Goal: Task Accomplishment & Management: Manage account settings

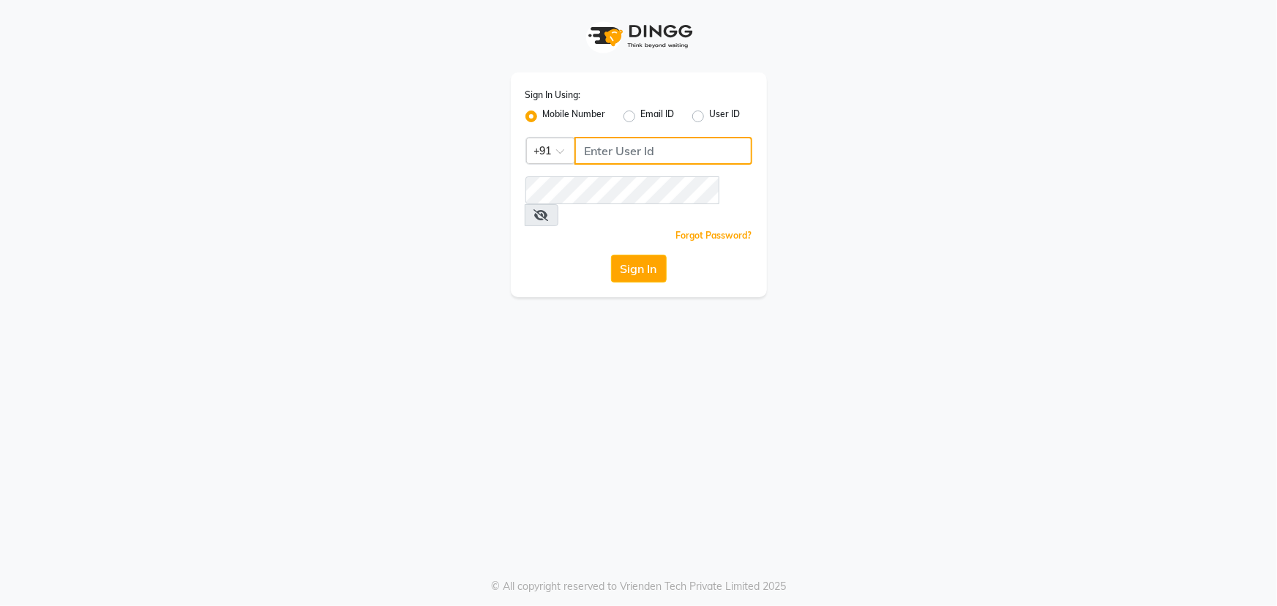
click at [616, 140] on input "Username" at bounding box center [664, 151] width 178 height 28
type input "9111007011"
click at [654, 255] on button "Sign In" at bounding box center [639, 269] width 56 height 28
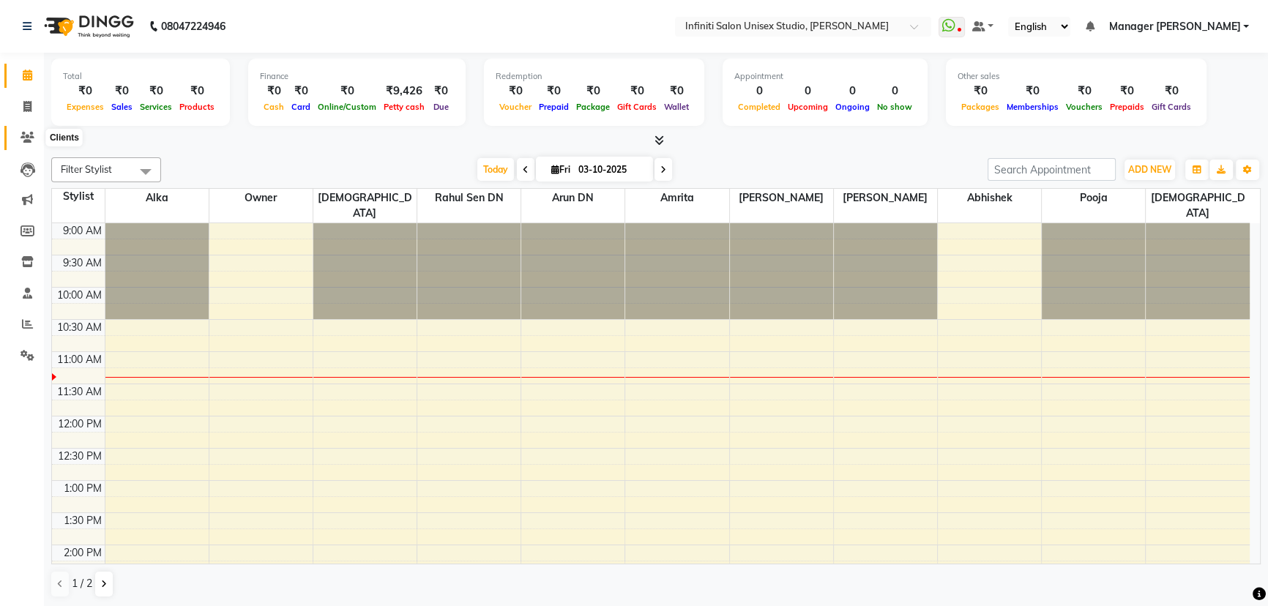
click at [27, 132] on icon at bounding box center [27, 137] width 14 height 11
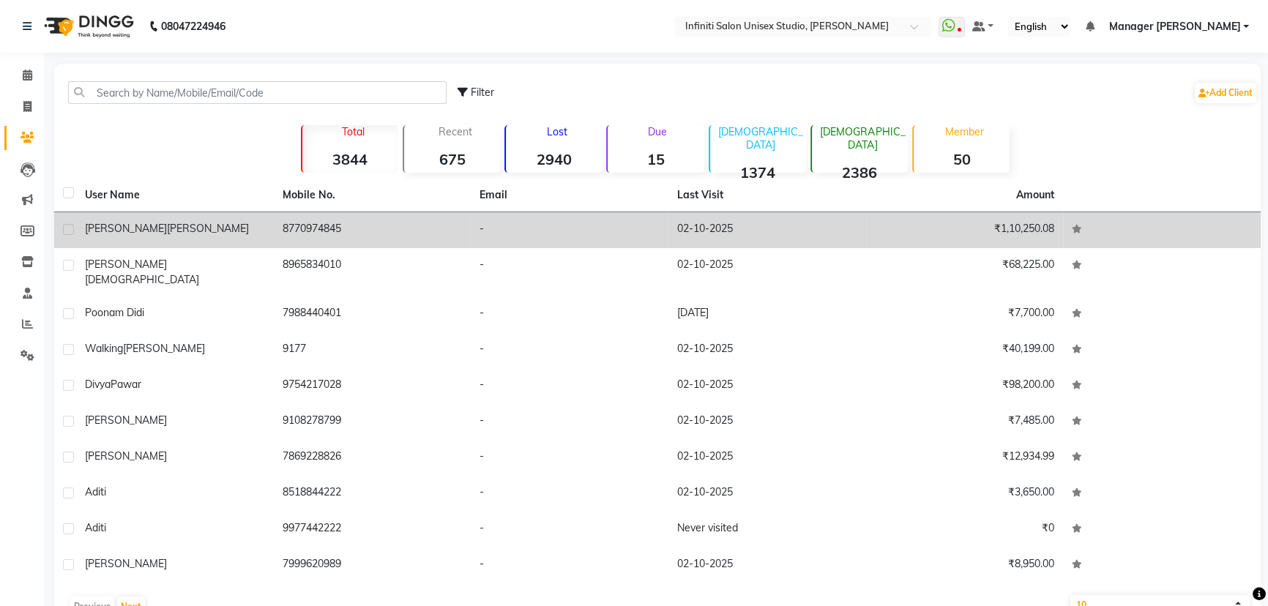
click at [173, 230] on div "[PERSON_NAME]" at bounding box center [175, 228] width 180 height 15
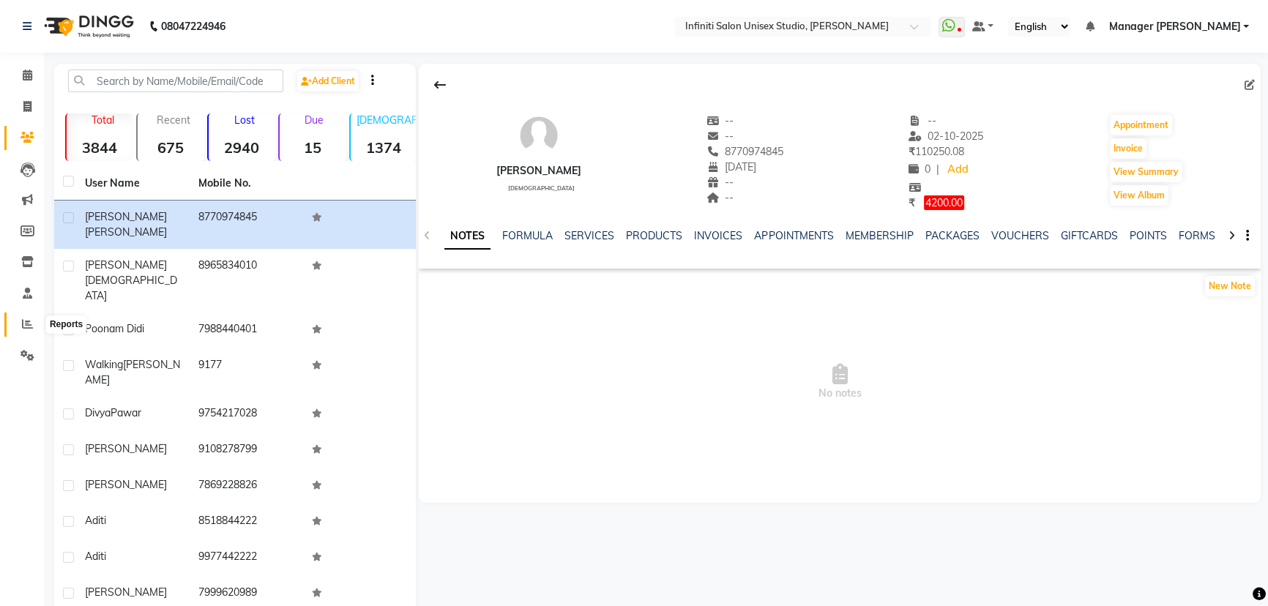
click at [23, 321] on icon at bounding box center [27, 323] width 11 height 11
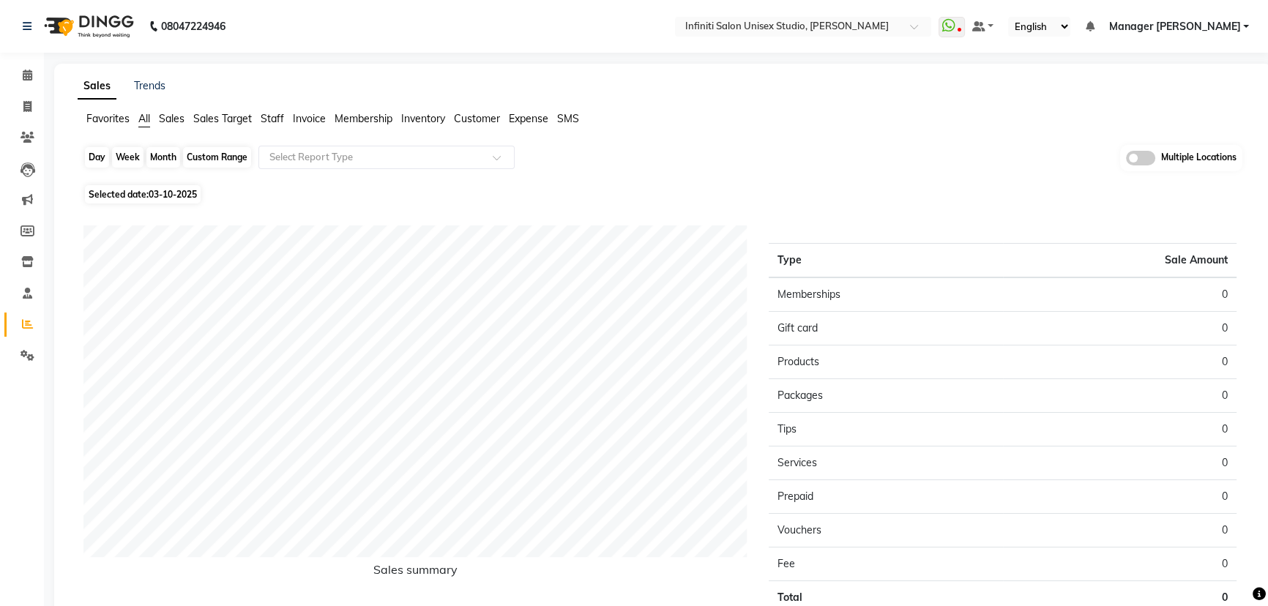
click at [93, 154] on div "Day" at bounding box center [97, 157] width 24 height 20
select select "10"
select select "2025"
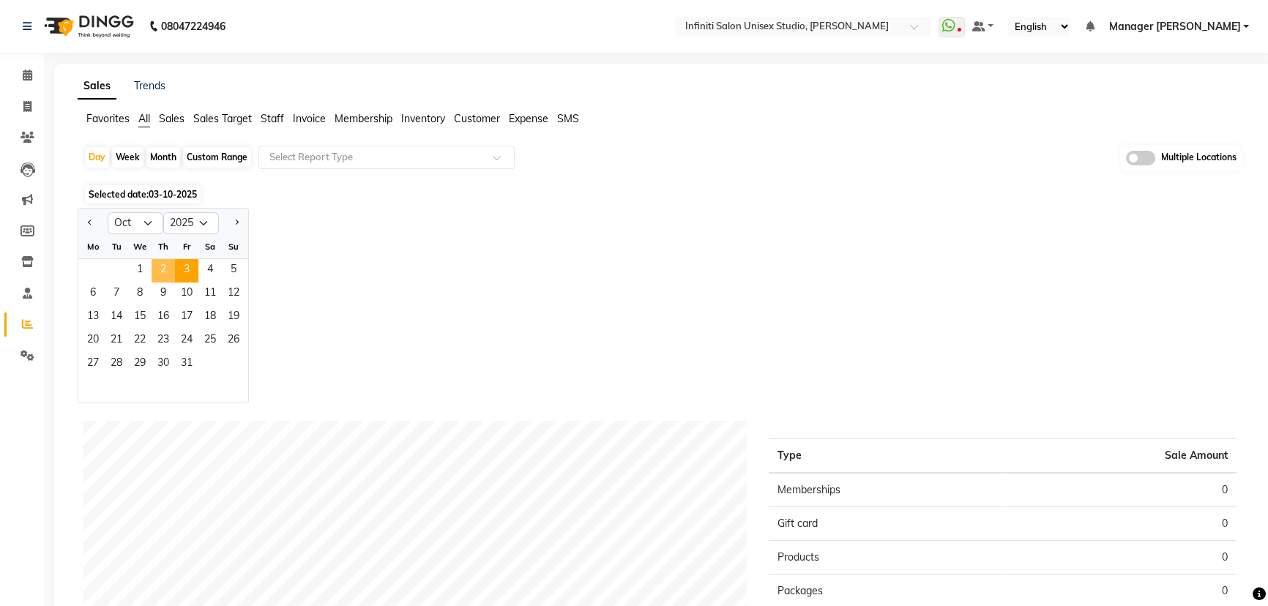
click at [164, 264] on span "2" at bounding box center [163, 270] width 23 height 23
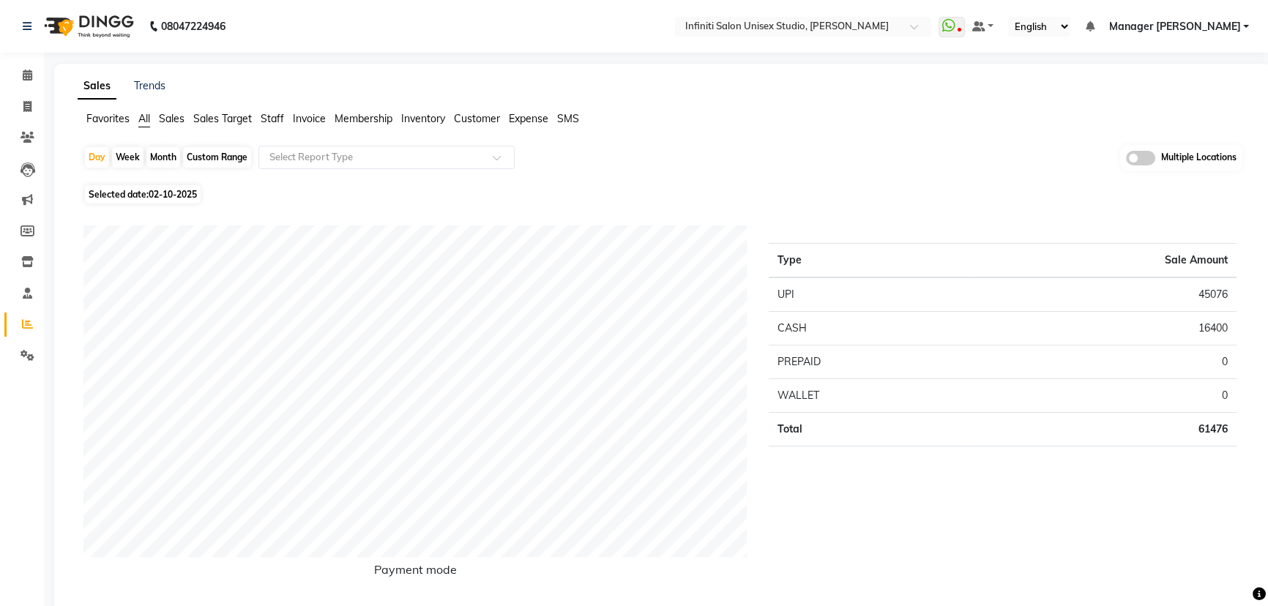
click at [278, 118] on span "Staff" at bounding box center [272, 118] width 23 height 13
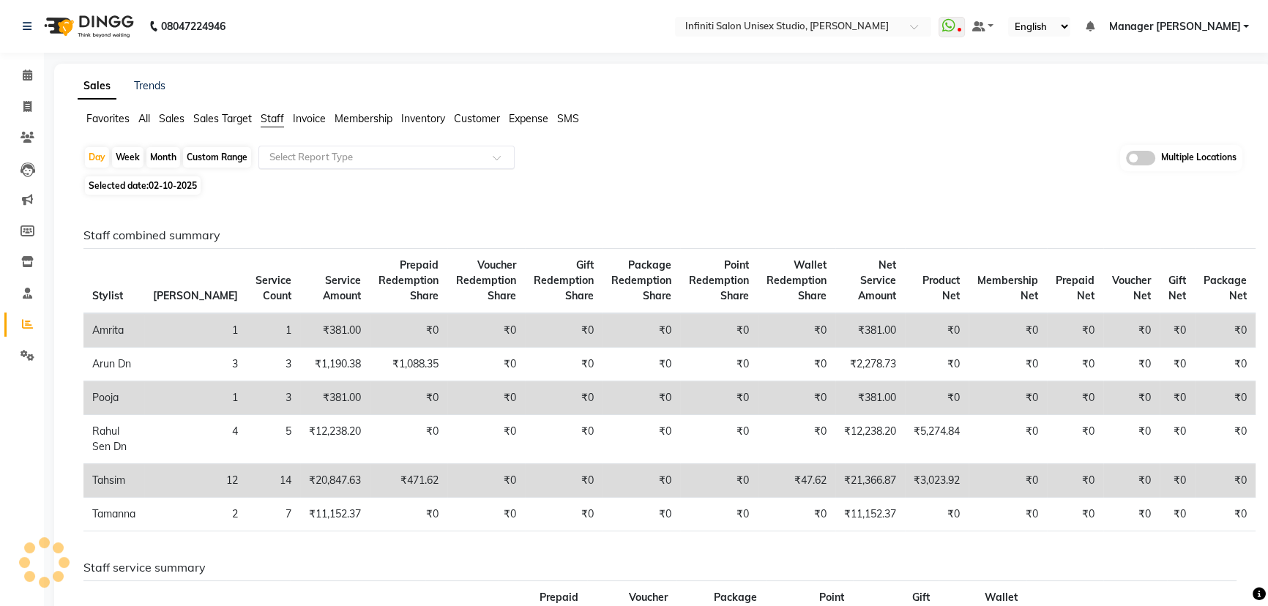
click at [284, 163] on input "text" at bounding box center [371, 157] width 211 height 15
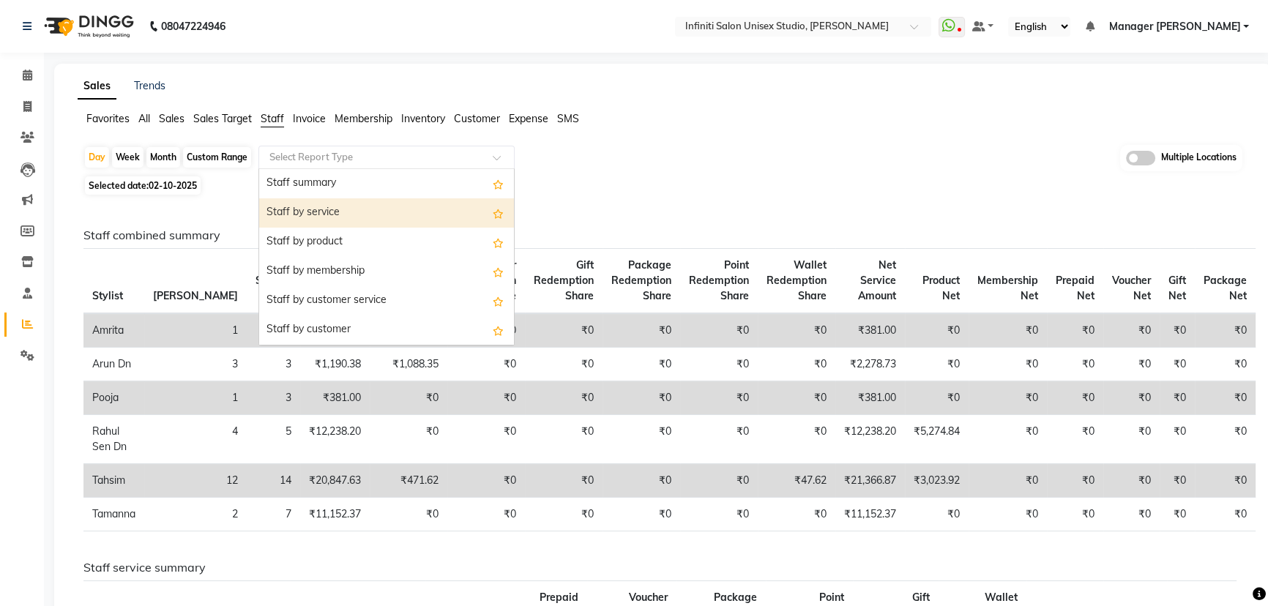
click at [312, 214] on div "Staff by service" at bounding box center [386, 212] width 255 height 29
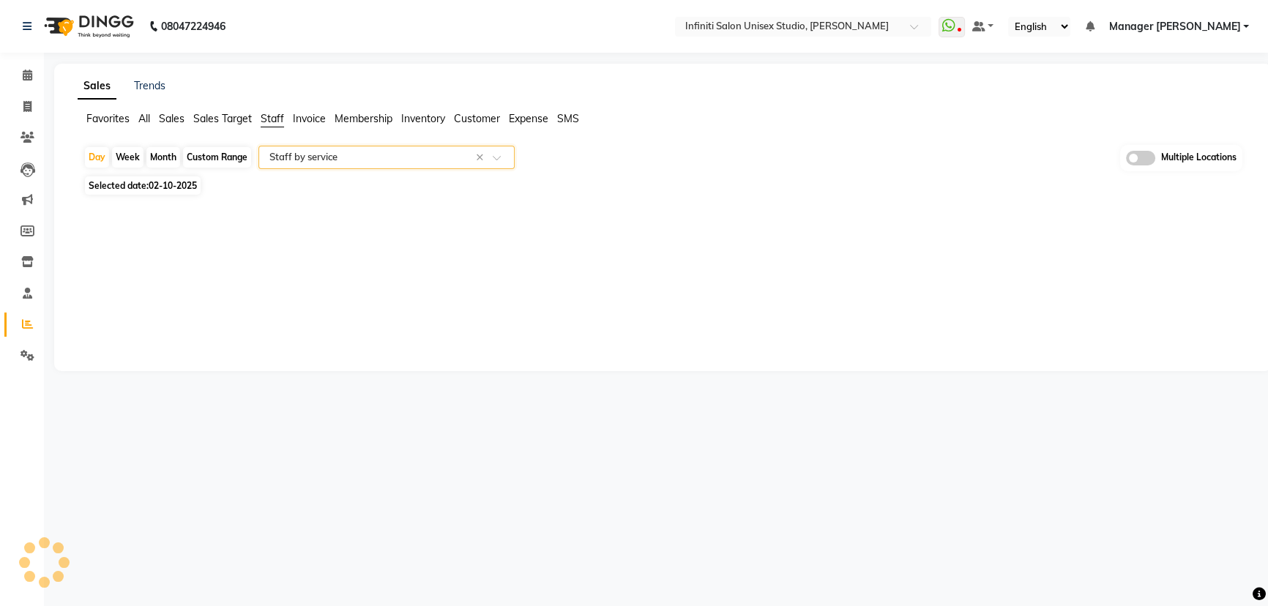
select select "csv"
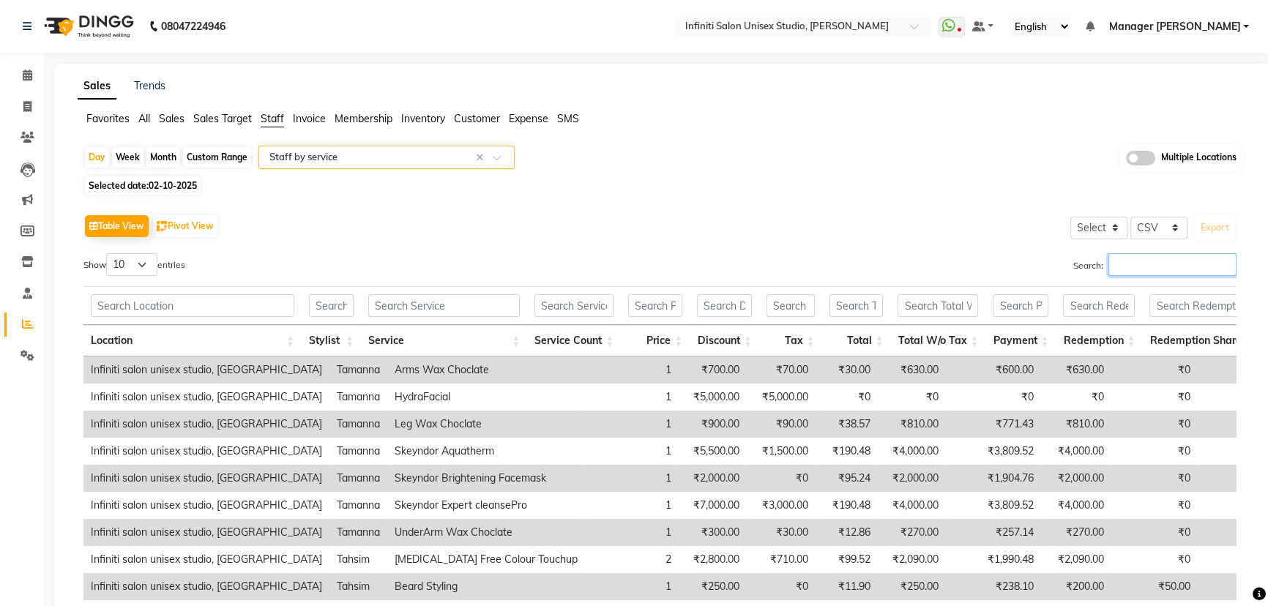
click at [1189, 261] on input "Search:" at bounding box center [1172, 264] width 128 height 23
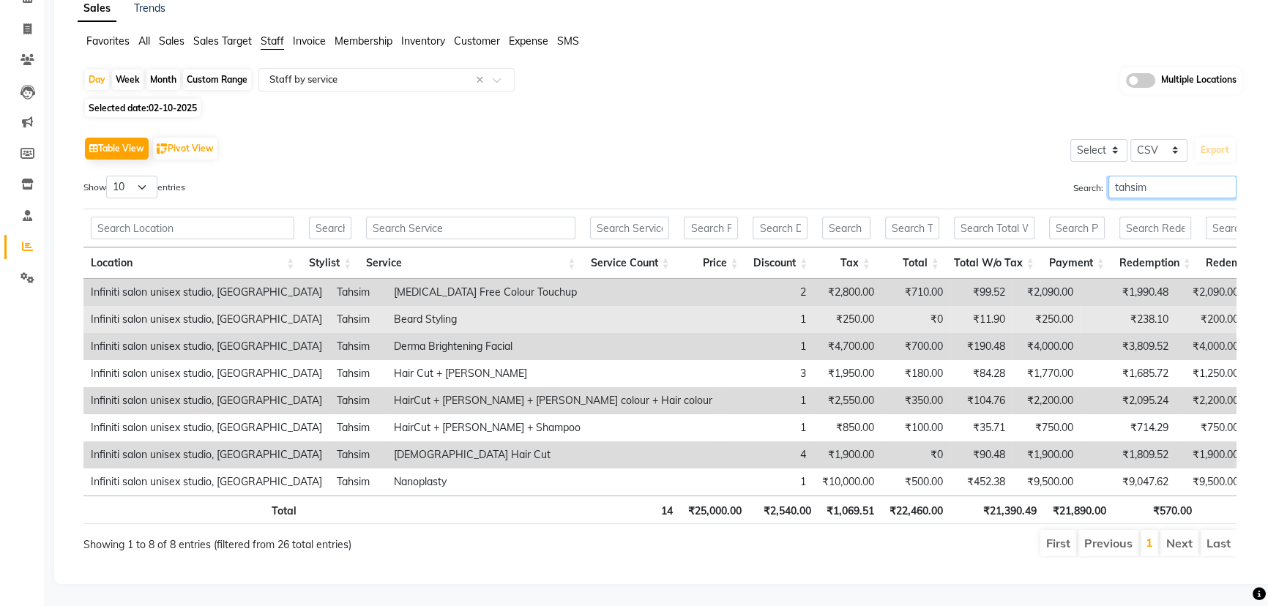
scroll to position [96, 0]
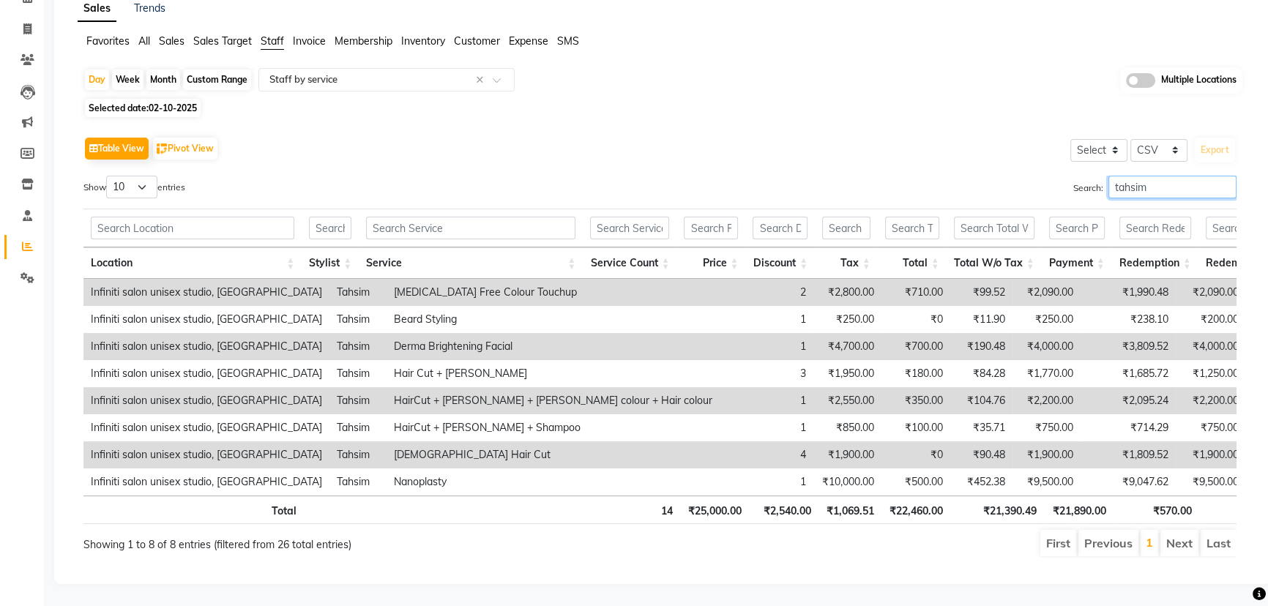
type input "tahsim"
drag, startPoint x: 1152, startPoint y: 154, endPoint x: 1156, endPoint y: 163, distance: 10.5
click at [1156, 163] on div "Table View Pivot View Select Select CSV PDF Export Show 10 25 50 100 entries Se…" at bounding box center [659, 345] width 1153 height 425
drag, startPoint x: 1156, startPoint y: 163, endPoint x: 1096, endPoint y: 170, distance: 61.1
click at [1097, 176] on label "Search: tahsim" at bounding box center [1154, 187] width 163 height 23
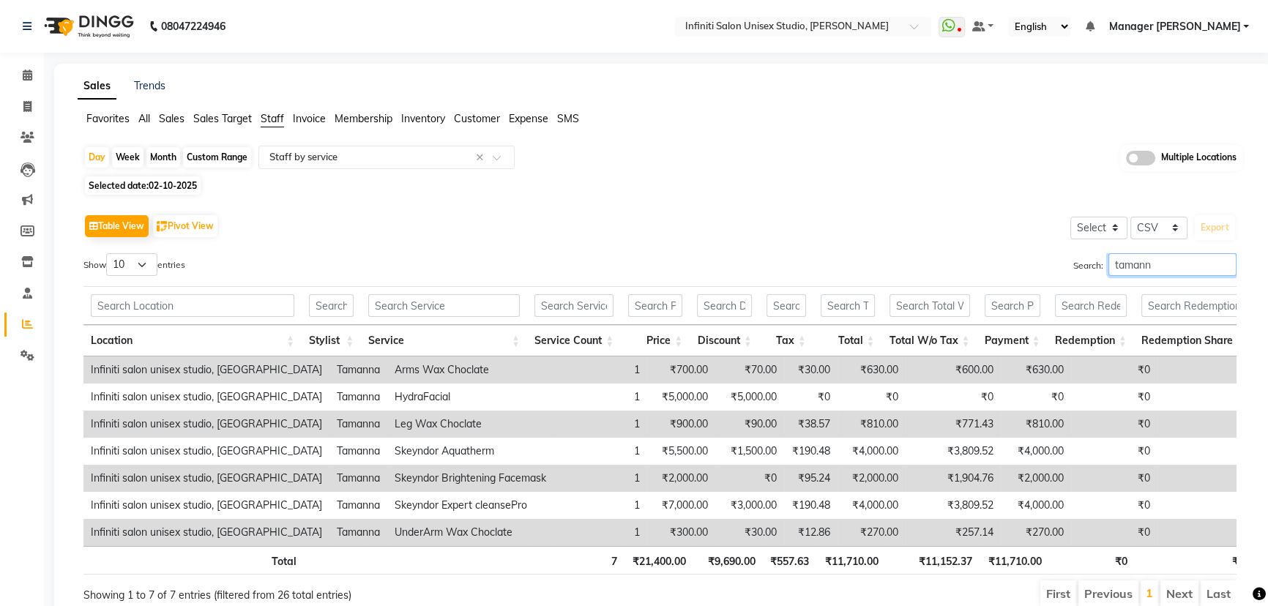
scroll to position [0, 0]
type input "tamann"
drag, startPoint x: 29, startPoint y: 354, endPoint x: 45, endPoint y: 343, distance: 19.1
click at [29, 354] on icon at bounding box center [27, 355] width 14 height 11
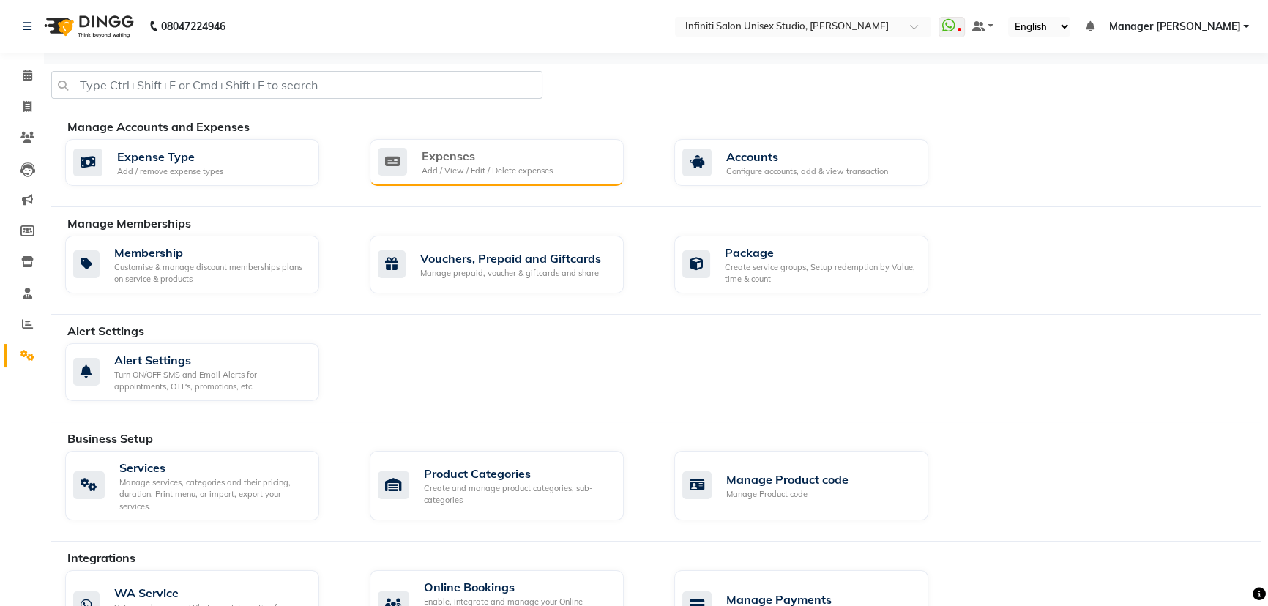
click at [441, 160] on div "Expenses" at bounding box center [487, 156] width 131 height 18
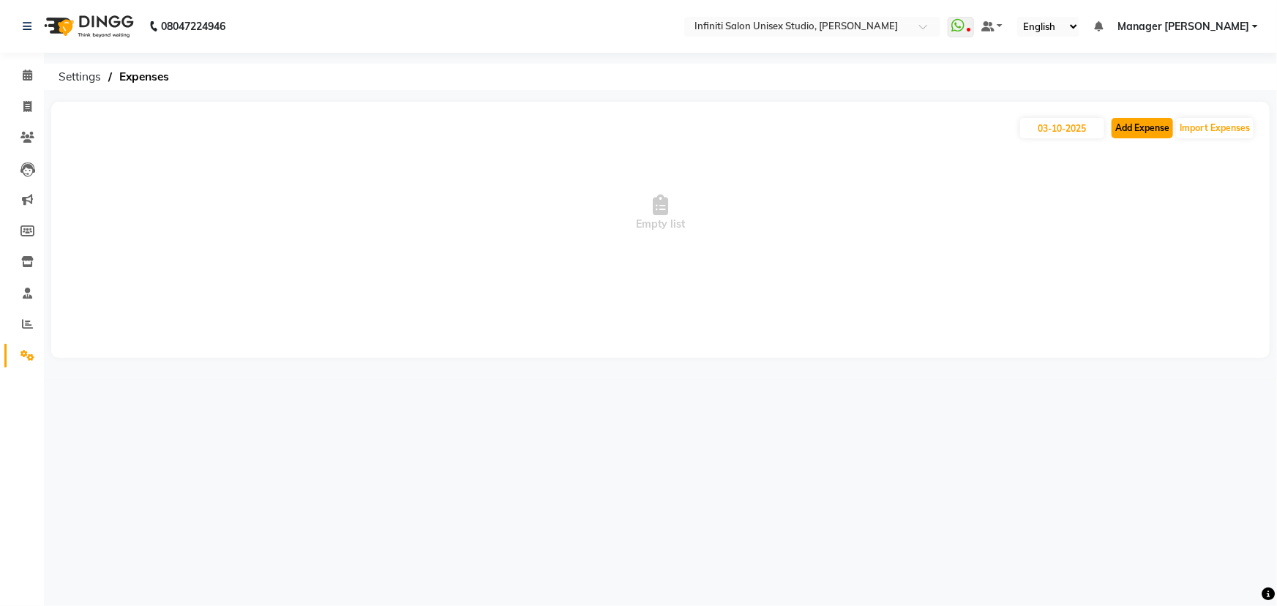
click at [1143, 126] on button "Add Expense" at bounding box center [1142, 128] width 61 height 20
select select "1"
select select "5538"
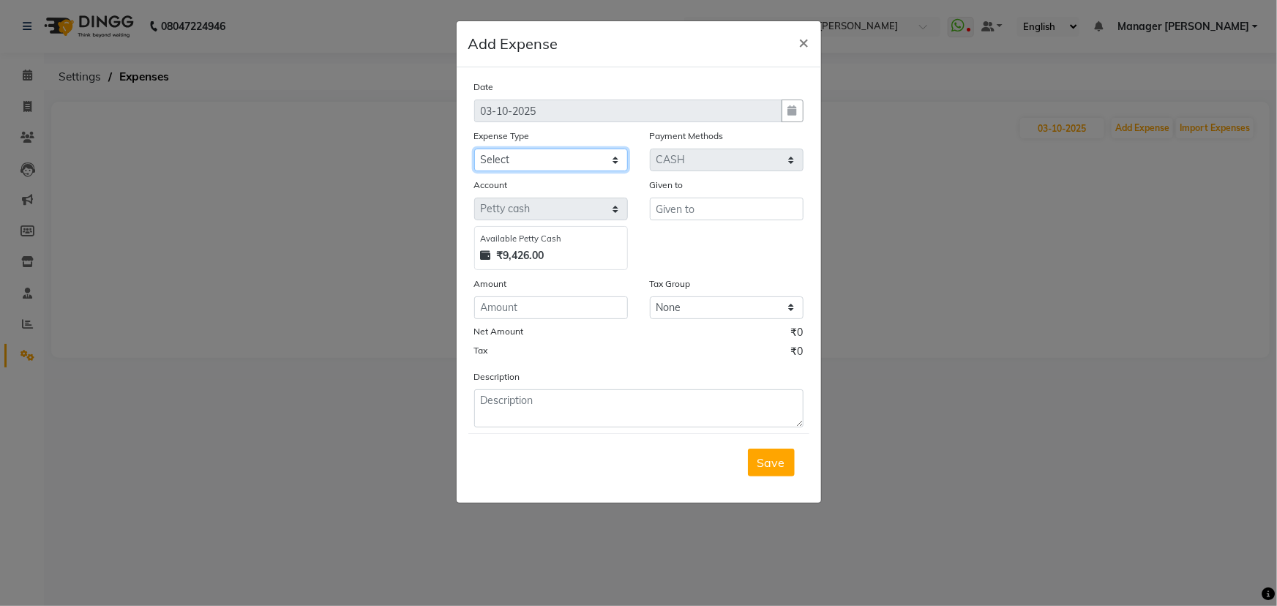
click at [551, 160] on select "Select Advance Salary Client Snacks Fuel Incentive Maintenance Miscellaneous Pa…" at bounding box center [551, 160] width 154 height 23
select select "12400"
click at [474, 149] on select "Select Advance Salary Client Snacks Fuel Incentive Maintenance Miscellaneous Pa…" at bounding box center [551, 160] width 154 height 23
click at [717, 192] on div "Given to" at bounding box center [727, 187] width 154 height 20
click at [714, 205] on input "text" at bounding box center [727, 209] width 154 height 23
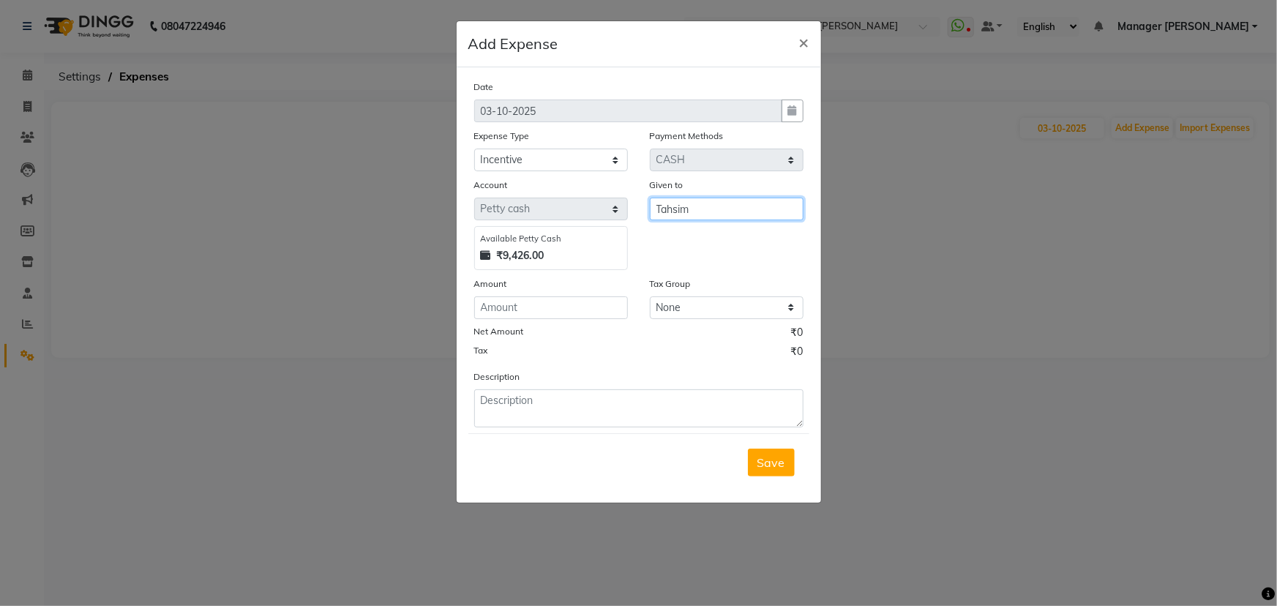
type input "Tahsim"
click at [546, 307] on input "number" at bounding box center [551, 307] width 154 height 23
type input "1000"
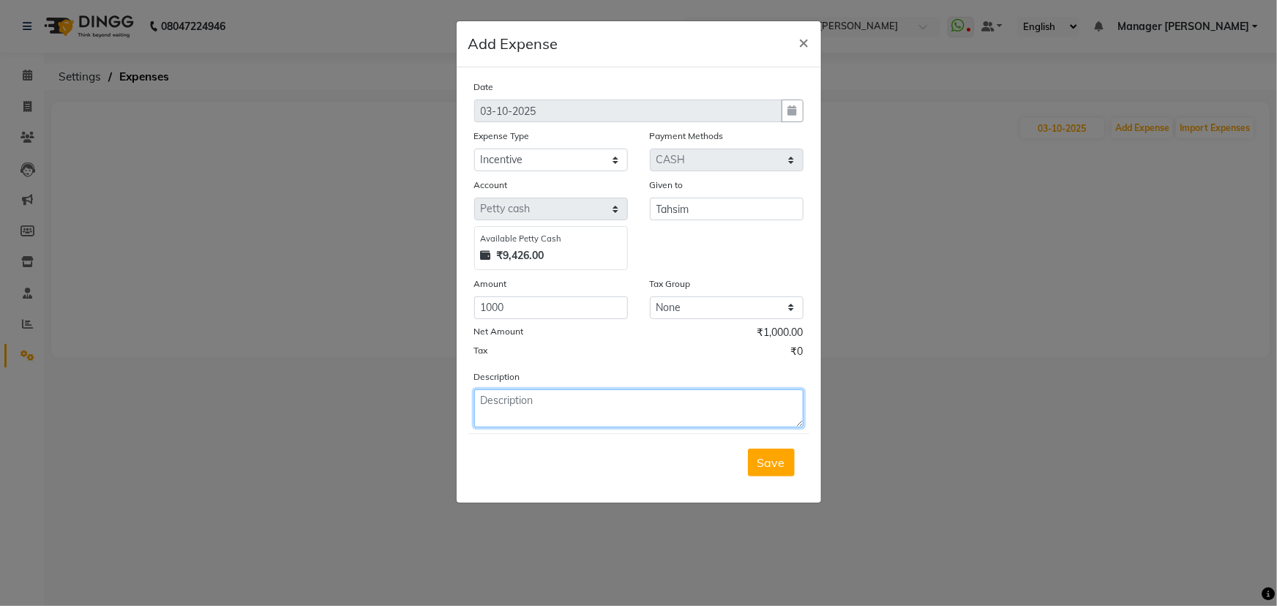
click at [558, 420] on textarea at bounding box center [638, 408] width 329 height 38
drag, startPoint x: 708, startPoint y: 403, endPoint x: 641, endPoint y: 405, distance: 66.6
click at [641, 405] on textarea "DAily target Completed....20000/- [DATE]" at bounding box center [638, 408] width 329 height 38
click at [704, 403] on textarea "DAily target Completed....20000/- [DATE]" at bounding box center [638, 408] width 329 height 38
drag, startPoint x: 698, startPoint y: 397, endPoint x: 475, endPoint y: 403, distance: 223.3
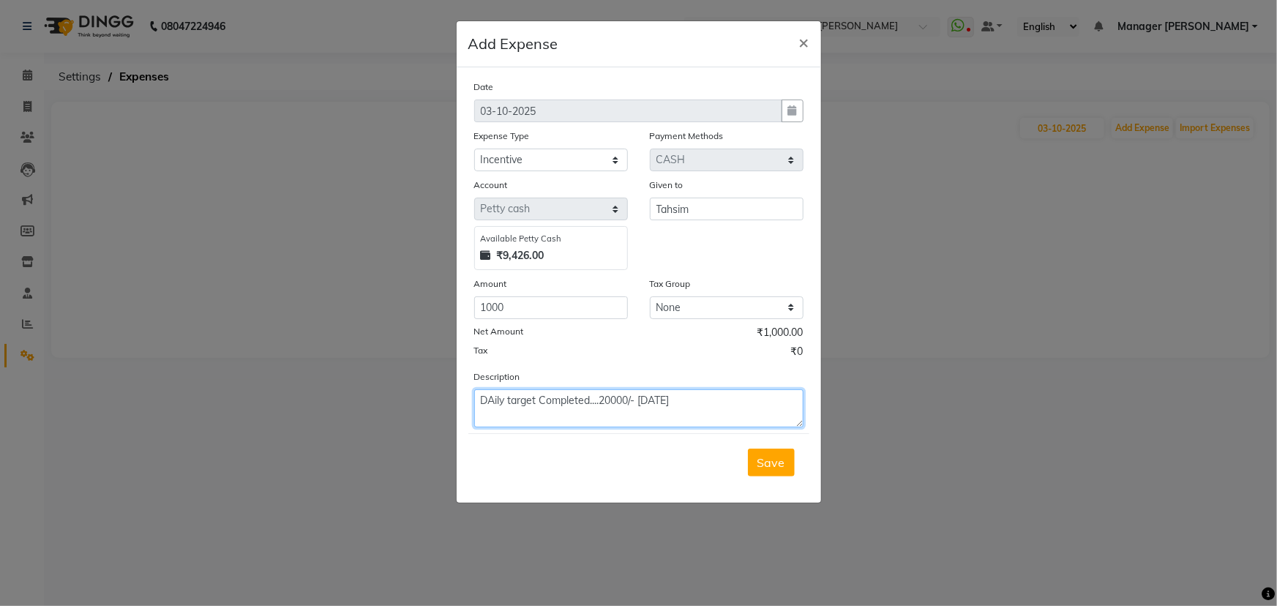
click at [475, 403] on textarea "DAily target Completed....20000/- [DATE]" at bounding box center [638, 408] width 329 height 38
type textarea "DAily target Completed....20000/- [DATE]"
click at [773, 465] on span "Save" at bounding box center [772, 462] width 28 height 15
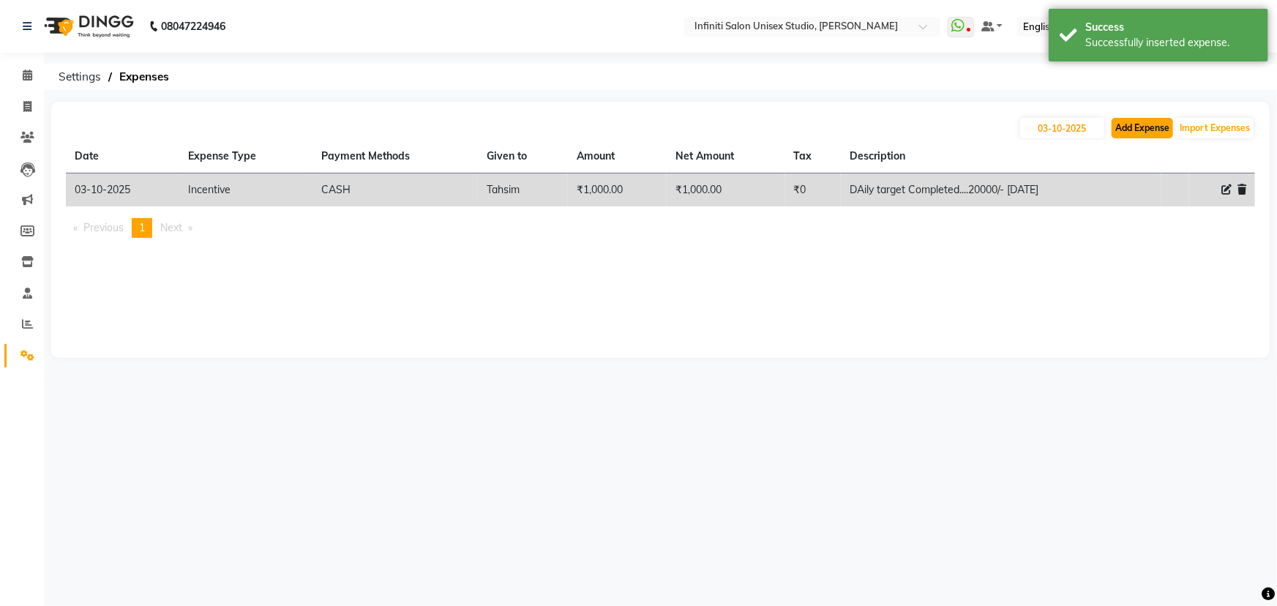
click at [1142, 129] on button "Add Expense" at bounding box center [1142, 128] width 61 height 20
select select "1"
select select "5538"
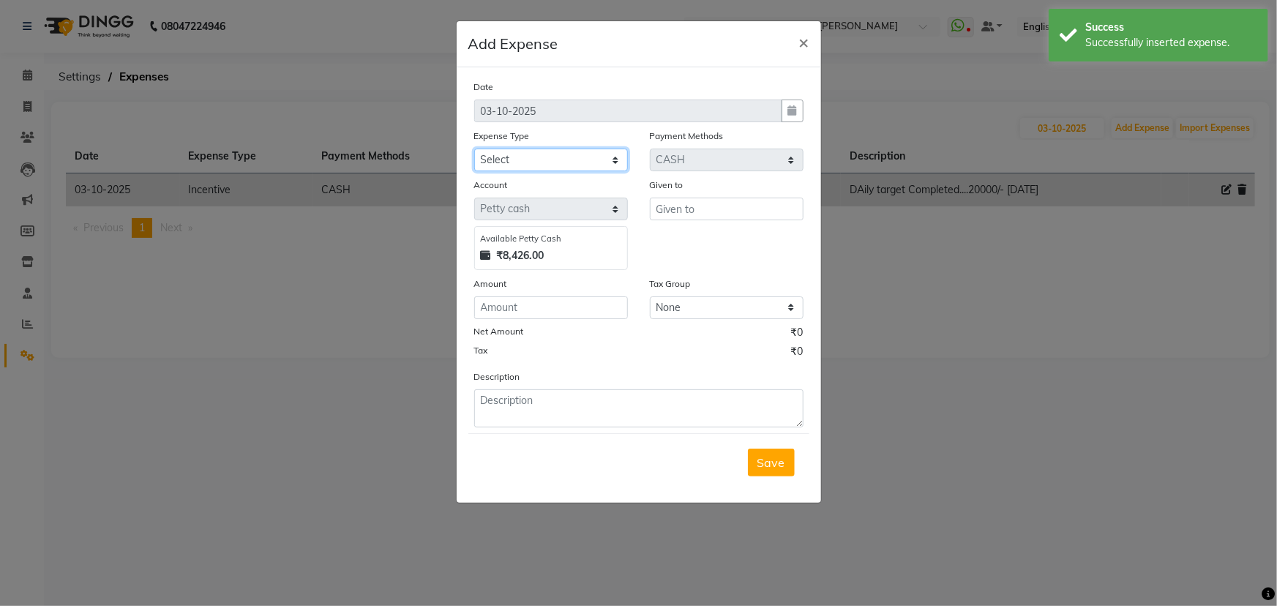
click at [556, 160] on select "Select Advance Salary Client Snacks Fuel Incentive Maintenance Miscellaneous Pa…" at bounding box center [551, 160] width 154 height 23
select select "12400"
click at [474, 149] on select "Select Advance Salary Client Snacks Fuel Incentive Maintenance Miscellaneous Pa…" at bounding box center [551, 160] width 154 height 23
click at [679, 214] on input "text" at bounding box center [727, 209] width 154 height 23
type input "Tamanna"
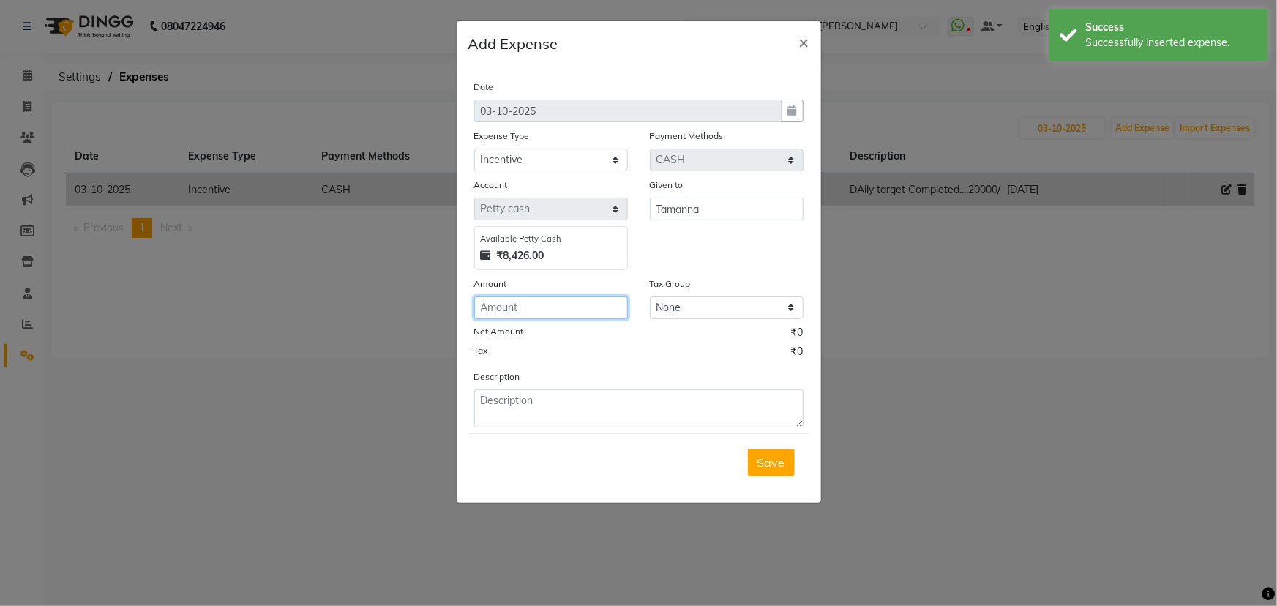
click at [520, 302] on input "number" at bounding box center [551, 307] width 154 height 23
type input "500"
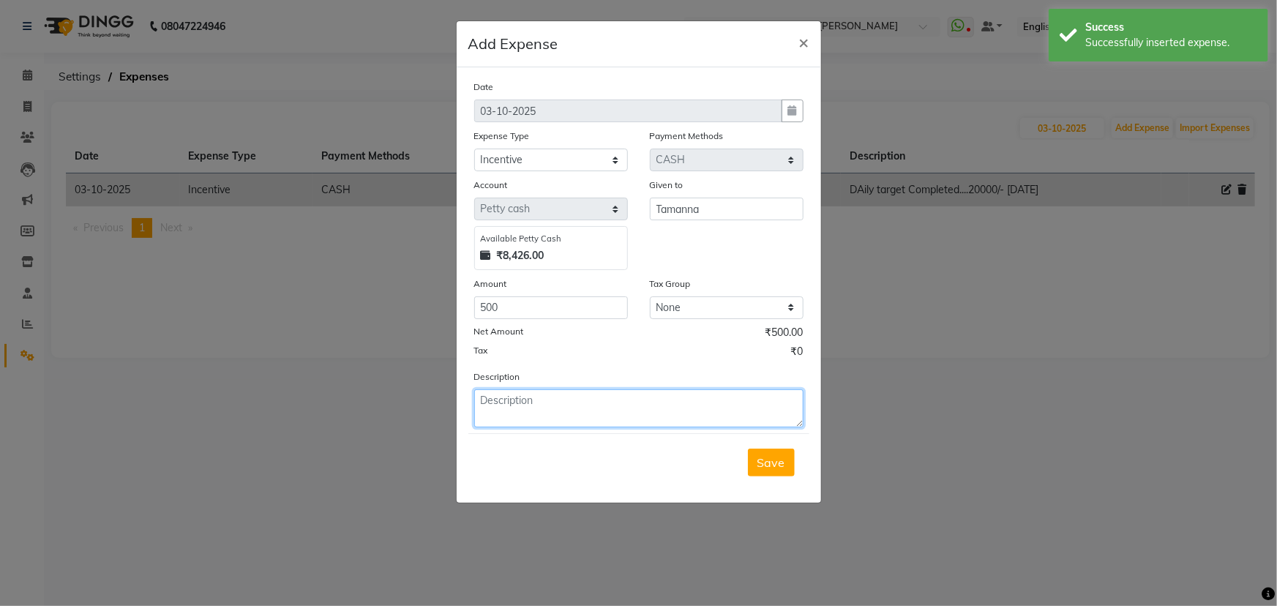
click at [520, 407] on textarea at bounding box center [638, 408] width 329 height 38
paste textarea "DAily target Completed....20000/- [DATE]"
click at [601, 396] on textarea "DAily target Completed....20000/- [DATE]" at bounding box center [638, 408] width 329 height 38
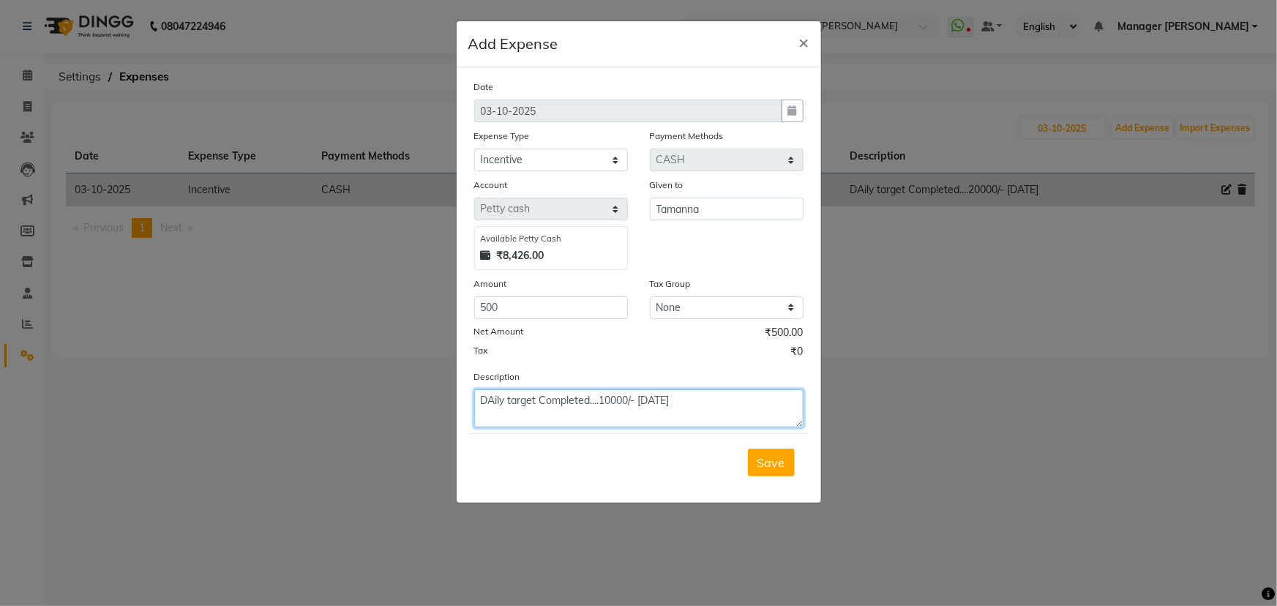
click at [717, 427] on textarea "DAily target Completed....10000/- [DATE]" at bounding box center [638, 408] width 329 height 38
type textarea "DAily target Completed....10000/- [DATE]"
click at [775, 463] on span "Save" at bounding box center [772, 462] width 28 height 15
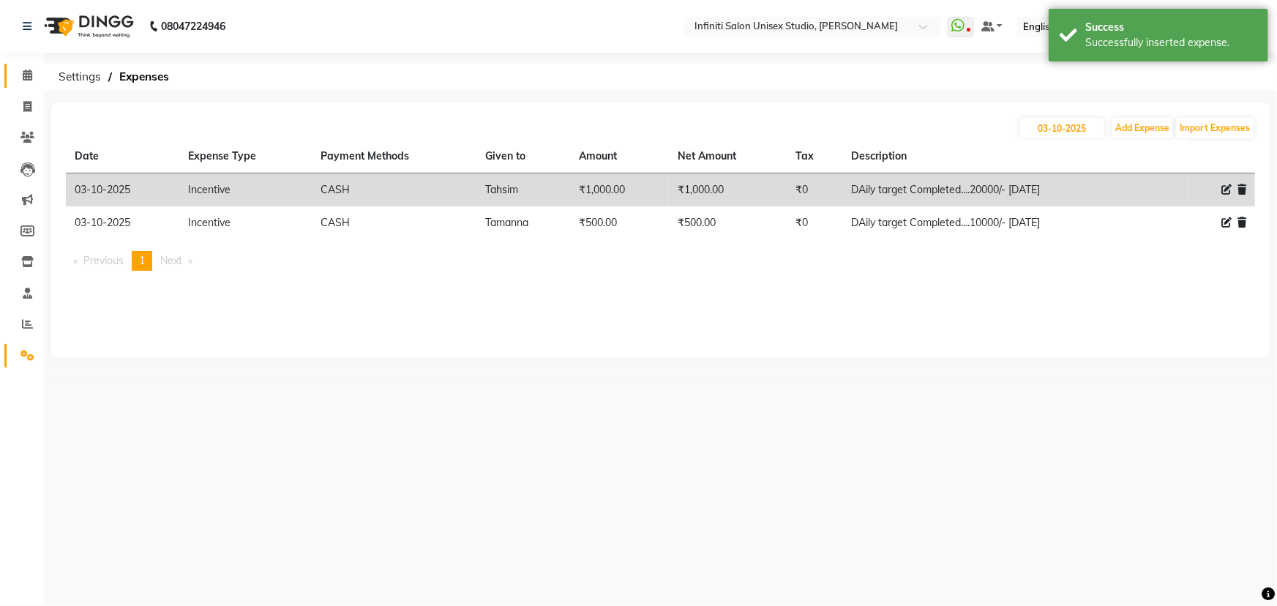
drag, startPoint x: 34, startPoint y: 76, endPoint x: 34, endPoint y: 90, distance: 13.9
click at [34, 76] on span at bounding box center [28, 75] width 26 height 17
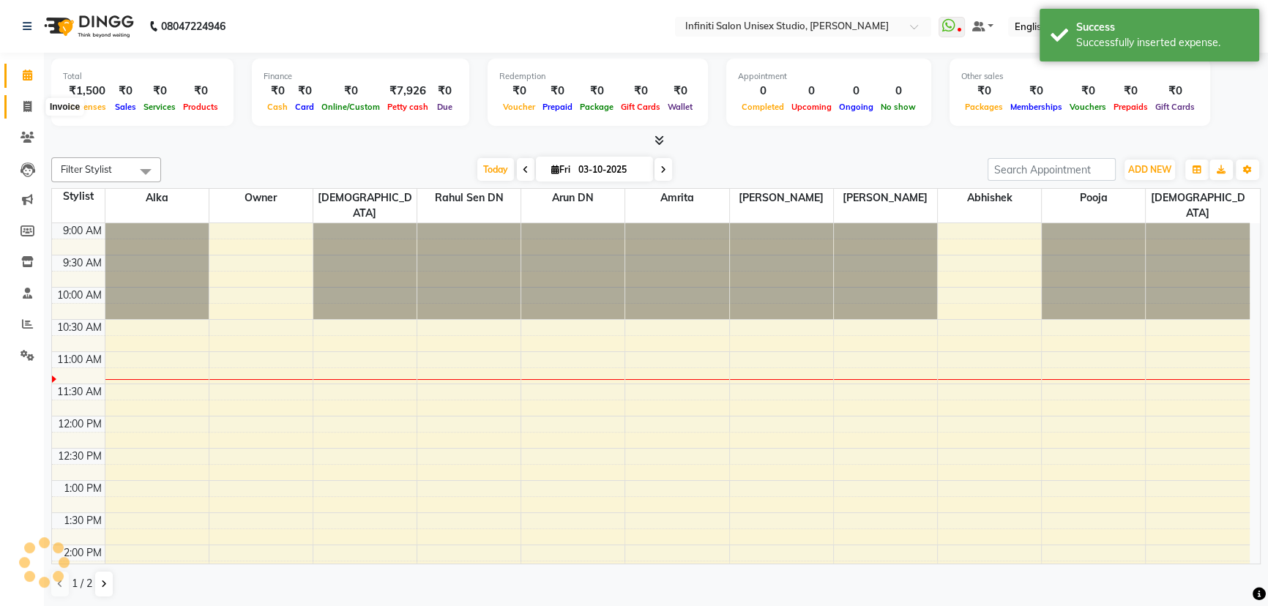
click at [29, 101] on icon at bounding box center [27, 106] width 8 height 11
select select "service"
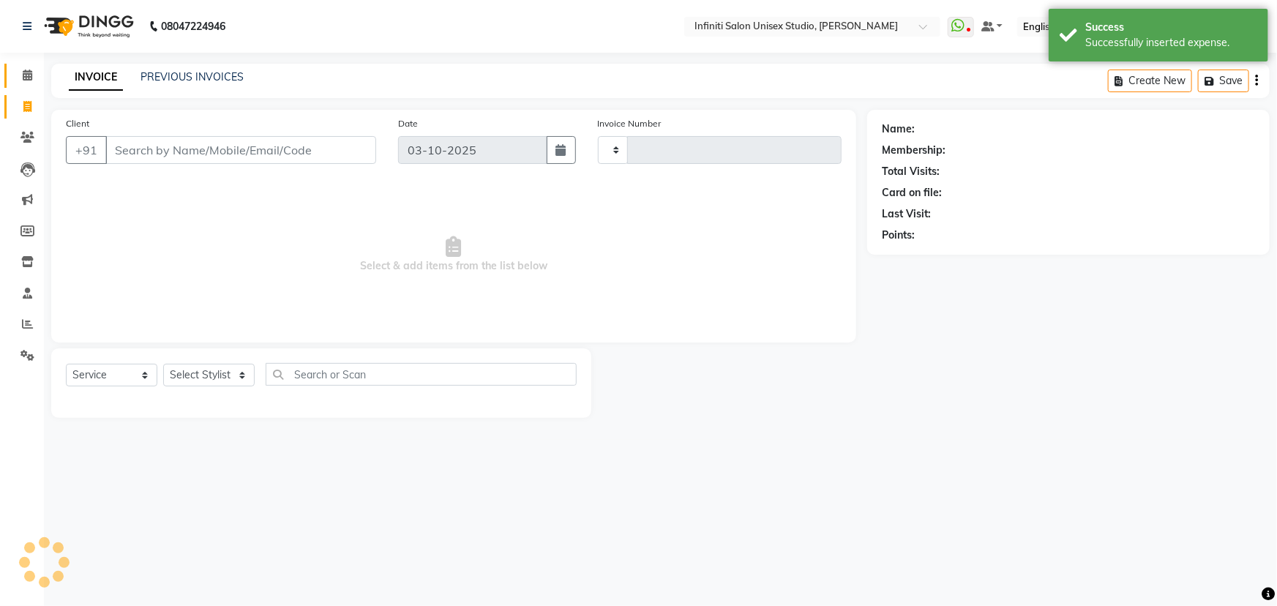
type input "2202"
click at [28, 77] on icon at bounding box center [28, 75] width 10 height 11
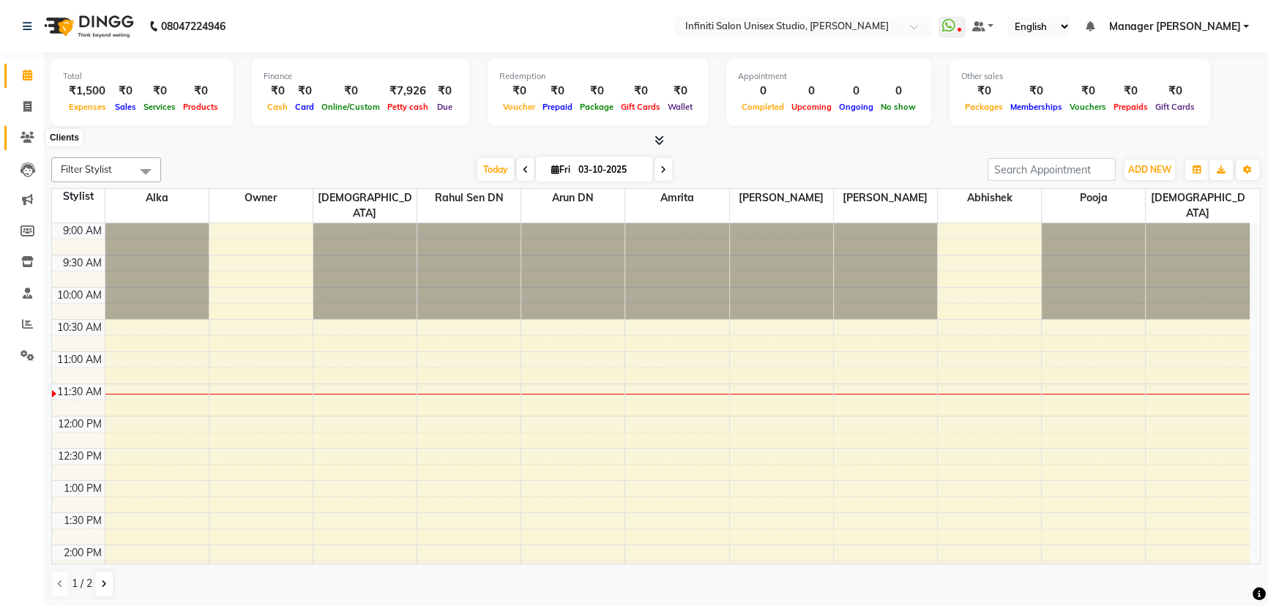
drag, startPoint x: 29, startPoint y: 137, endPoint x: 37, endPoint y: 139, distance: 7.6
click at [29, 137] on icon at bounding box center [27, 137] width 14 height 11
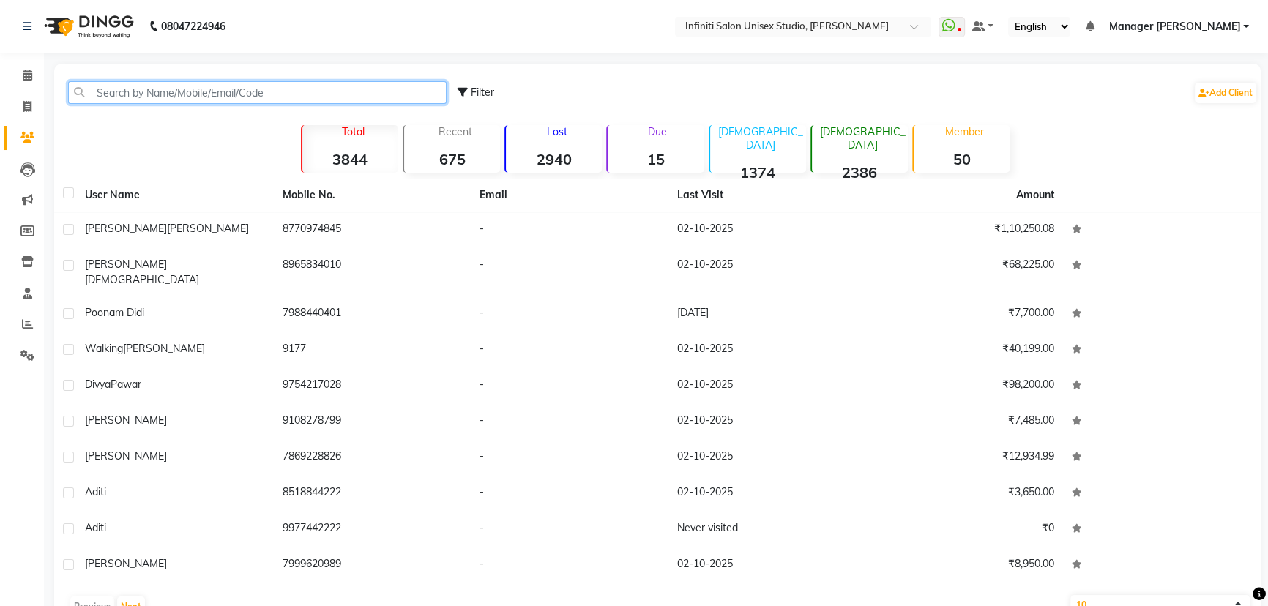
click at [146, 100] on input "text" at bounding box center [257, 92] width 378 height 23
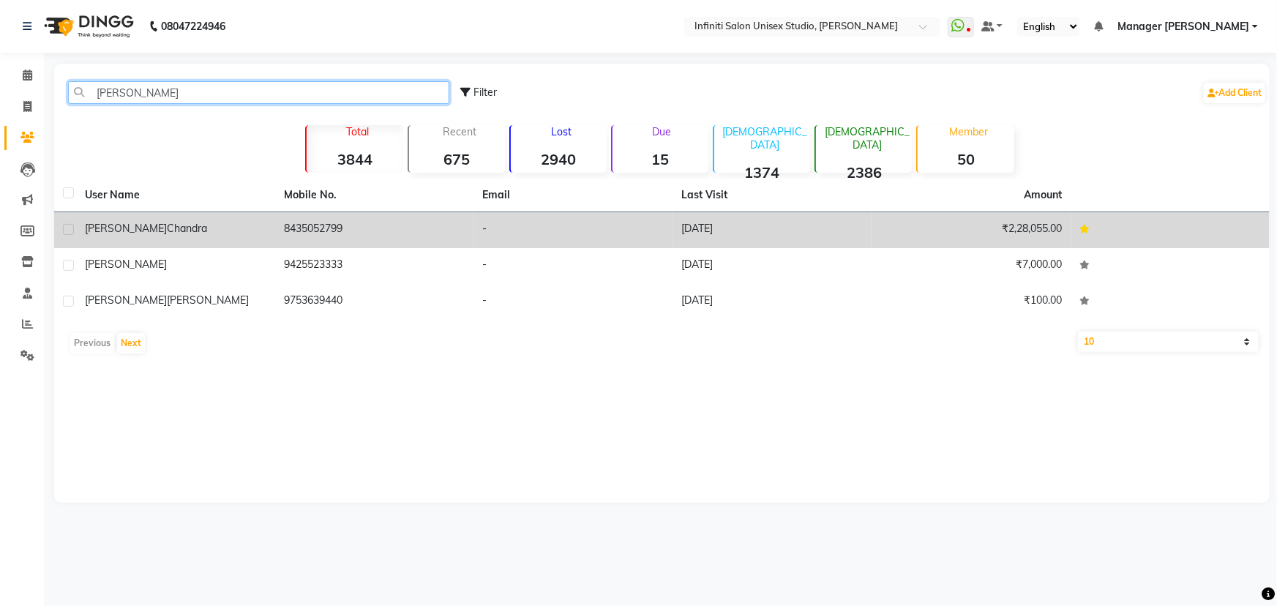
type input "[PERSON_NAME]"
click at [281, 236] on td "8435052799" at bounding box center [374, 230] width 199 height 36
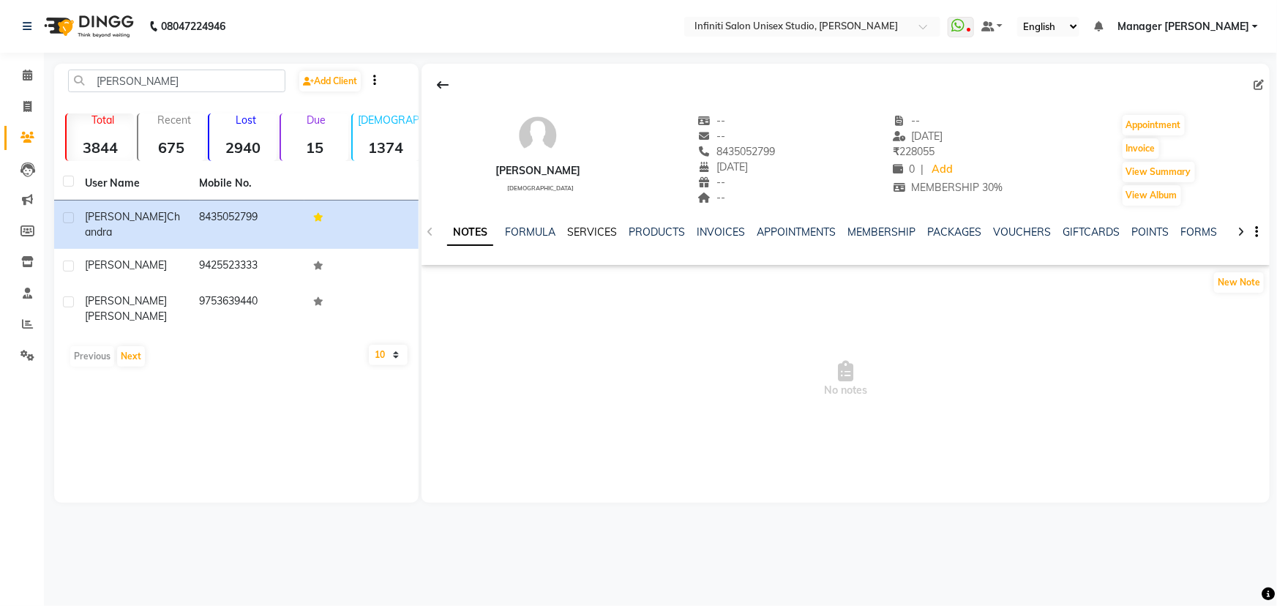
click at [594, 227] on link "SERVICES" at bounding box center [592, 231] width 50 height 13
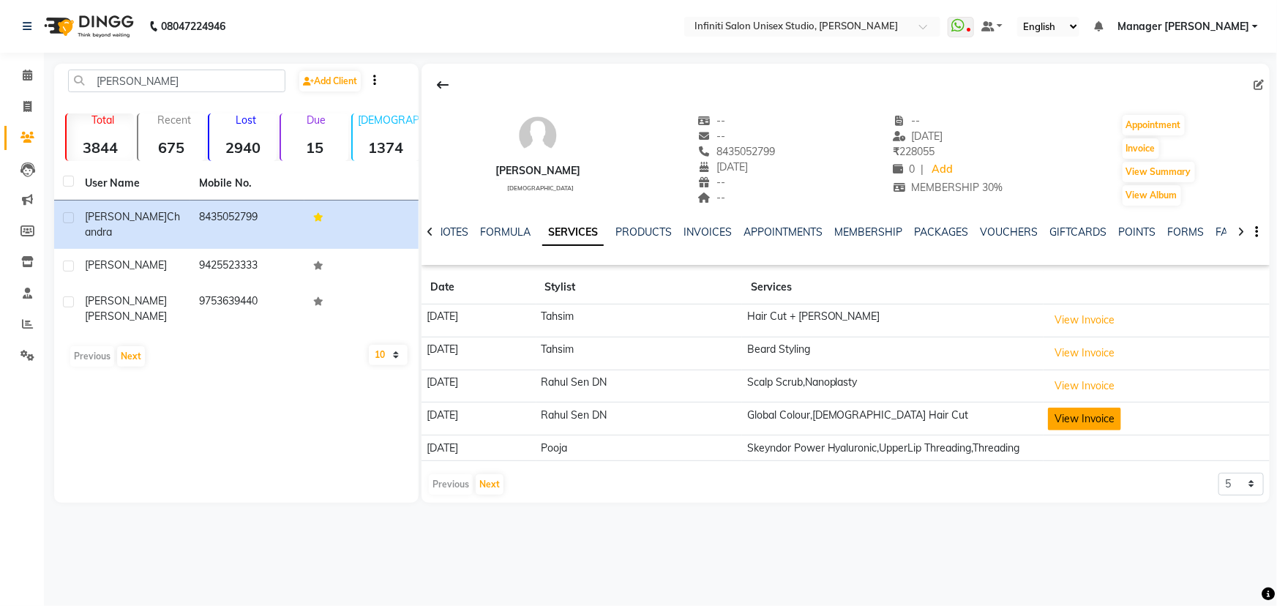
click at [1114, 420] on button "View Invoice" at bounding box center [1084, 419] width 73 height 23
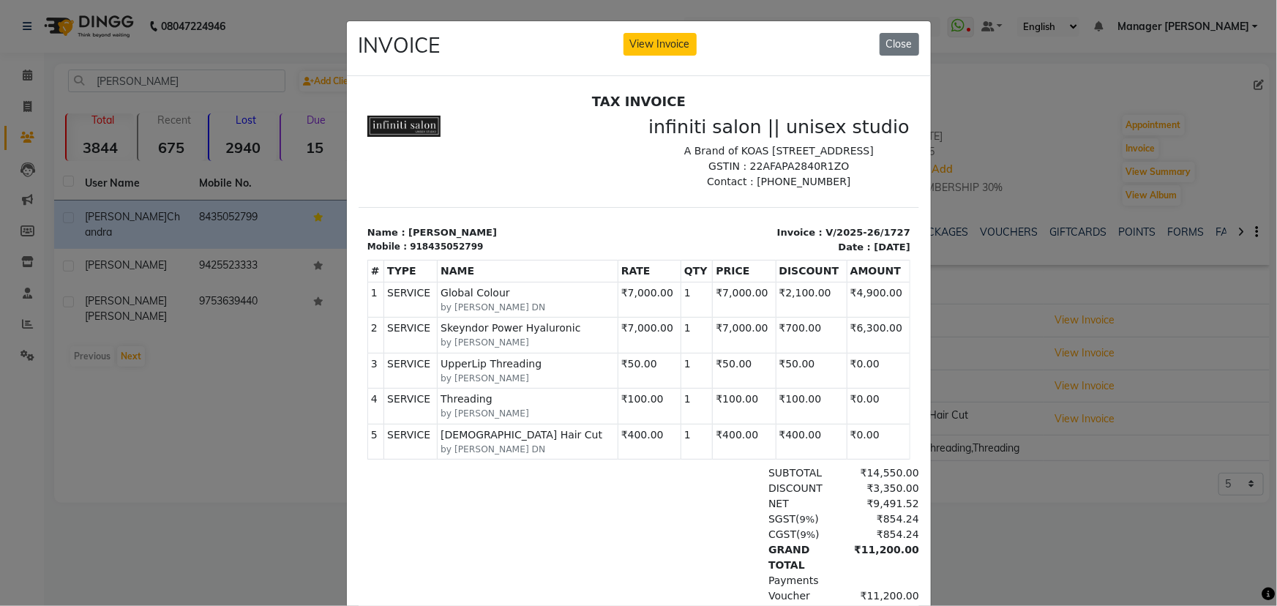
scroll to position [12, 0]
click at [897, 45] on button "Close" at bounding box center [900, 44] width 40 height 23
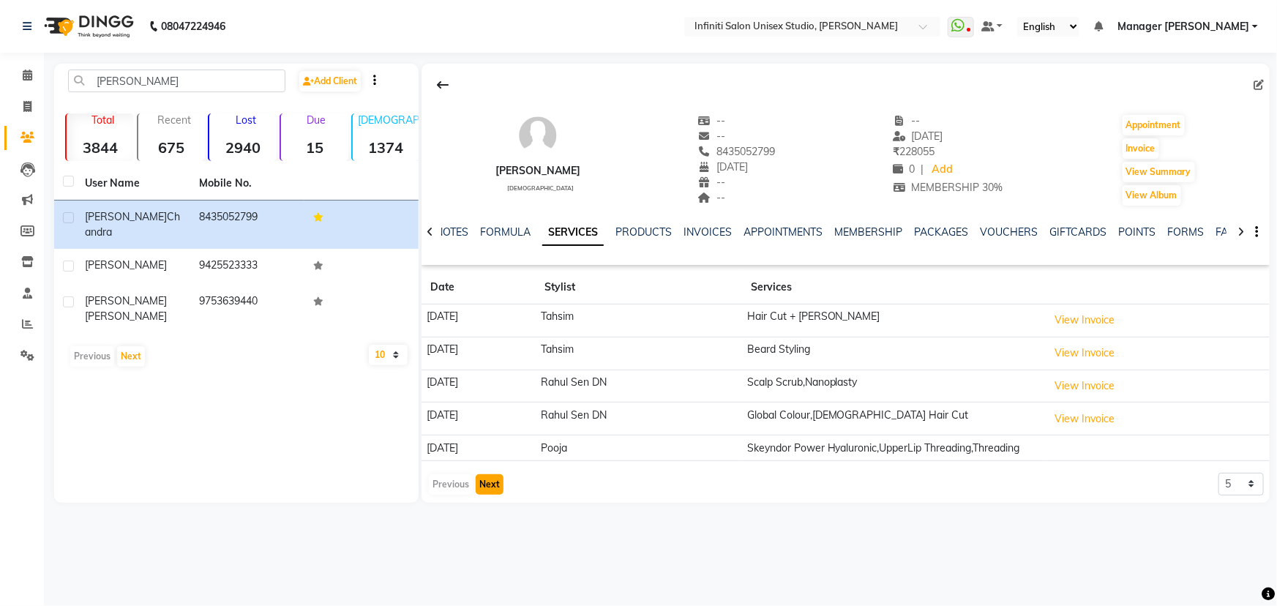
click at [476, 495] on button "Next" at bounding box center [490, 484] width 28 height 20
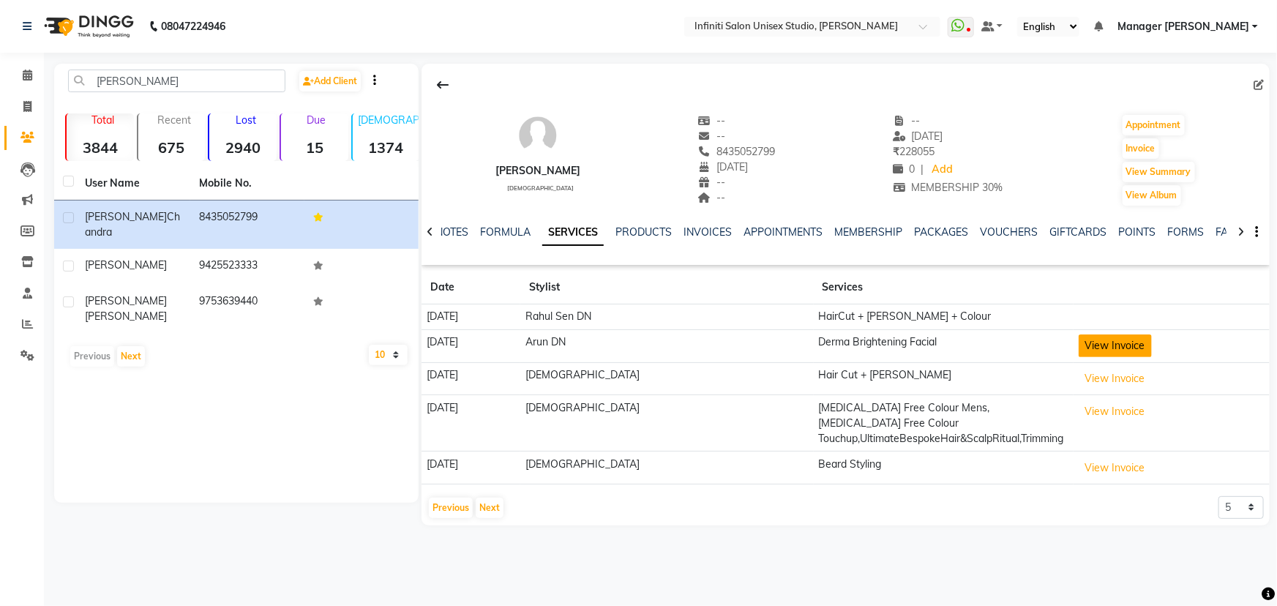
click at [1104, 351] on button "View Invoice" at bounding box center [1115, 345] width 73 height 23
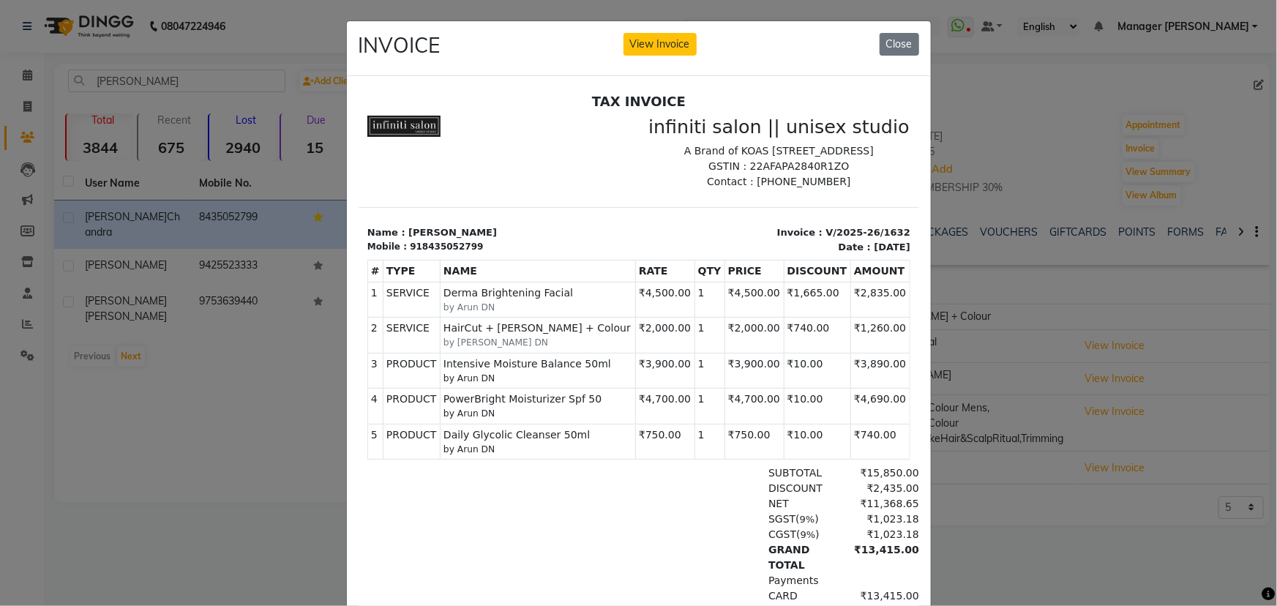
drag, startPoint x: 708, startPoint y: 308, endPoint x: 756, endPoint y: 314, distance: 48.7
click at [756, 314] on td "₹4,500.00" at bounding box center [753, 299] width 59 height 35
drag, startPoint x: 878, startPoint y: 302, endPoint x: 818, endPoint y: 309, distance: 60.4
click at [818, 309] on tr "1 SERVICE SERVICE Derma Brightening Facial by Arun DN ₹4,500.00" at bounding box center [638, 299] width 542 height 35
click at [883, 44] on button "Close" at bounding box center [900, 44] width 40 height 23
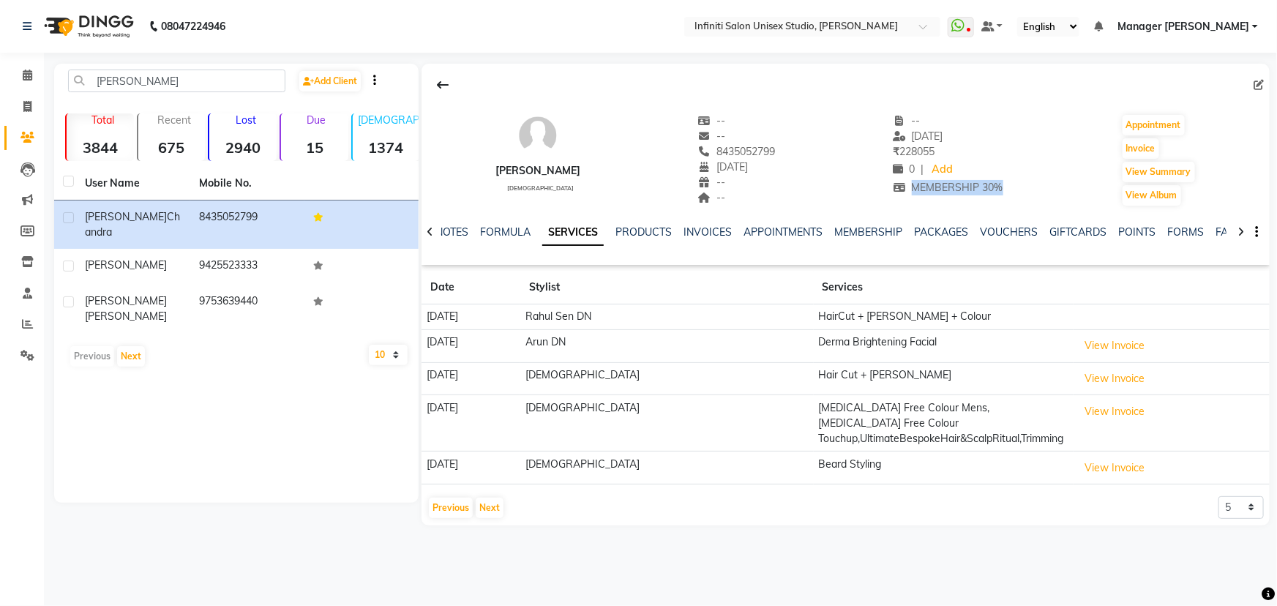
drag, startPoint x: 1025, startPoint y: 187, endPoint x: 894, endPoint y: 192, distance: 130.4
click at [894, 192] on div "[PERSON_NAME][DEMOGRAPHIC_DATA] -- -- 8435052799 [DATE] -- -- -- [DATE] ₹ 22805…" at bounding box center [846, 153] width 848 height 108
click at [799, 191] on div "[PERSON_NAME][DEMOGRAPHIC_DATA] -- -- 8435052799 [DATE] -- -- -- [DATE] ₹ 22805…" at bounding box center [846, 153] width 848 height 108
click at [1107, 352] on button "View Invoice" at bounding box center [1115, 345] width 73 height 23
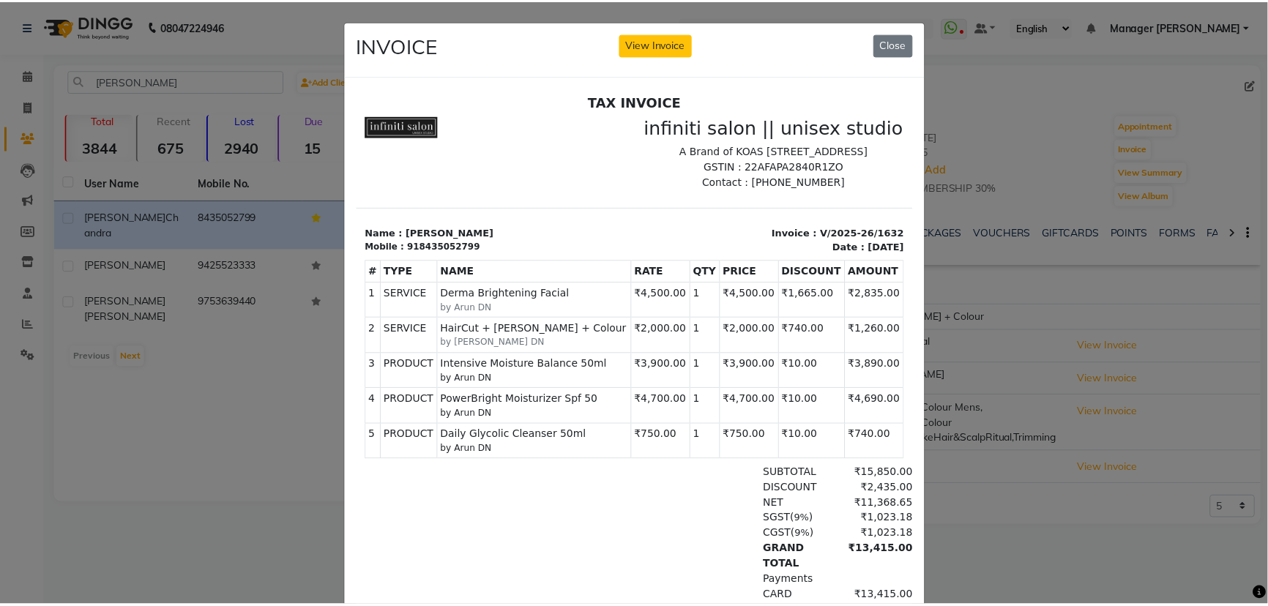
scroll to position [0, 0]
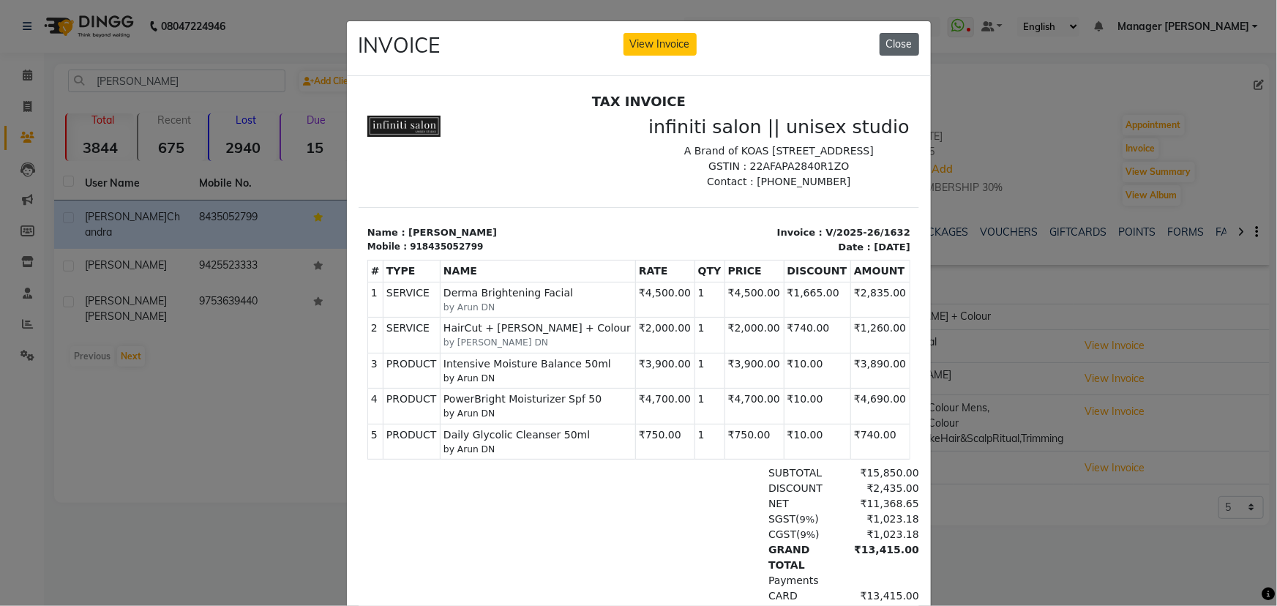
click at [901, 43] on button "Close" at bounding box center [900, 44] width 40 height 23
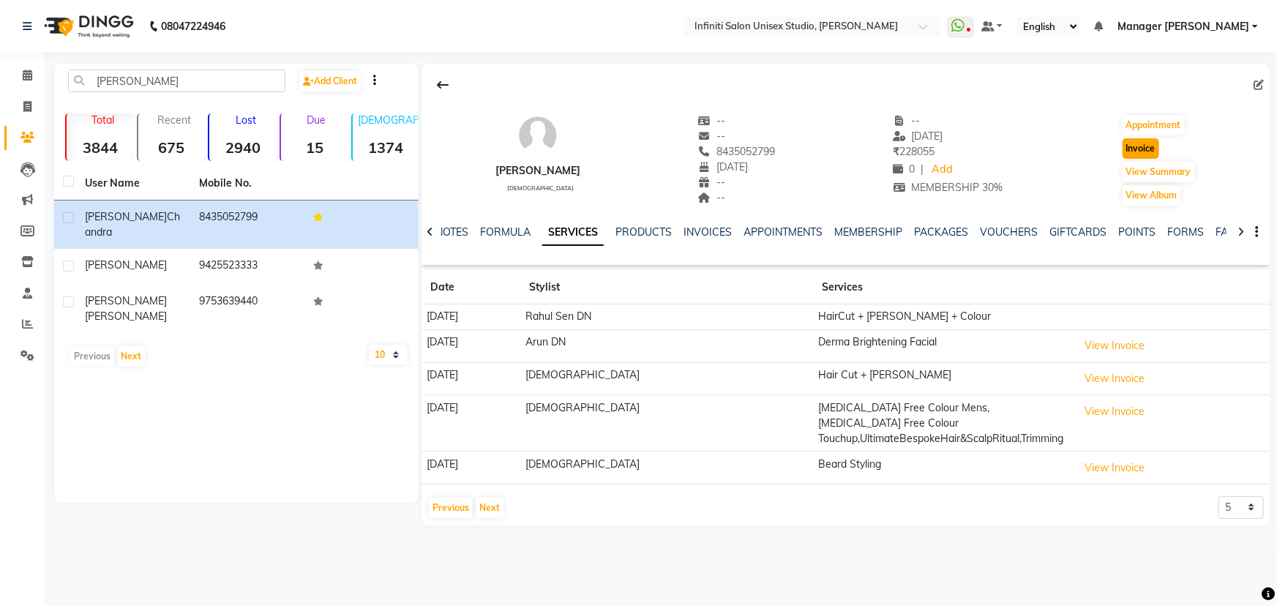
click at [1155, 150] on button "Invoice" at bounding box center [1141, 148] width 37 height 20
select select "service"
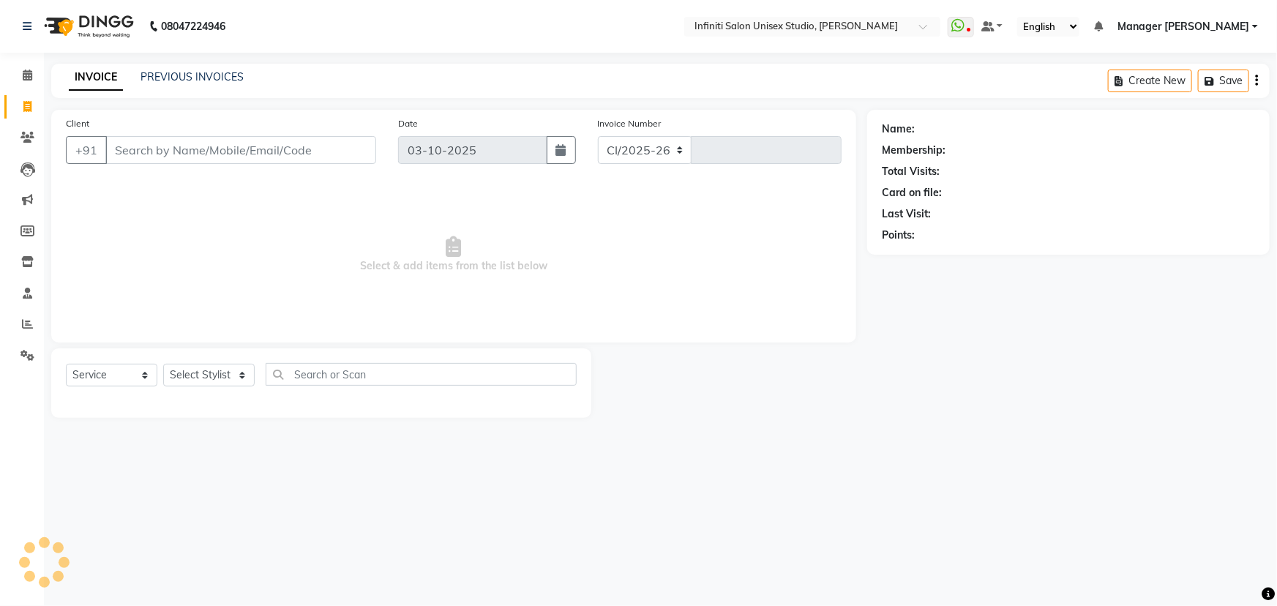
select select "6511"
type input "2202"
type input "8435052799"
select select "2: Object"
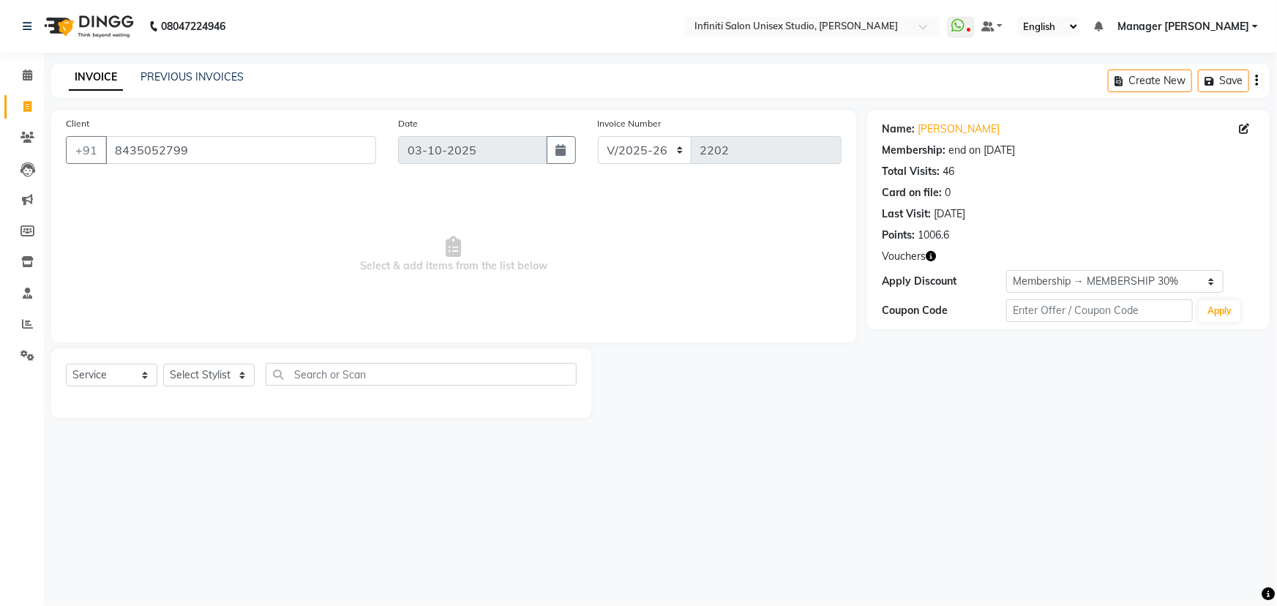
click at [932, 258] on icon "button" at bounding box center [931, 256] width 10 height 10
click at [18, 73] on span at bounding box center [28, 75] width 26 height 17
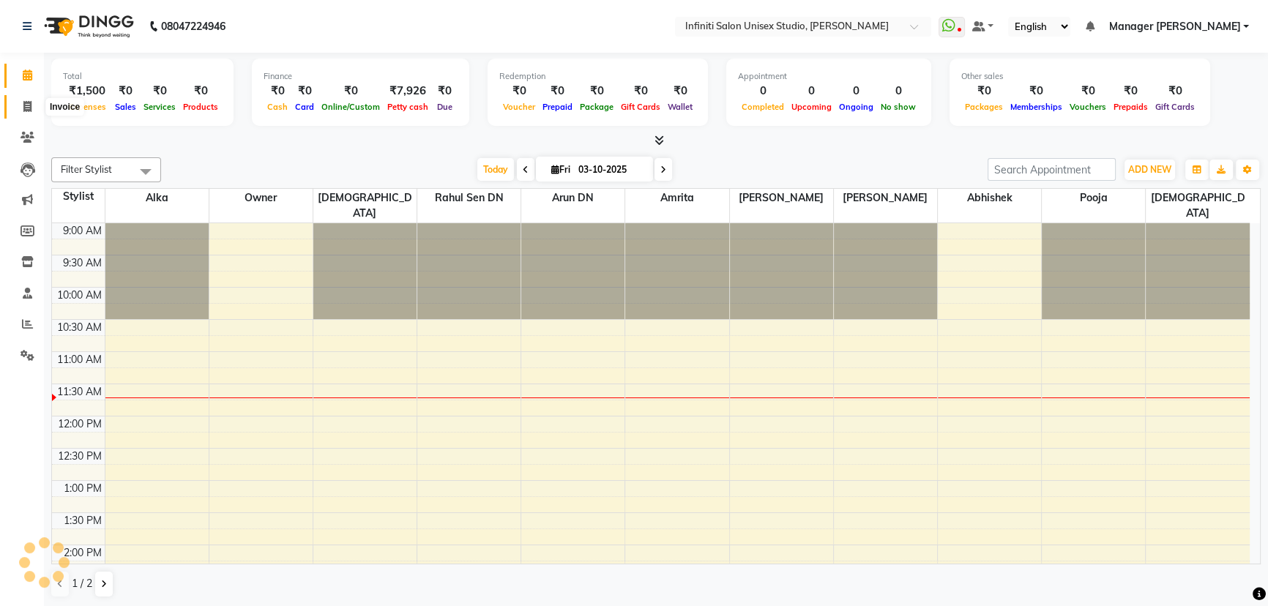
click at [26, 108] on icon at bounding box center [27, 106] width 8 height 11
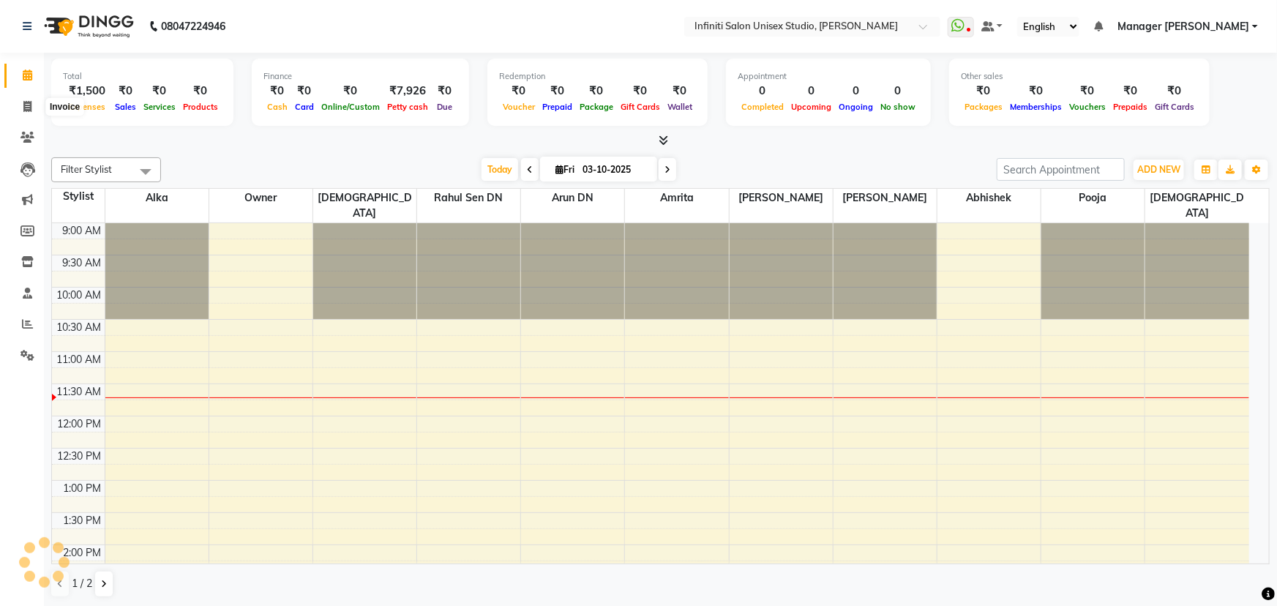
select select "service"
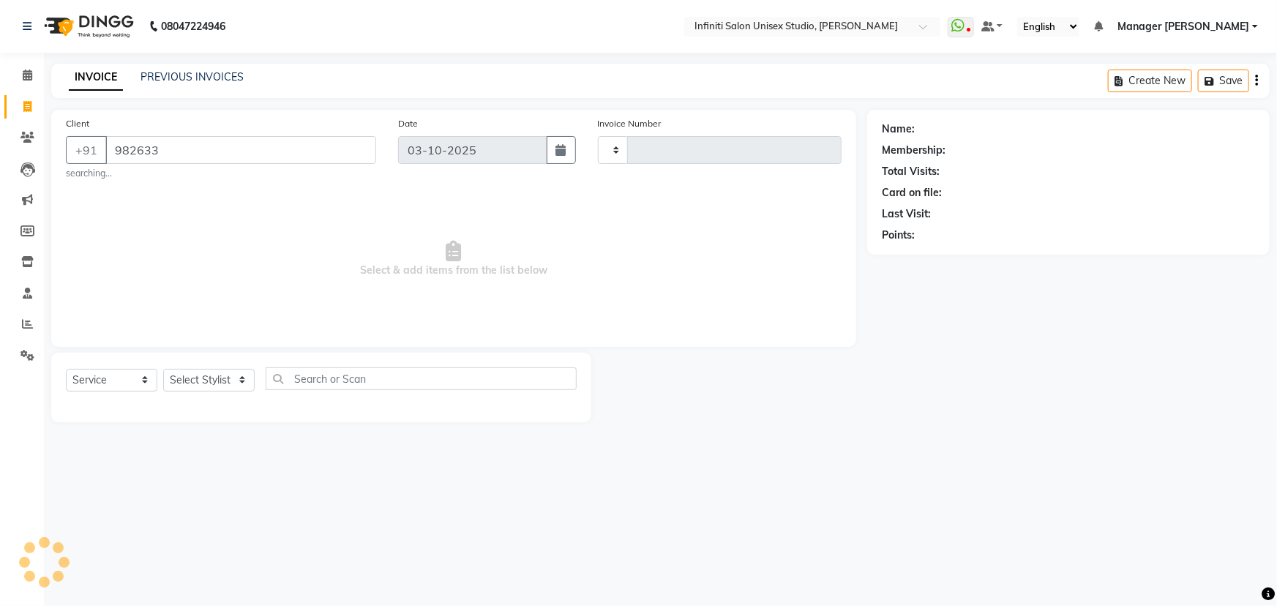
type input "9826333"
type input "2202"
select select "6511"
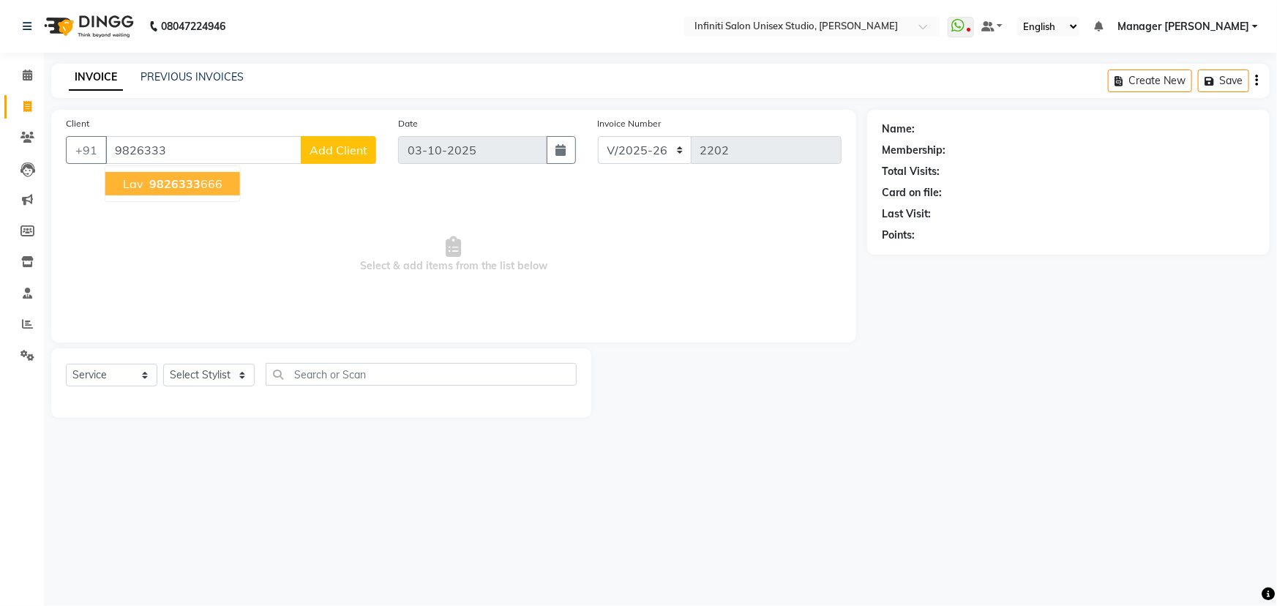
click at [209, 189] on ngb-highlight "9826333 666" at bounding box center [184, 183] width 76 height 15
type input "9826333666"
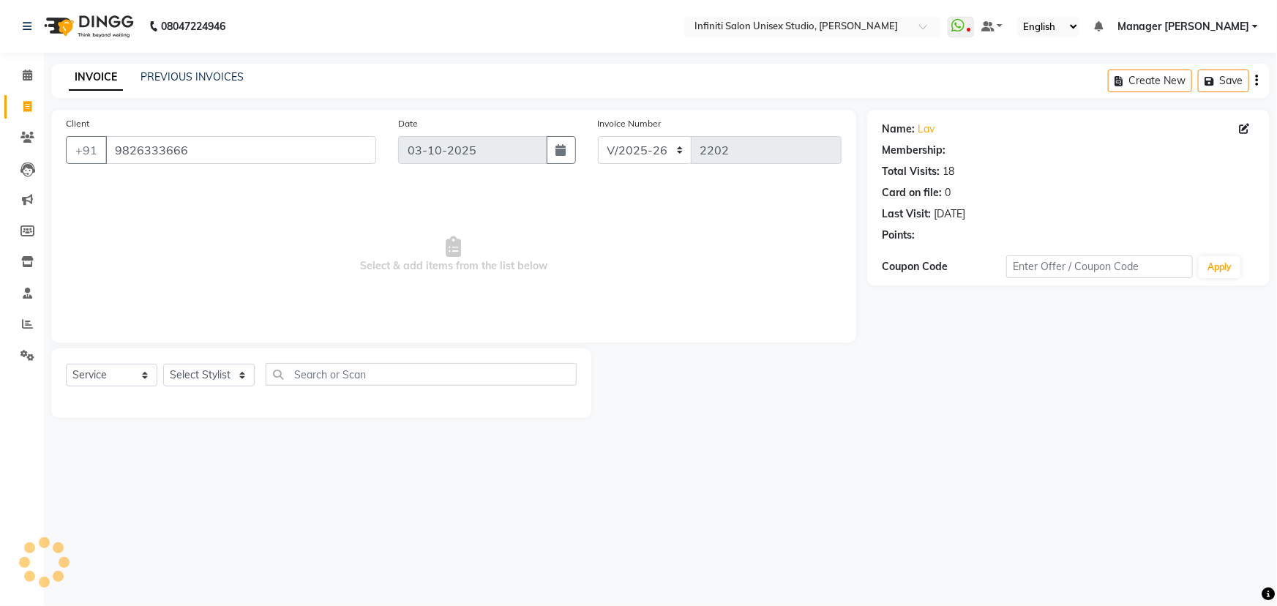
select select "1: Object"
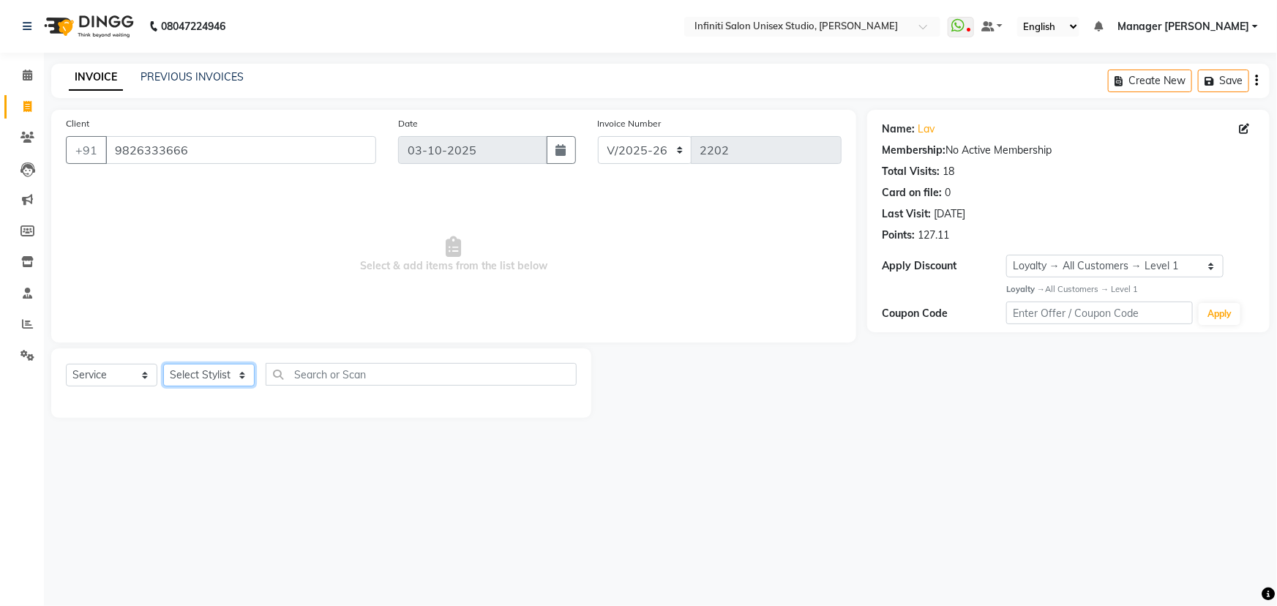
click at [217, 369] on select "Select Stylist [PERSON_NAME] Amrita Arun DN Bharti [PERSON_NAME] Owner [PERSON_…" at bounding box center [208, 375] width 91 height 23
select select "49888"
click at [163, 364] on select "Select Stylist [PERSON_NAME] Amrita Arun DN Bharti [PERSON_NAME] Owner [PERSON_…" at bounding box center [208, 375] width 91 height 23
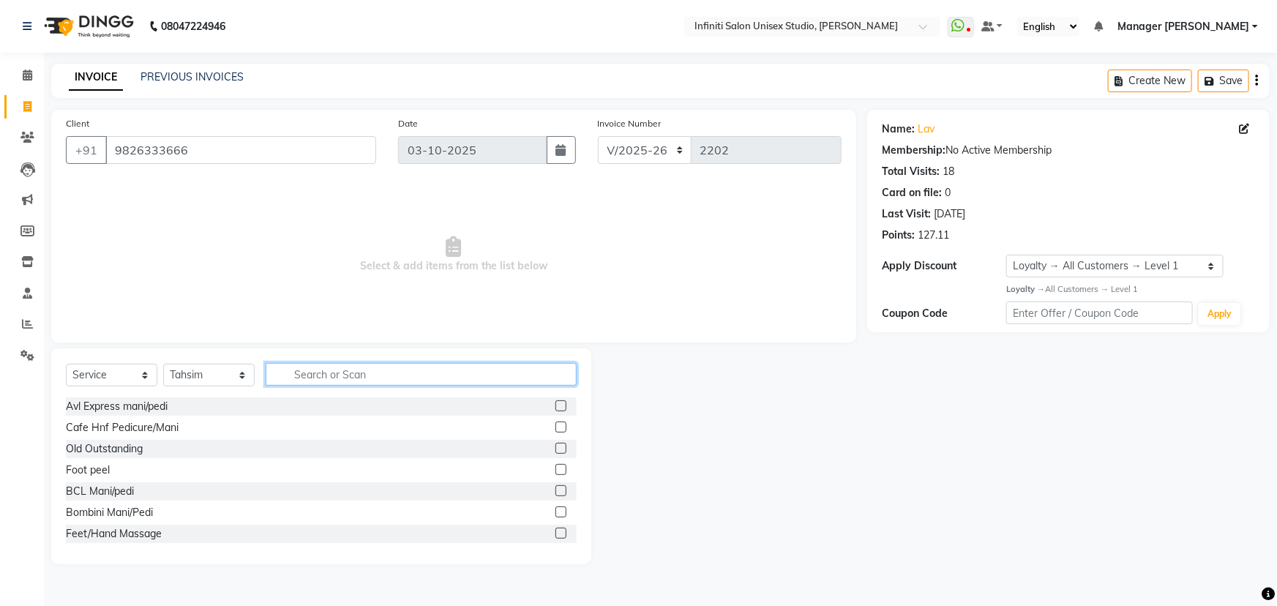
click at [321, 375] on input "text" at bounding box center [421, 374] width 311 height 23
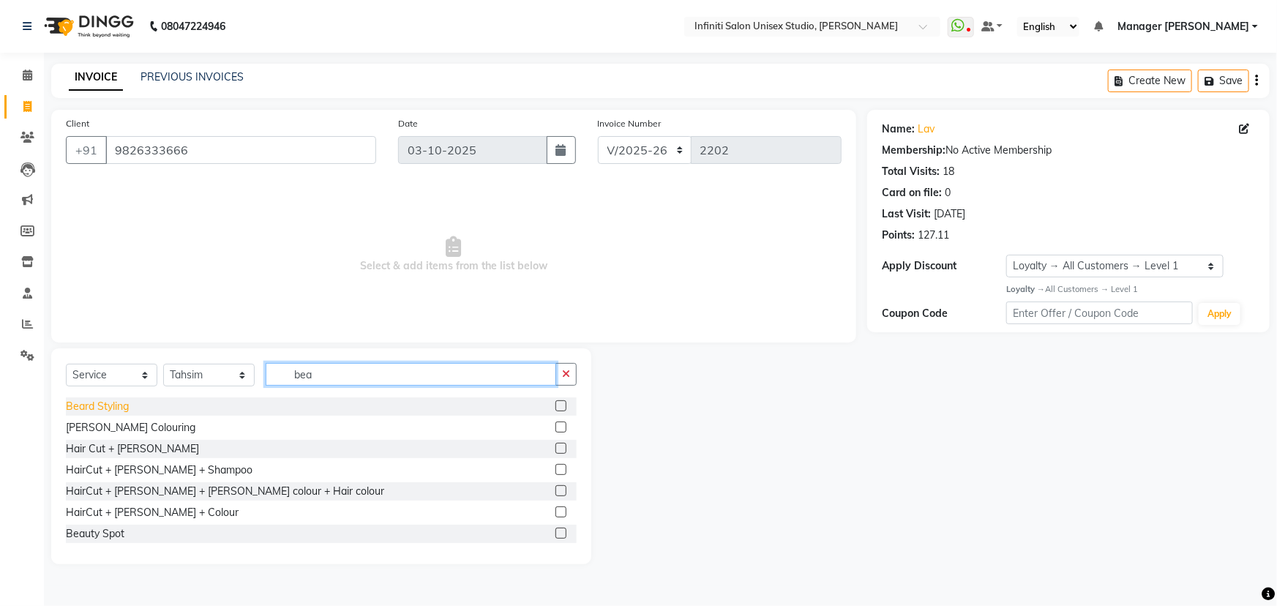
type input "bea"
click at [110, 405] on div "Beard Styling" at bounding box center [97, 406] width 63 height 15
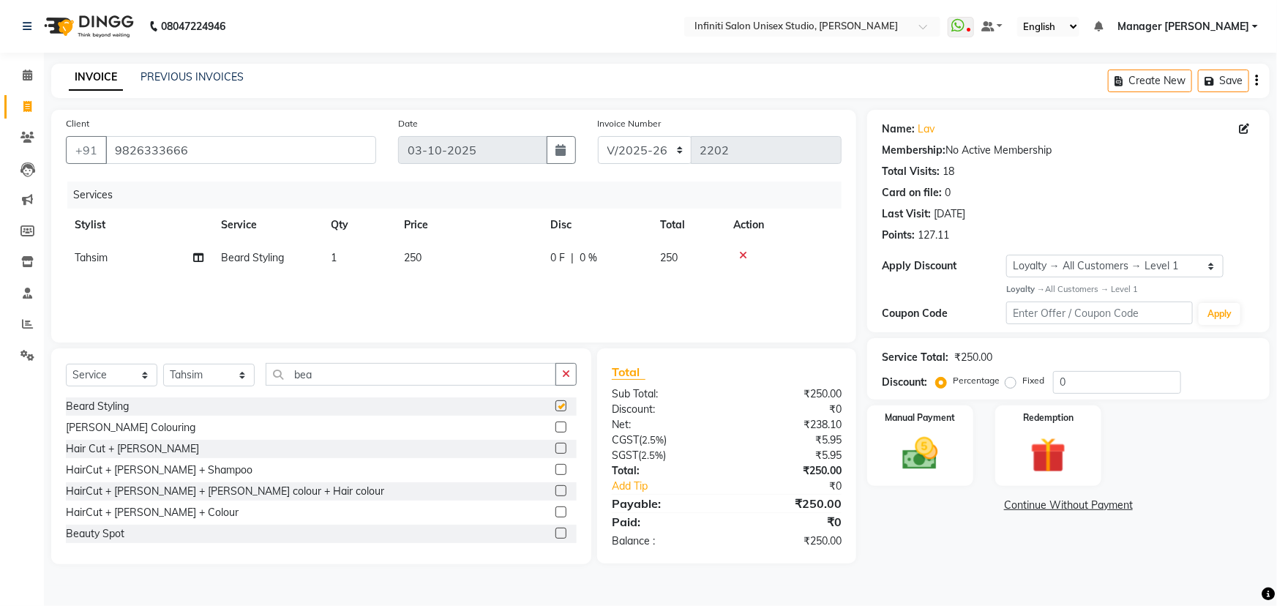
checkbox input "false"
click at [927, 427] on div "Manual Payment" at bounding box center [920, 446] width 111 height 84
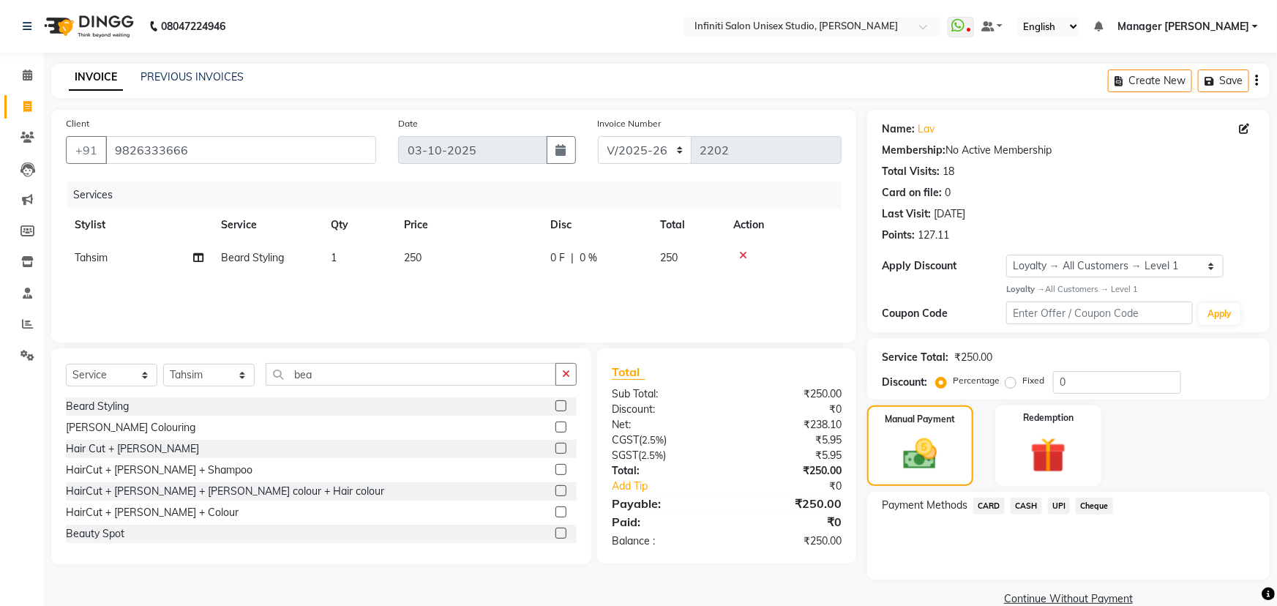
click at [1054, 498] on span "UPI" at bounding box center [1059, 506] width 23 height 17
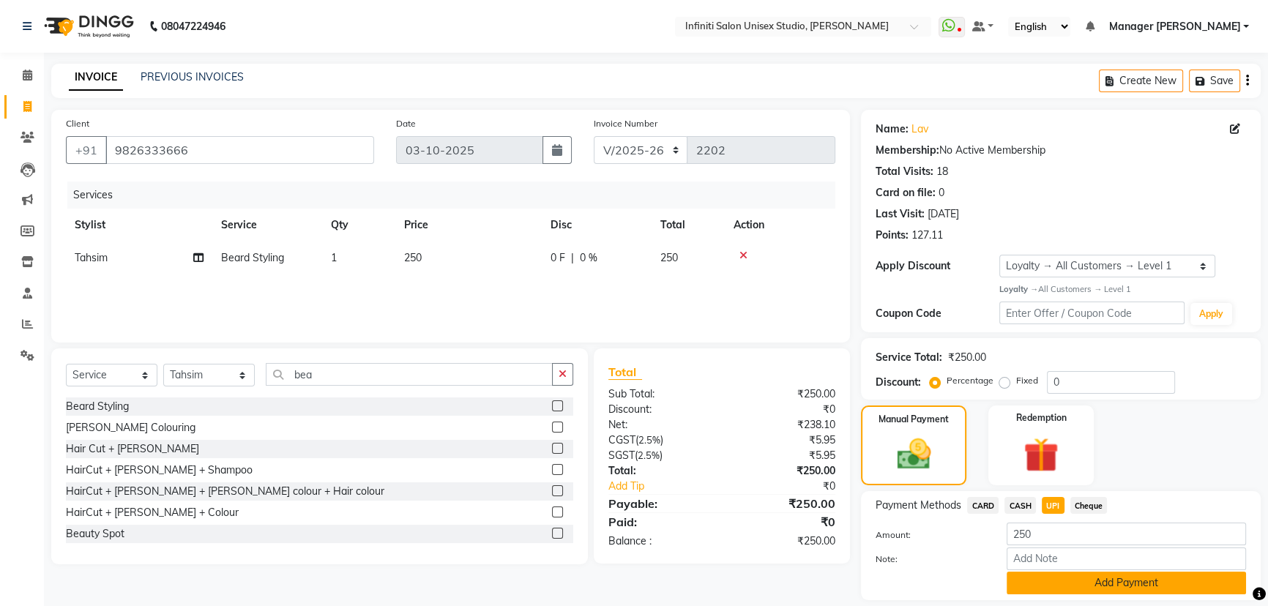
click at [1056, 572] on button "Add Payment" at bounding box center [1125, 583] width 239 height 23
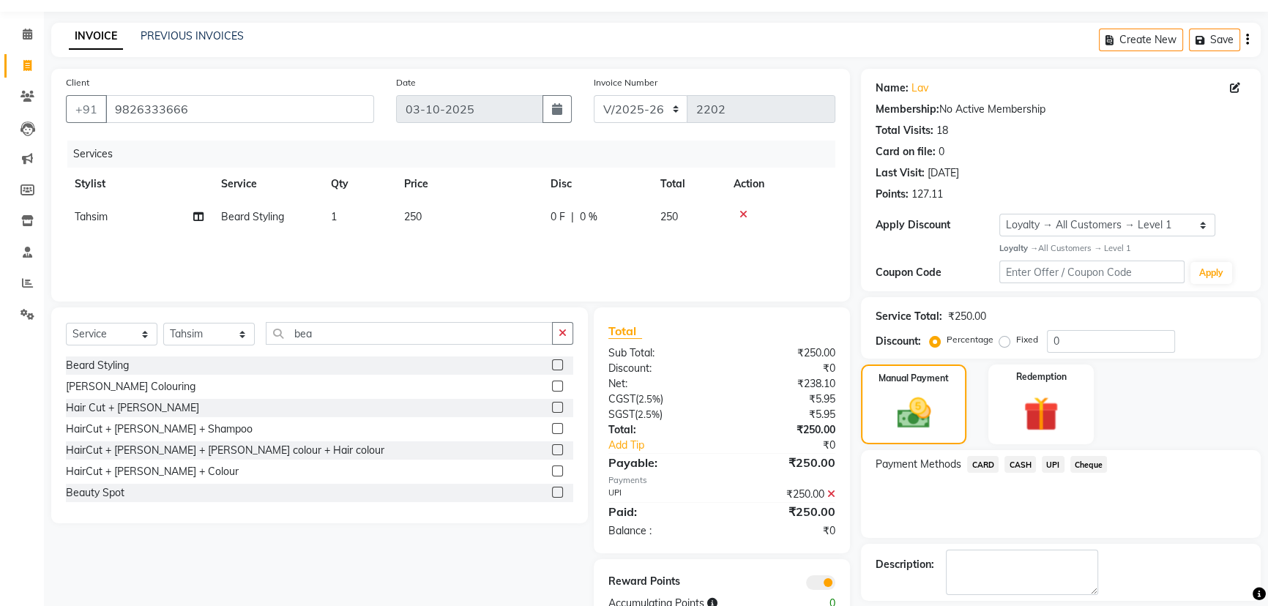
scroll to position [83, 0]
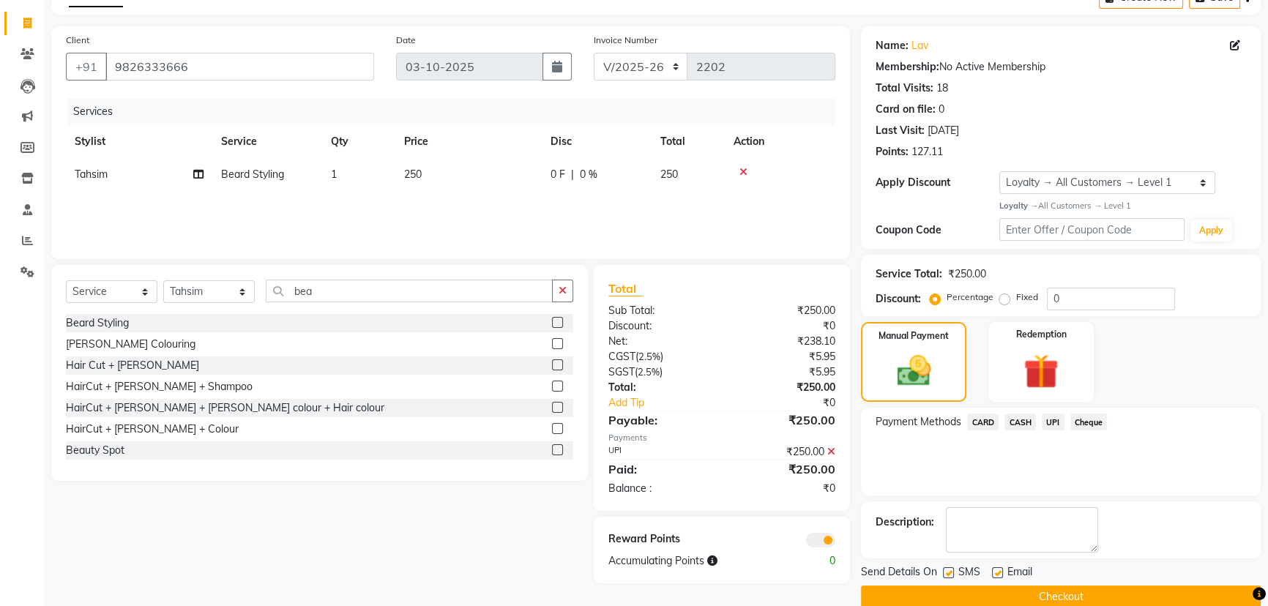
click at [938, 569] on div "Name: Lav Membership: No Active Membership Total Visits: 18 Card on file: 0 Las…" at bounding box center [1066, 317] width 411 height 582
click at [939, 586] on button "Checkout" at bounding box center [1061, 597] width 400 height 23
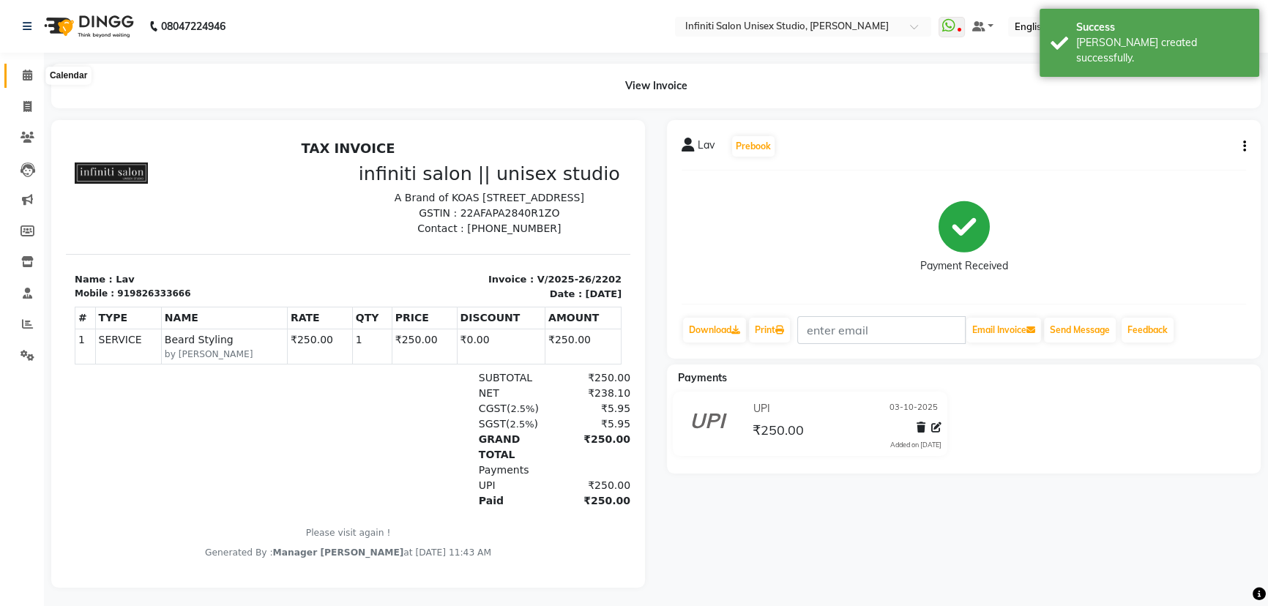
click at [18, 75] on span at bounding box center [28, 75] width 26 height 17
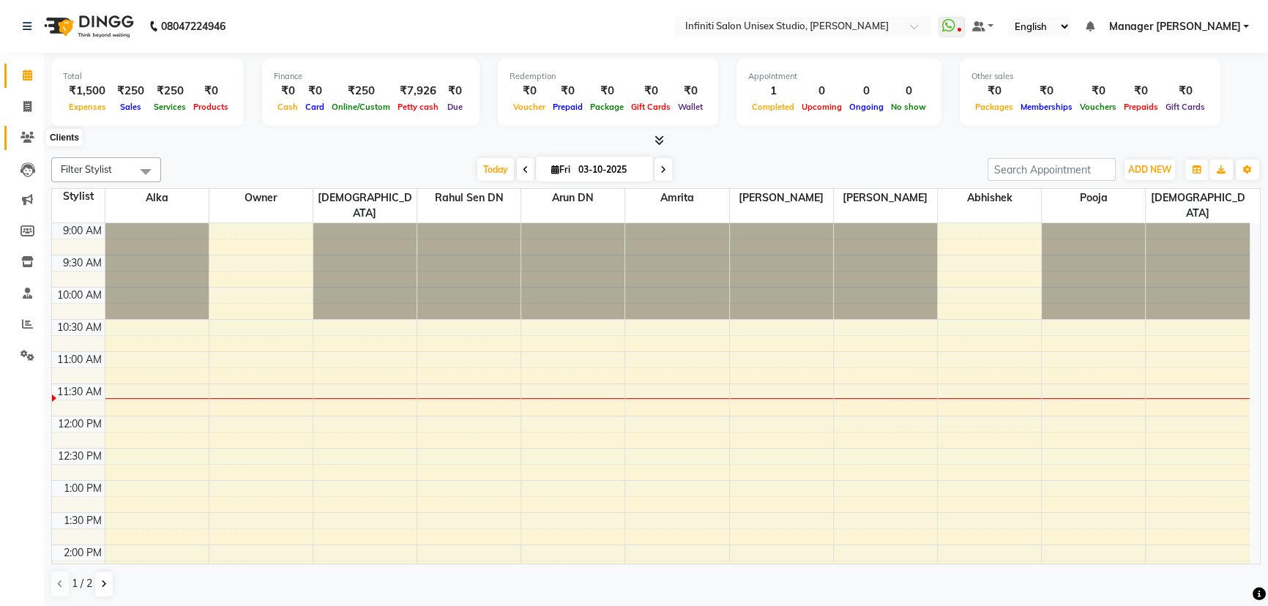
click at [30, 130] on span at bounding box center [28, 138] width 26 height 17
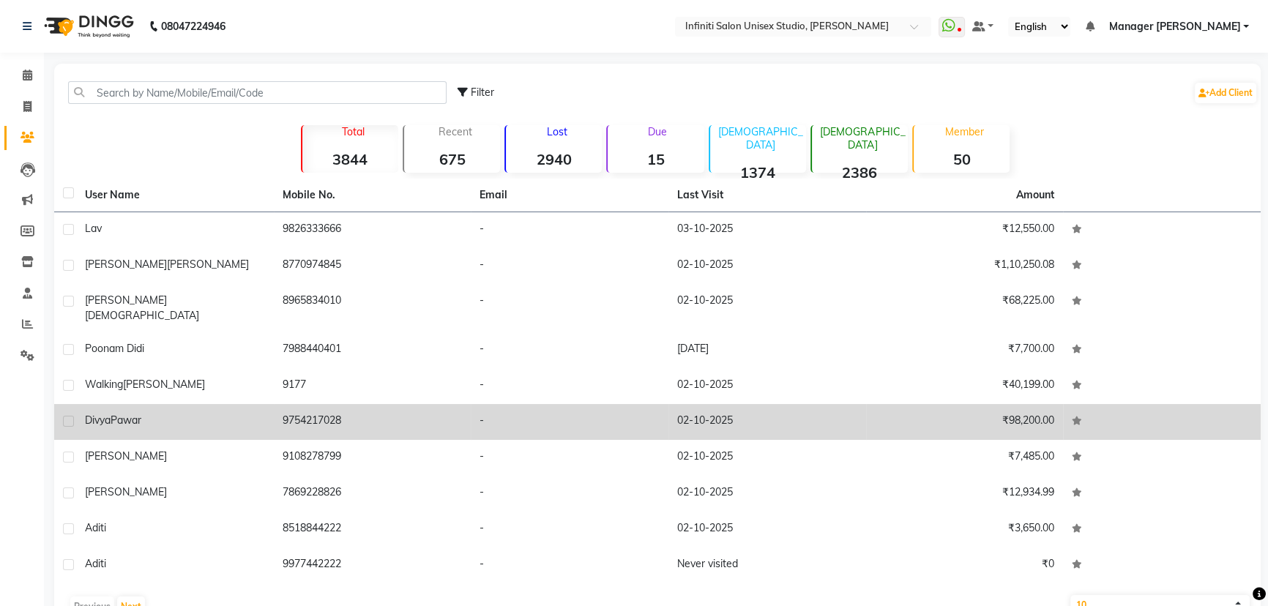
scroll to position [27, 0]
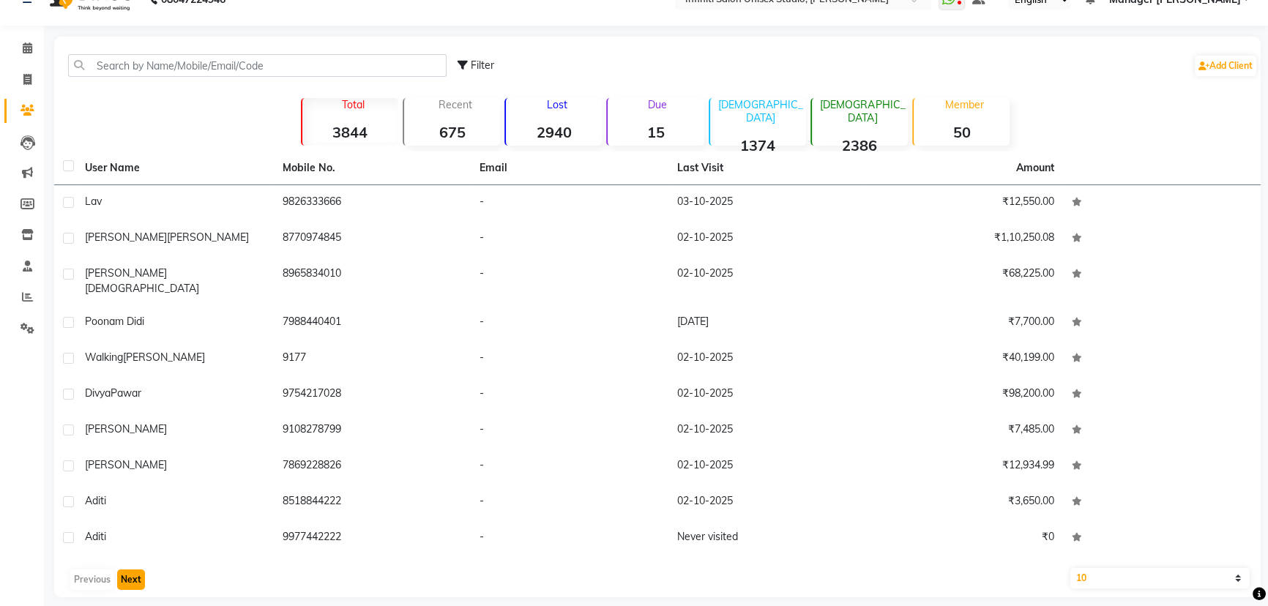
click at [132, 569] on button "Next" at bounding box center [131, 579] width 28 height 20
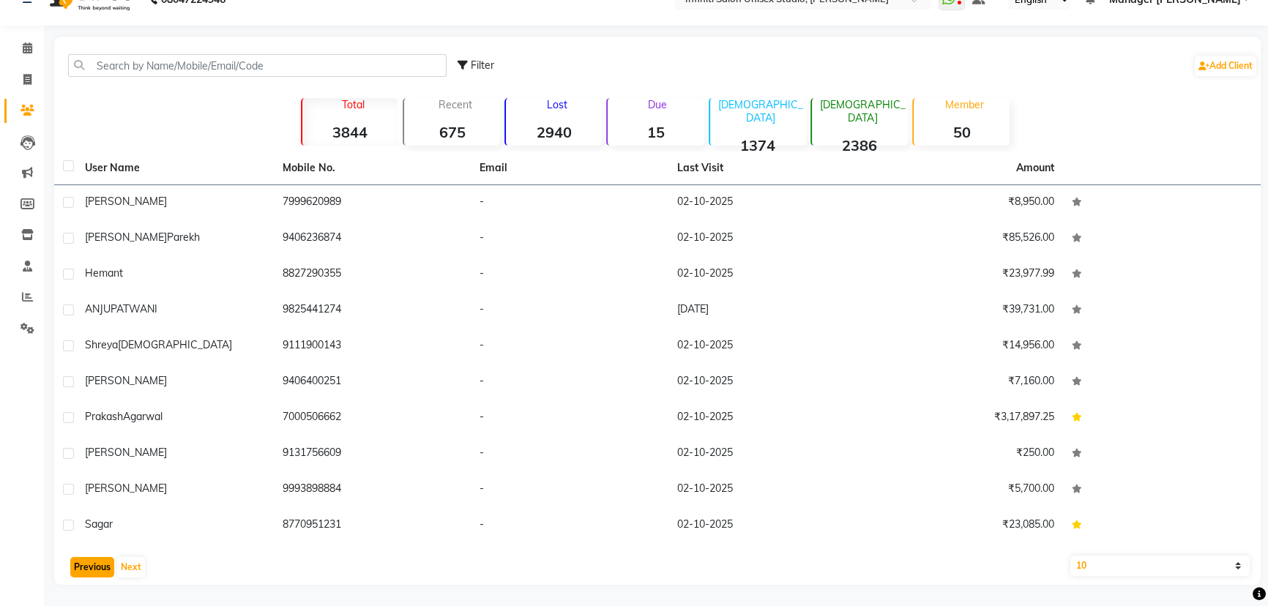
click at [82, 563] on button "Previous" at bounding box center [92, 567] width 44 height 20
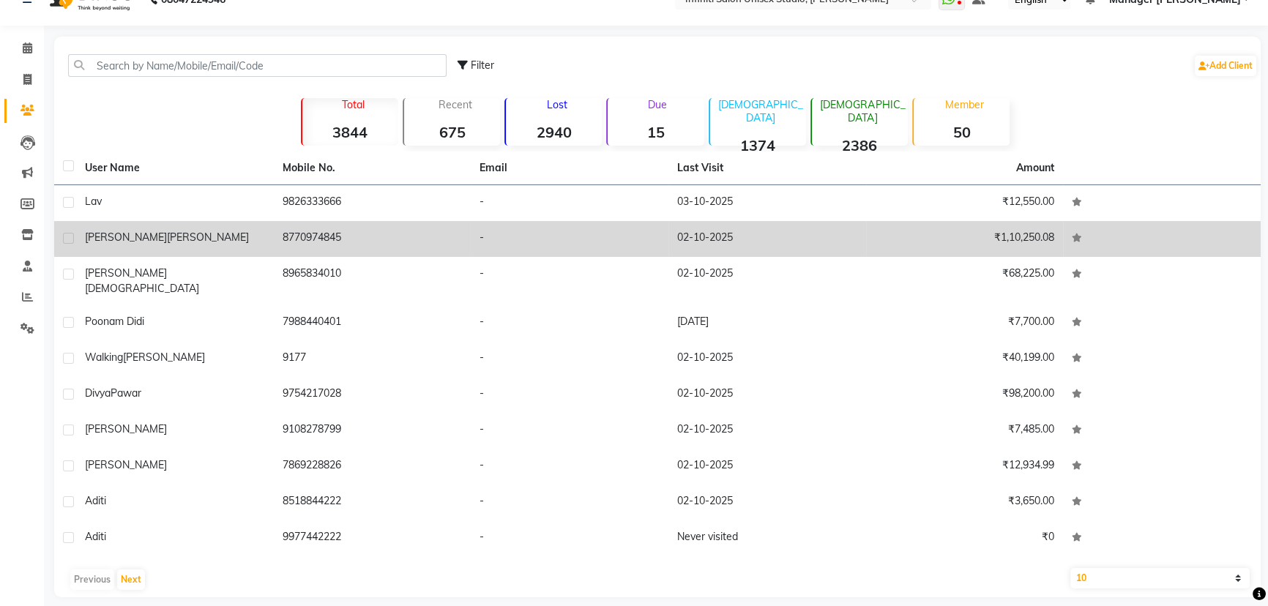
click at [347, 247] on td "8770974845" at bounding box center [373, 239] width 198 height 36
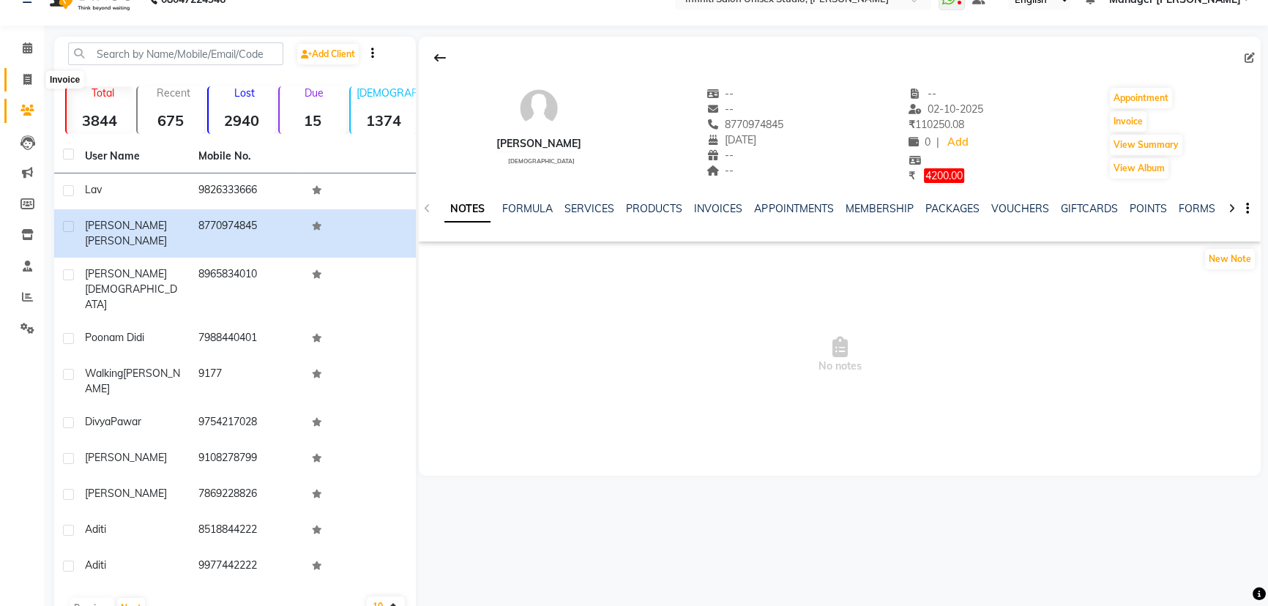
click at [31, 75] on span at bounding box center [28, 80] width 26 height 17
select select "6511"
select select "service"
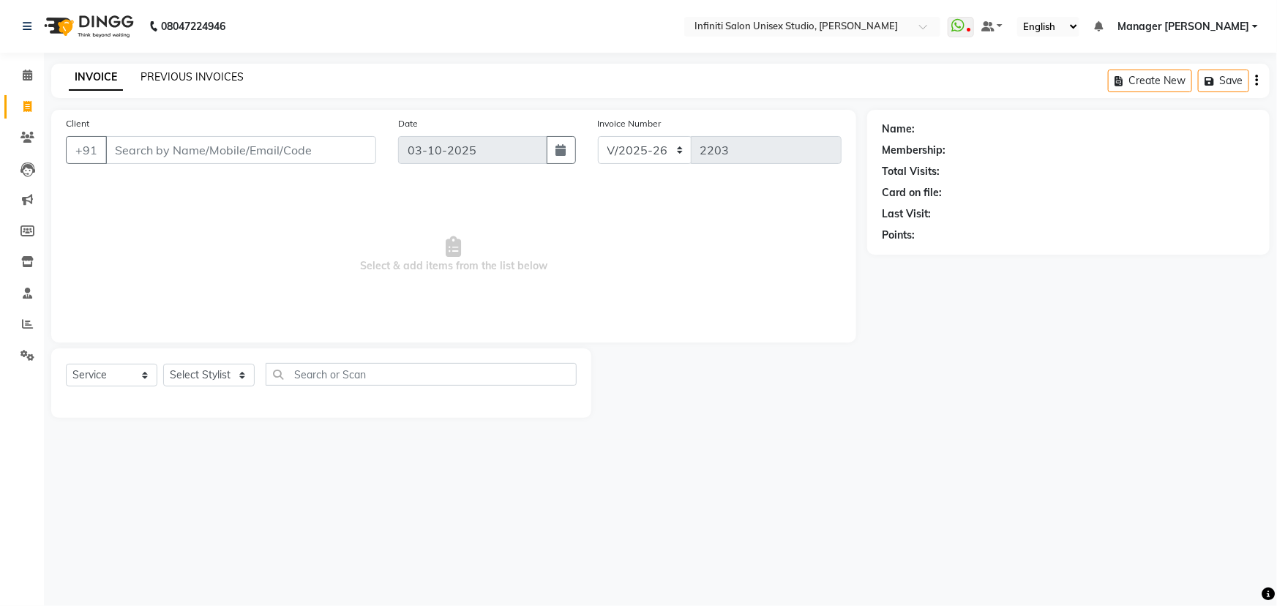
click at [206, 77] on link "PREVIOUS INVOICES" at bounding box center [192, 76] width 103 height 13
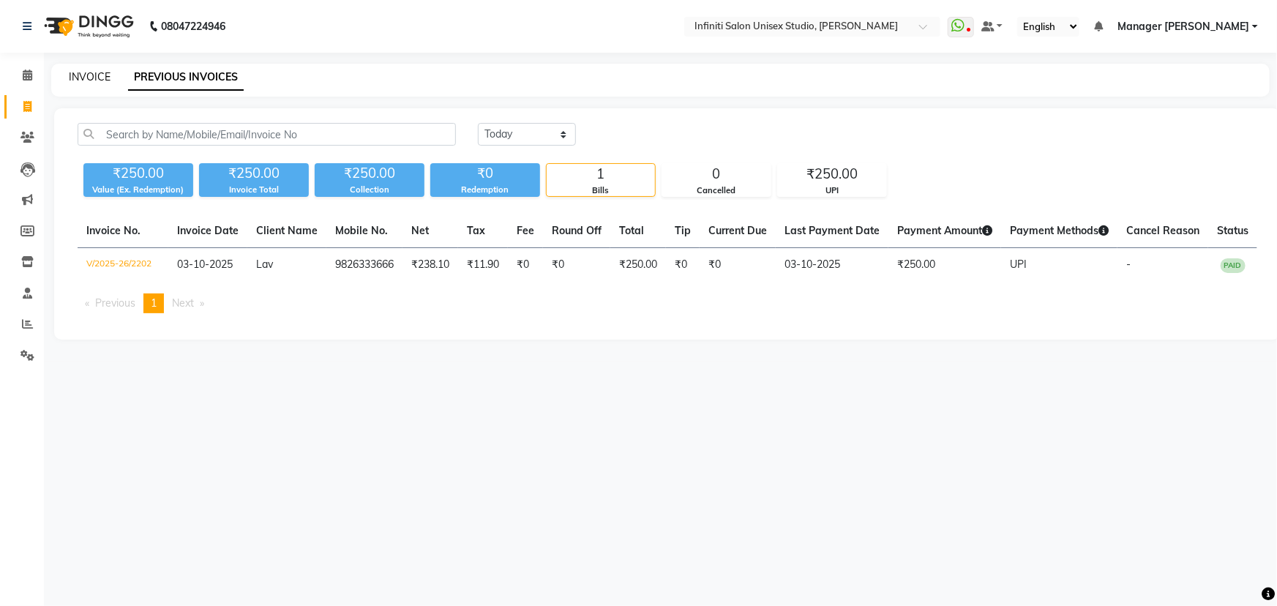
click at [87, 72] on link "INVOICE" at bounding box center [90, 76] width 42 height 13
select select "service"
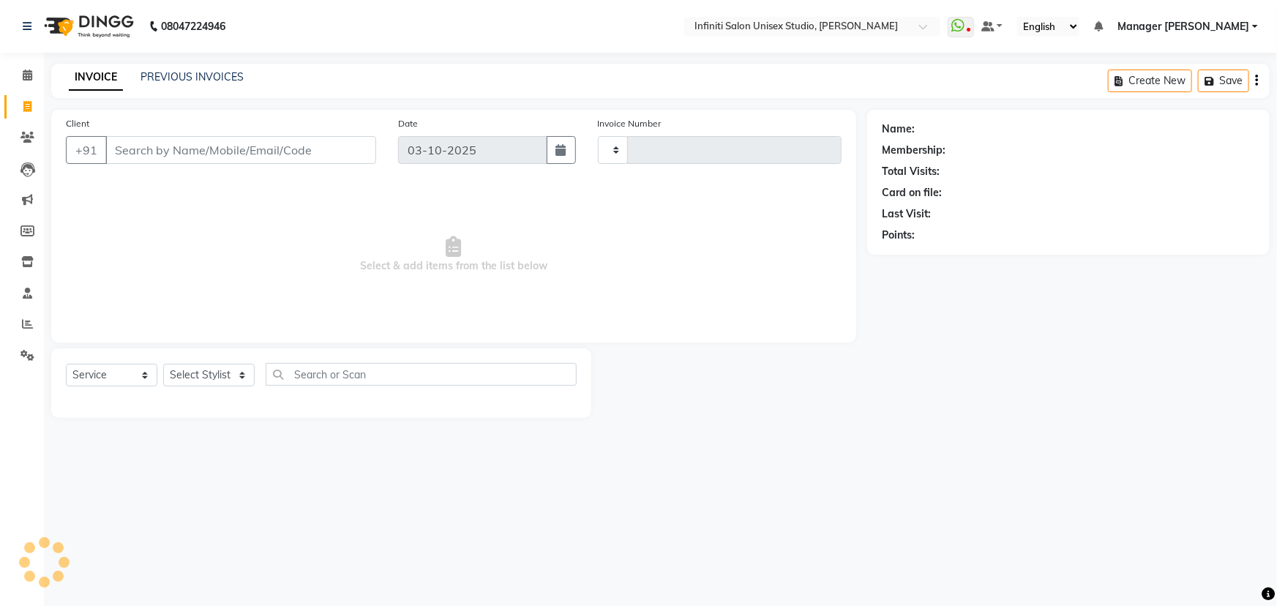
type input "2203"
select select "6511"
click at [178, 146] on input "Client" at bounding box center [240, 150] width 271 height 28
type input "6263994157"
click at [340, 152] on span "Add Client" at bounding box center [339, 150] width 58 height 15
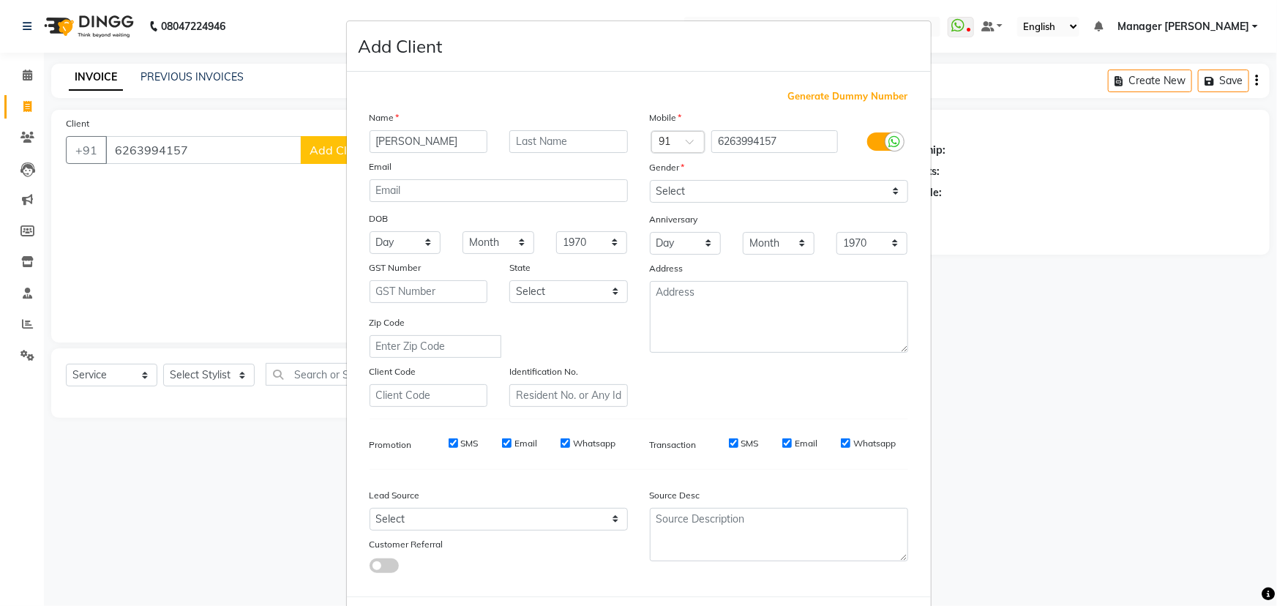
type input "[PERSON_NAME]"
click at [407, 242] on select "Day 01 02 03 04 05 06 07 08 09 10 11 12 13 14 15 16 17 18 19 20 21 22 23 24 25 …" at bounding box center [406, 242] width 72 height 23
select select "16"
click at [370, 232] on select "Day 01 02 03 04 05 06 07 08 09 10 11 12 13 14 15 16 17 18 19 20 21 22 23 24 25 …" at bounding box center [406, 242] width 72 height 23
click at [495, 245] on select "Month January February March April May June July August September October Novem…" at bounding box center [499, 242] width 72 height 23
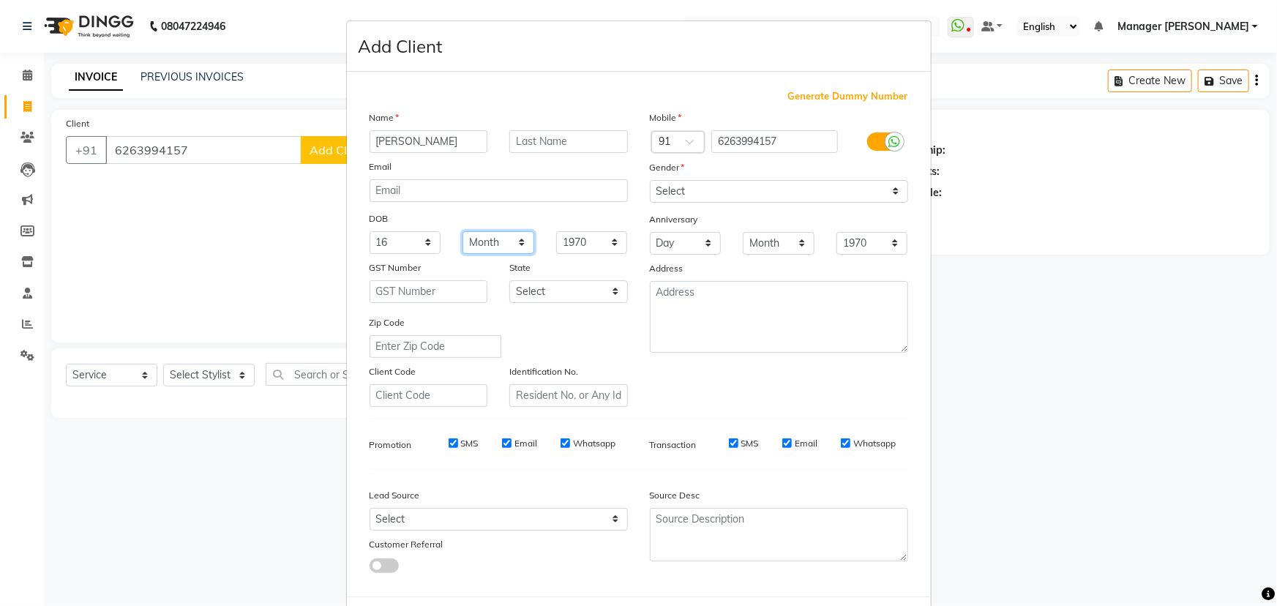
select select "10"
click at [463, 232] on select "Month January February March April May June July August September October Novem…" at bounding box center [499, 242] width 72 height 23
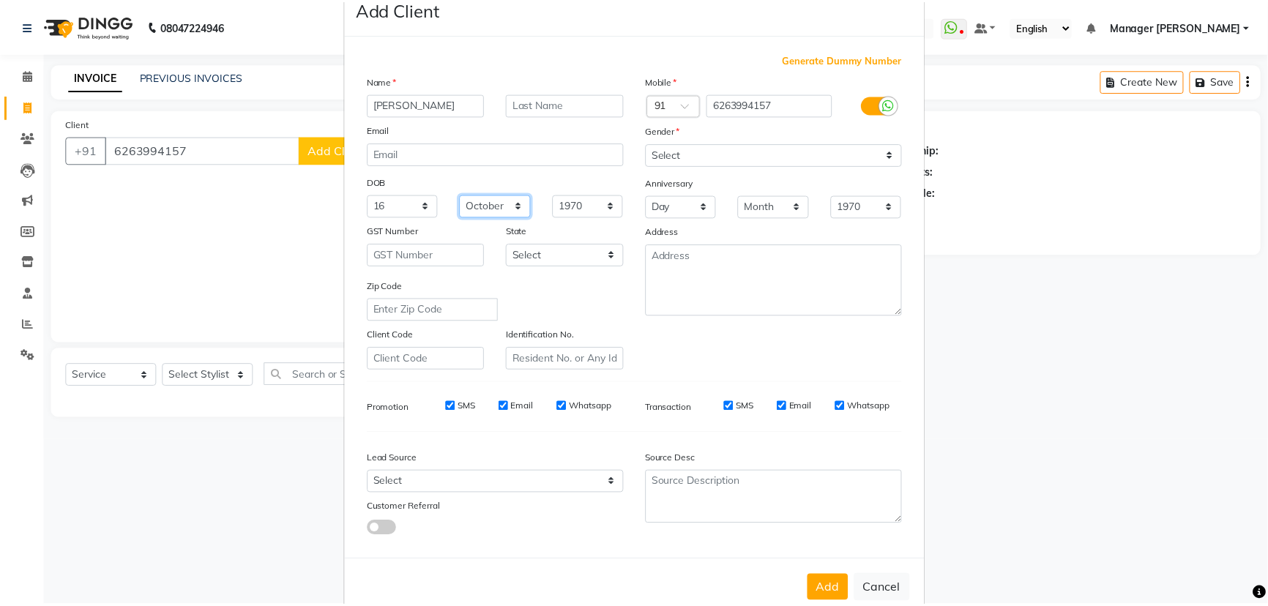
scroll to position [73, 0]
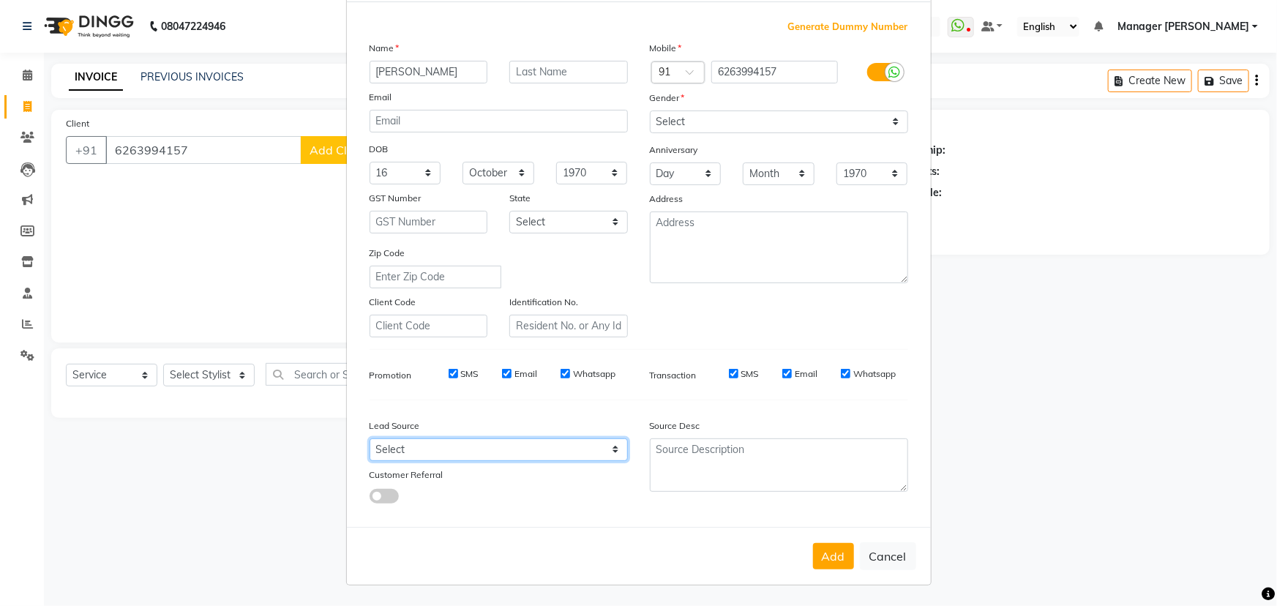
click at [405, 451] on select "Select Walk-in Facebook JustDial Google Other Referral Advertisement No Source …" at bounding box center [499, 449] width 258 height 23
select select "46371"
click at [370, 438] on select "Select Walk-in Facebook JustDial Google Other Referral Advertisement No Source …" at bounding box center [499, 449] width 258 height 23
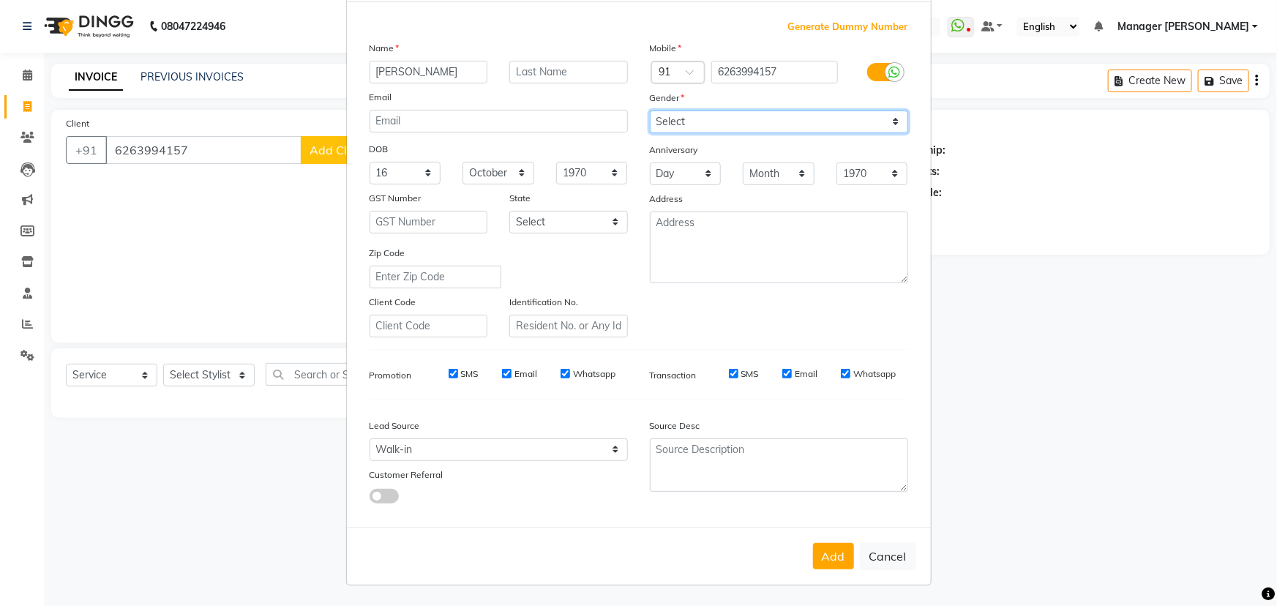
click at [650, 118] on select "Select [DEMOGRAPHIC_DATA] [DEMOGRAPHIC_DATA] Other Prefer Not To Say" at bounding box center [779, 122] width 258 height 23
select select "[DEMOGRAPHIC_DATA]"
click at [650, 111] on select "Select [DEMOGRAPHIC_DATA] [DEMOGRAPHIC_DATA] Other Prefer Not To Say" at bounding box center [779, 122] width 258 height 23
click at [555, 71] on input "text" at bounding box center [568, 72] width 119 height 23
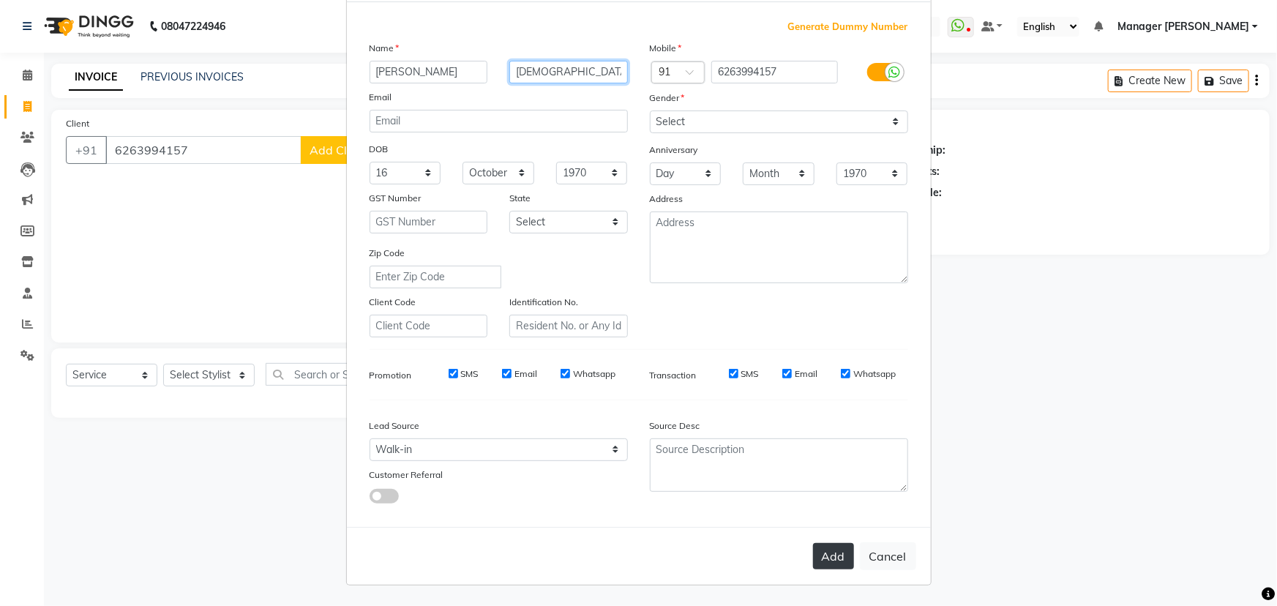
type input "[DEMOGRAPHIC_DATA]"
click at [820, 549] on button "Add" at bounding box center [833, 556] width 41 height 26
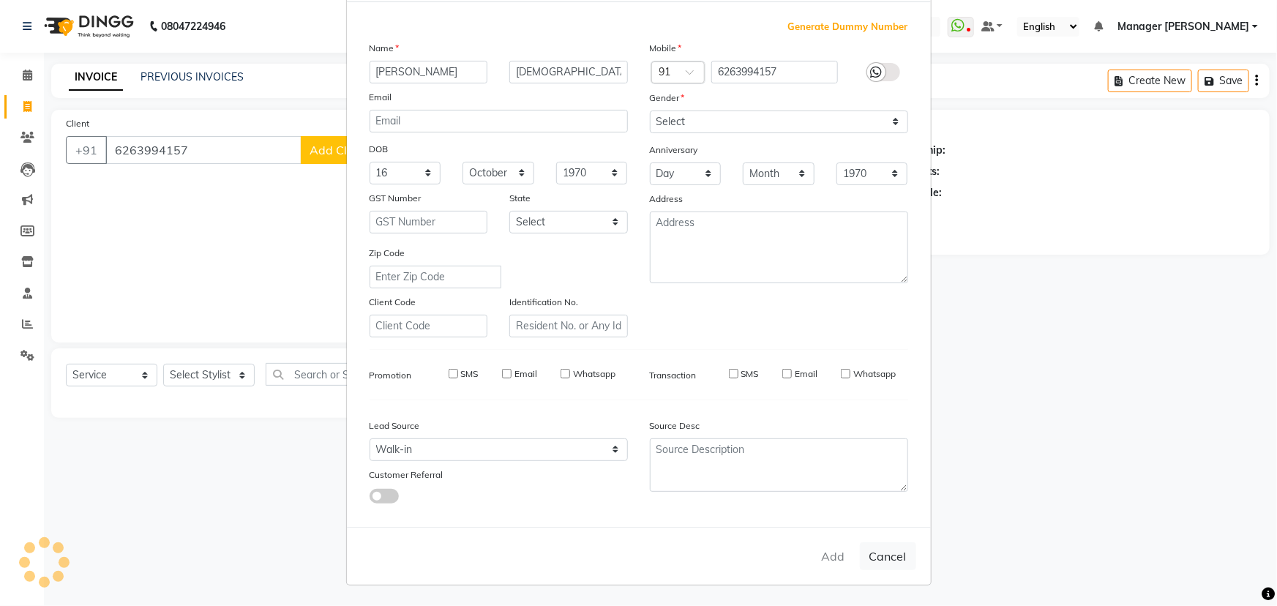
select select
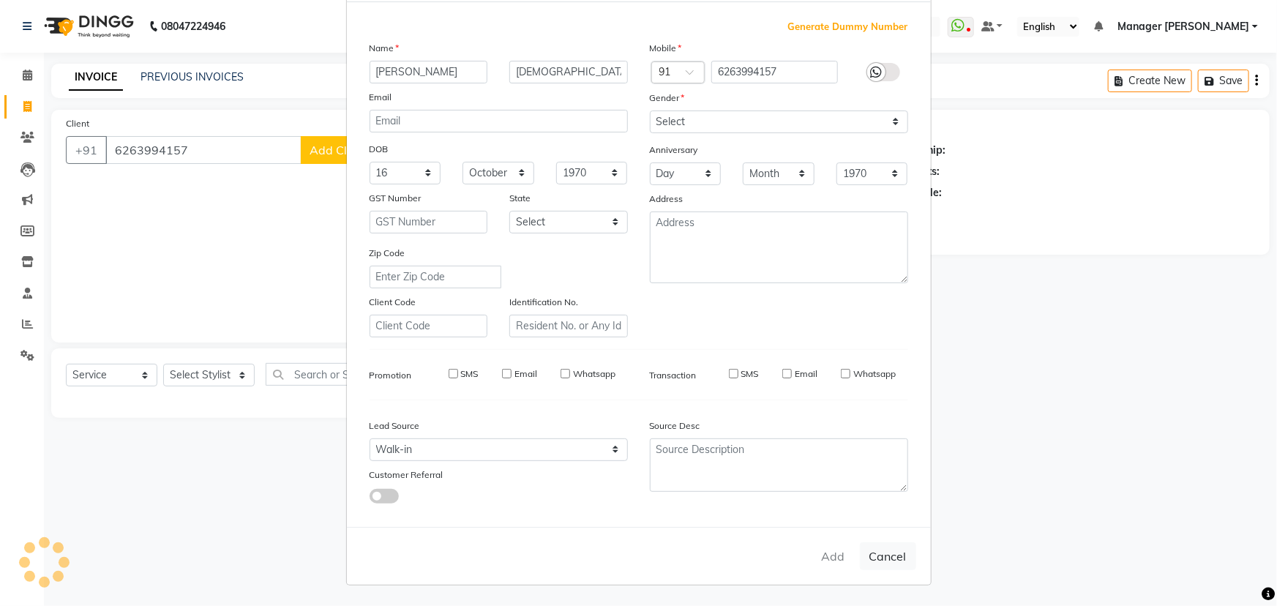
select select
checkbox input "false"
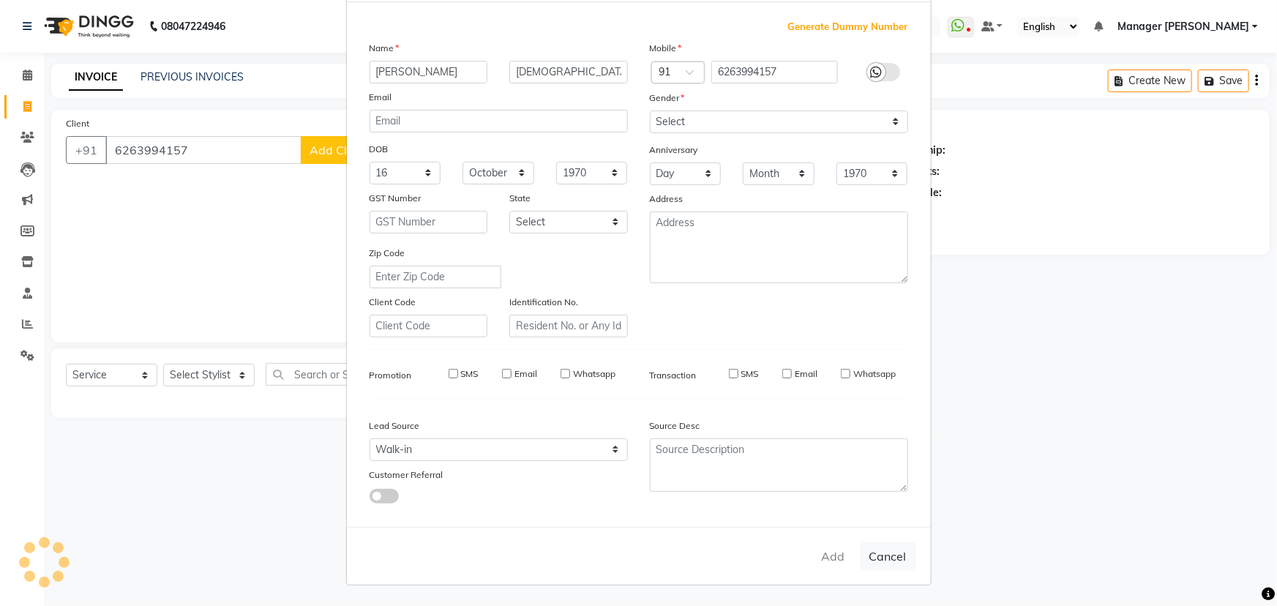
checkbox input "false"
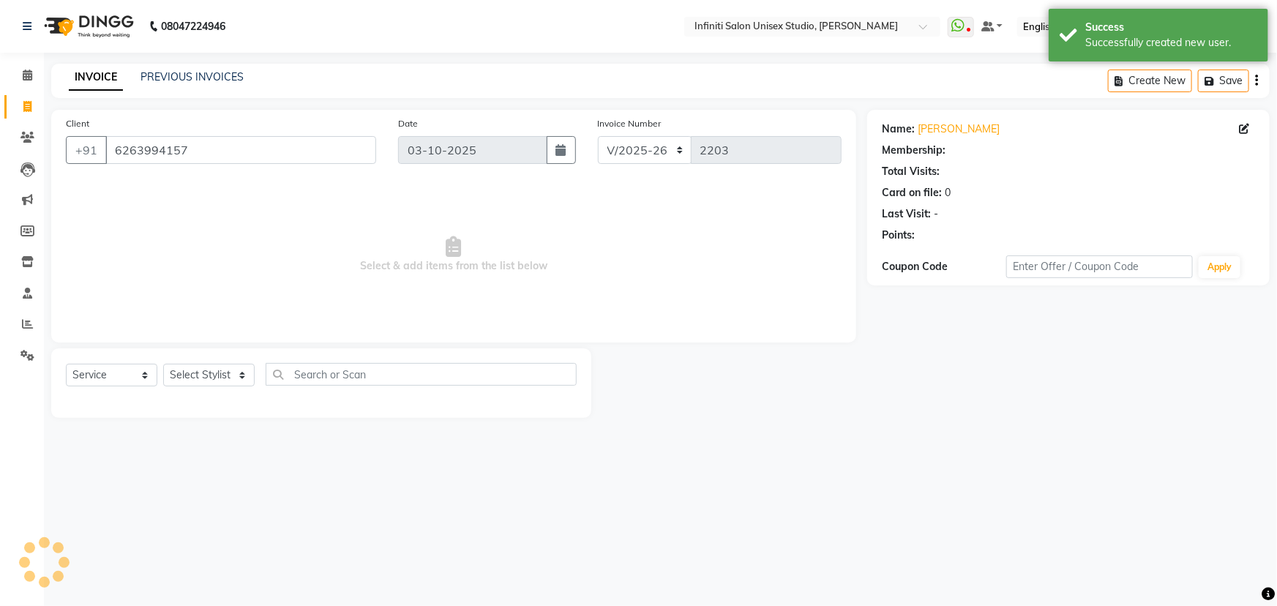
select select "1: Object"
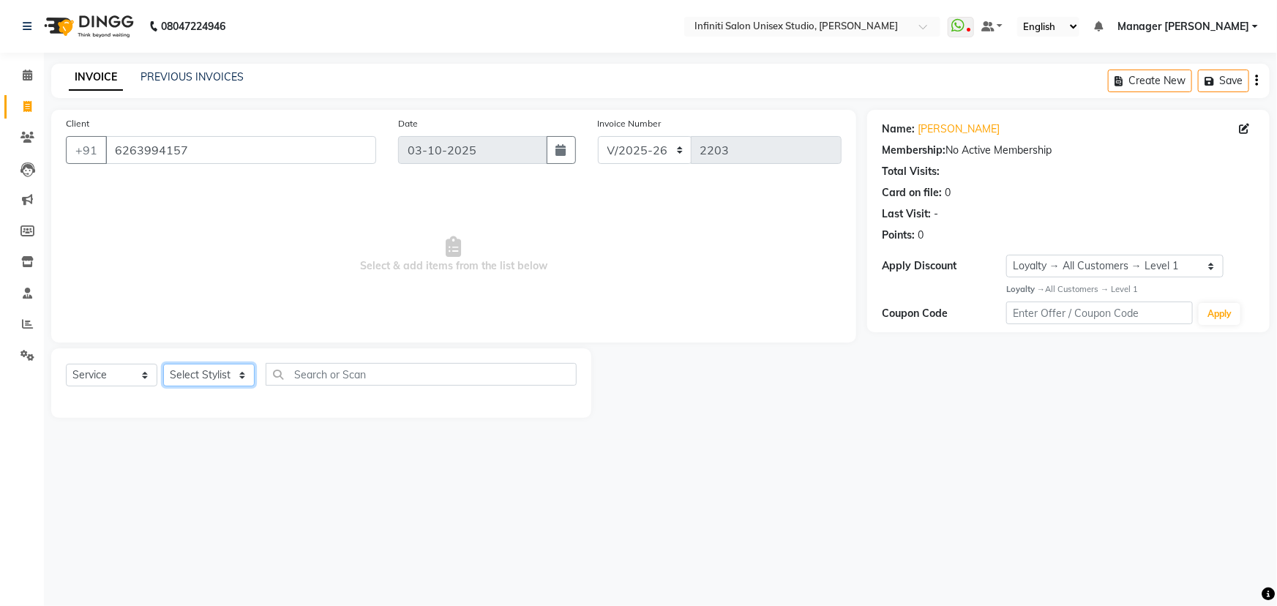
click at [202, 375] on select "Select Stylist [PERSON_NAME] Amrita Arun DN Bharti [PERSON_NAME] Owner [PERSON_…" at bounding box center [208, 375] width 91 height 23
select select "49888"
click at [163, 364] on select "Select Stylist [PERSON_NAME] Amrita Arun DN Bharti [PERSON_NAME] Owner [PERSON_…" at bounding box center [208, 375] width 91 height 23
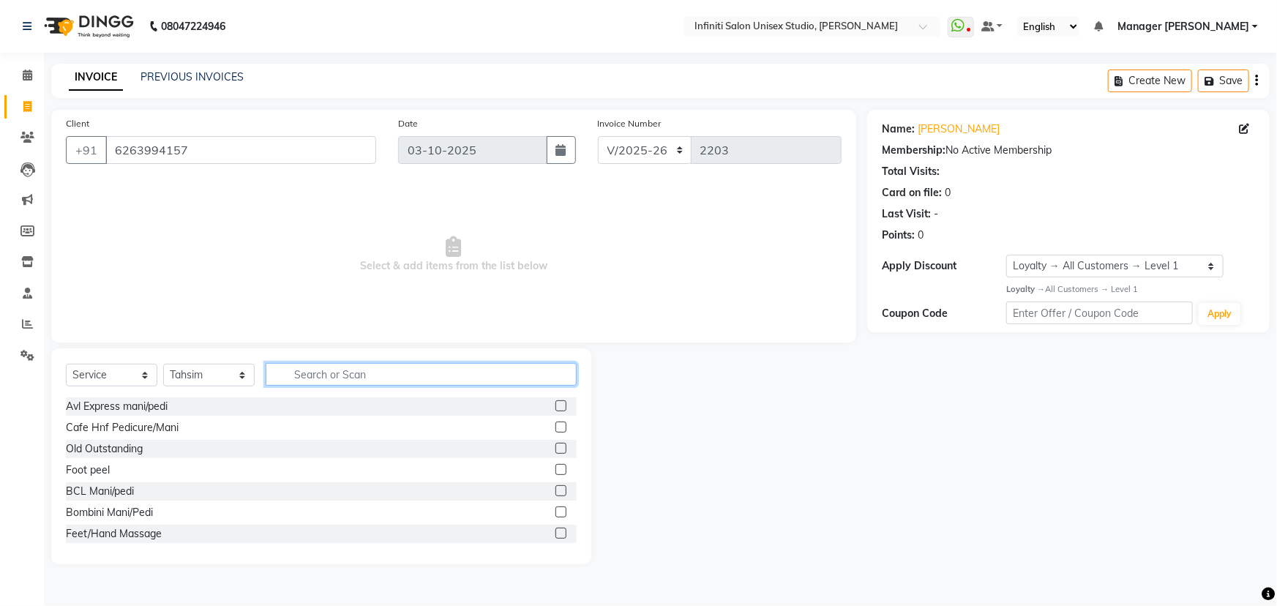
click at [340, 375] on input "text" at bounding box center [421, 374] width 311 height 23
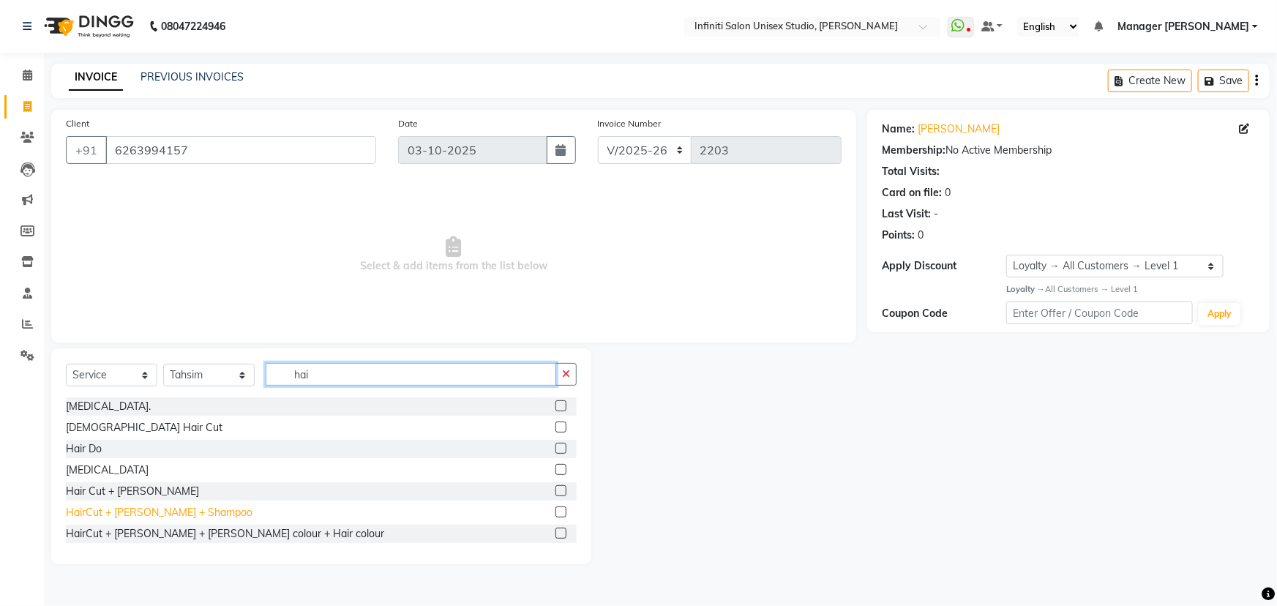
type input "hai"
click at [174, 517] on div "HairCut + [PERSON_NAME] + Shampoo" at bounding box center [159, 512] width 187 height 15
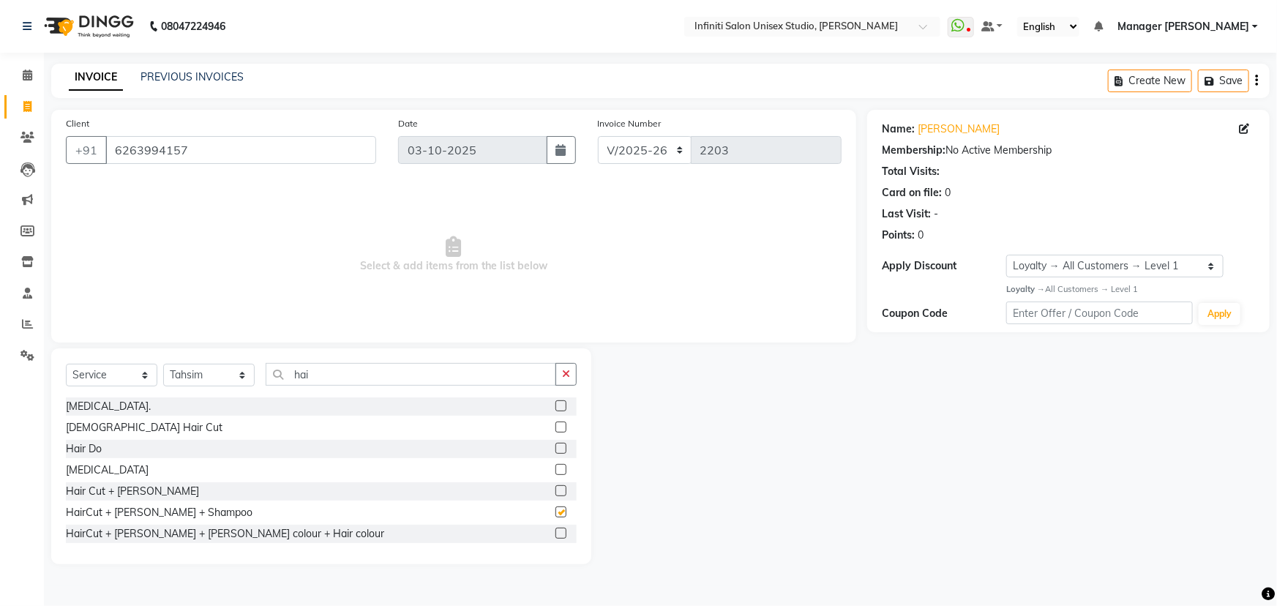
checkbox input "false"
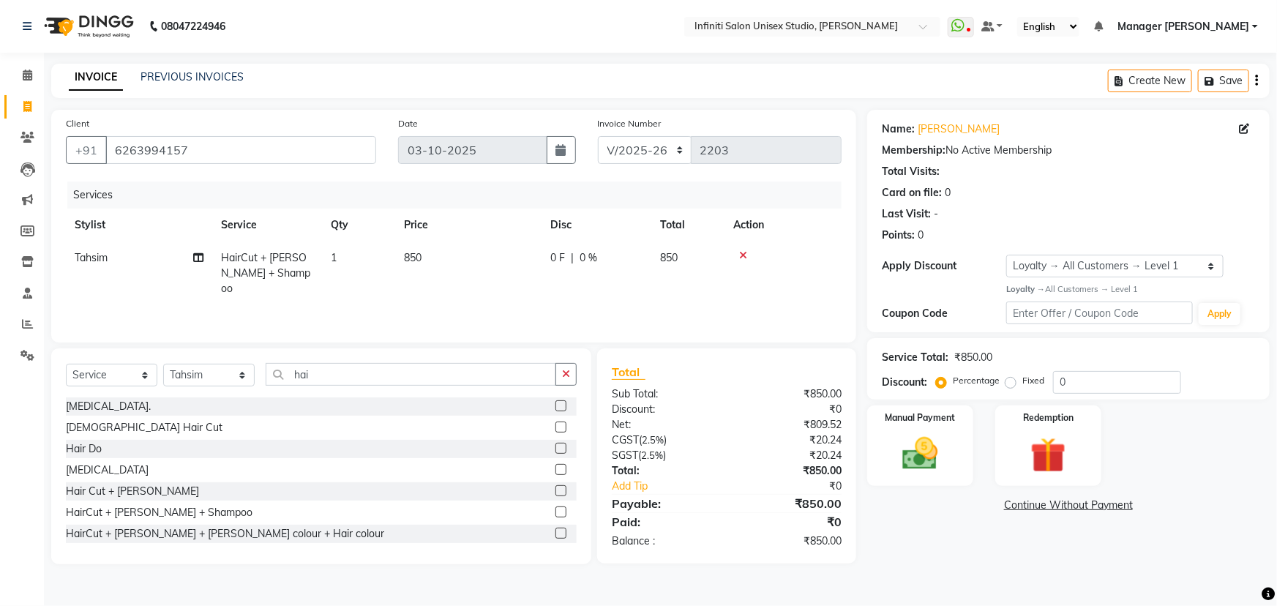
click at [586, 256] on span "0 %" at bounding box center [589, 257] width 18 height 15
select select "49888"
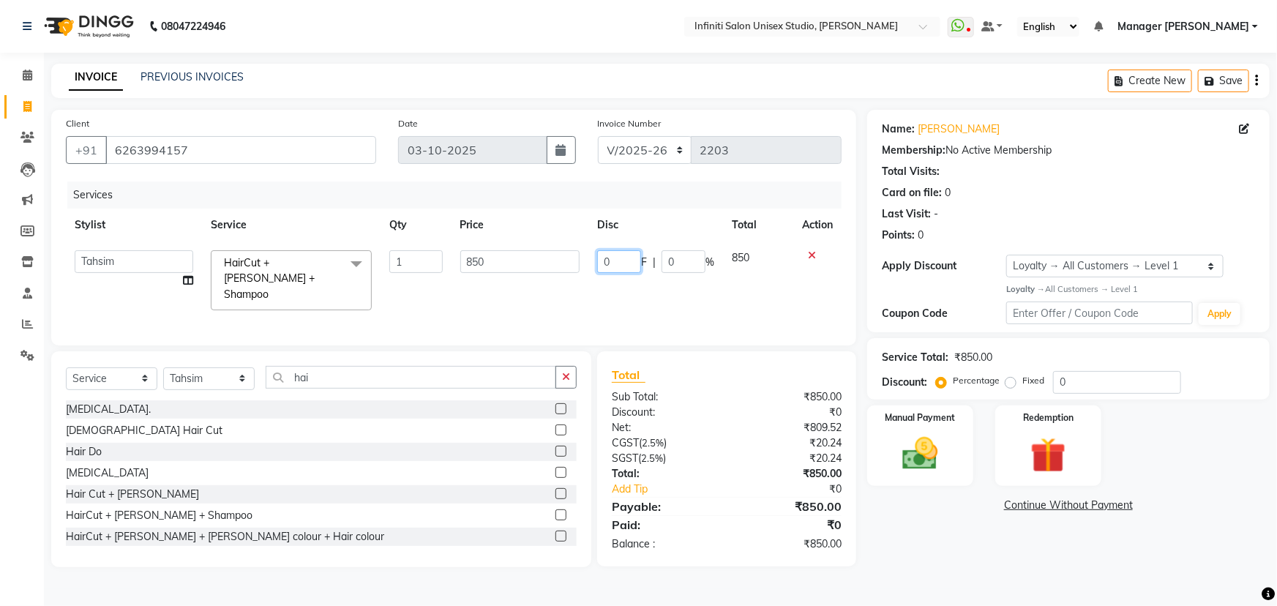
drag, startPoint x: 621, startPoint y: 263, endPoint x: 561, endPoint y: 259, distance: 60.2
click at [561, 259] on tr "Abhishek Alka Amrita Arun DN Bharti [PERSON_NAME] Krishna Owner Pooja Rahul Sen…" at bounding box center [454, 281] width 776 height 78
type input "50"
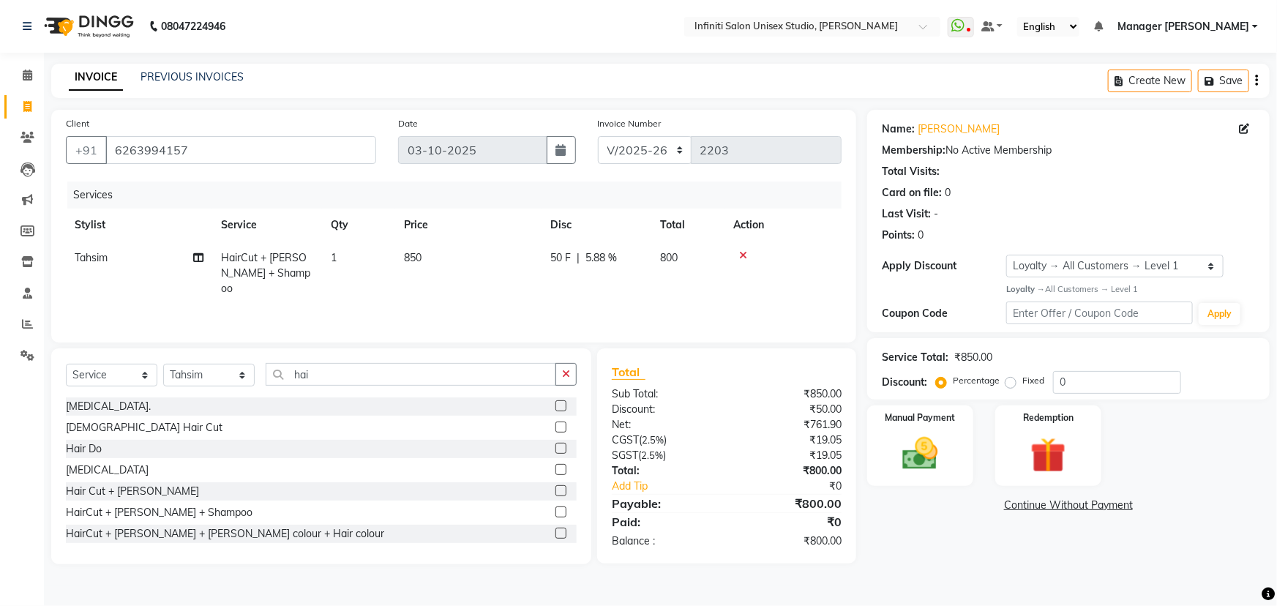
drag, startPoint x: 727, startPoint y: 347, endPoint x: 812, endPoint y: 348, distance: 85.6
click at [739, 348] on div "Client [PHONE_NUMBER] Date [DATE] Invoice Number CI/2025-26 V/[PHONE_NUMBER] Se…" at bounding box center [453, 337] width 827 height 455
drag, startPoint x: 928, startPoint y: 452, endPoint x: 935, endPoint y: 457, distance: 8.9
click at [930, 454] on img at bounding box center [921, 454] width 60 height 42
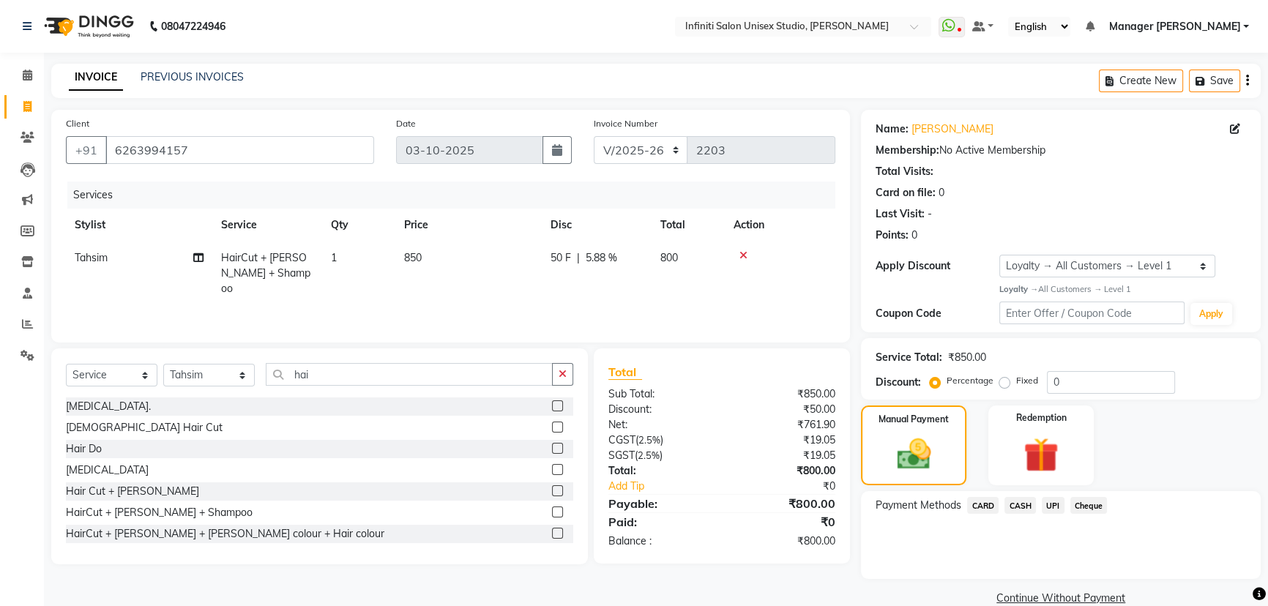
click at [1064, 509] on div "Cheque" at bounding box center [1085, 507] width 43 height 20
click at [1050, 504] on span "UPI" at bounding box center [1053, 505] width 23 height 17
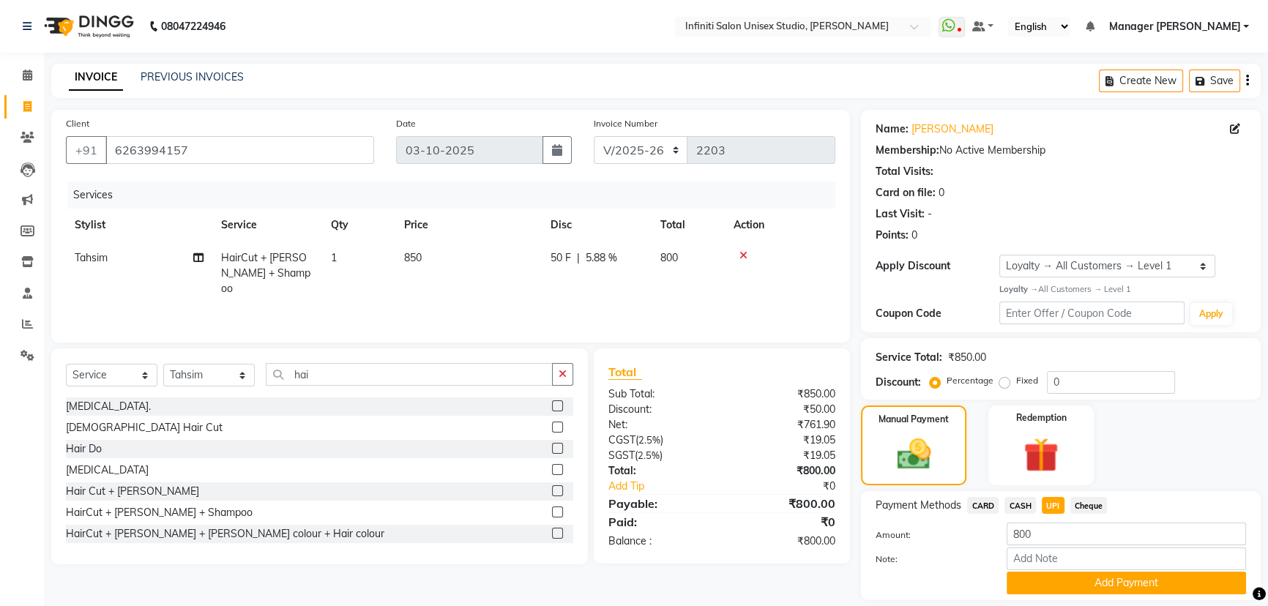
drag, startPoint x: 1061, startPoint y: 571, endPoint x: 1046, endPoint y: 572, distance: 14.7
click at [1061, 574] on button "Add Payment" at bounding box center [1125, 583] width 239 height 23
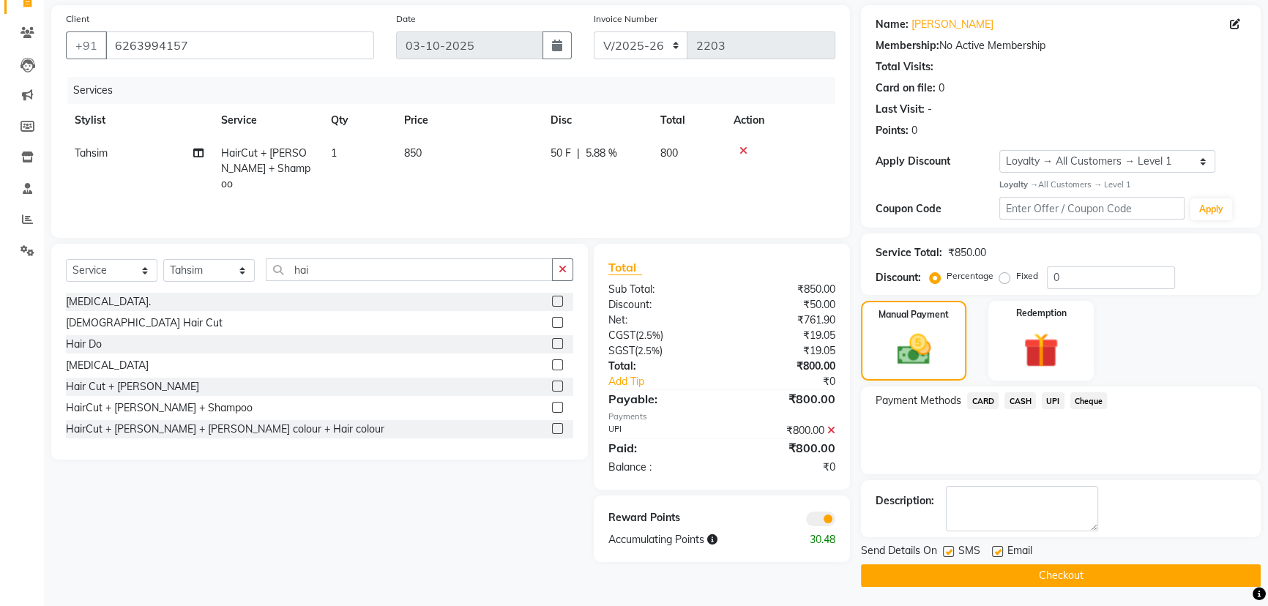
scroll to position [107, 0]
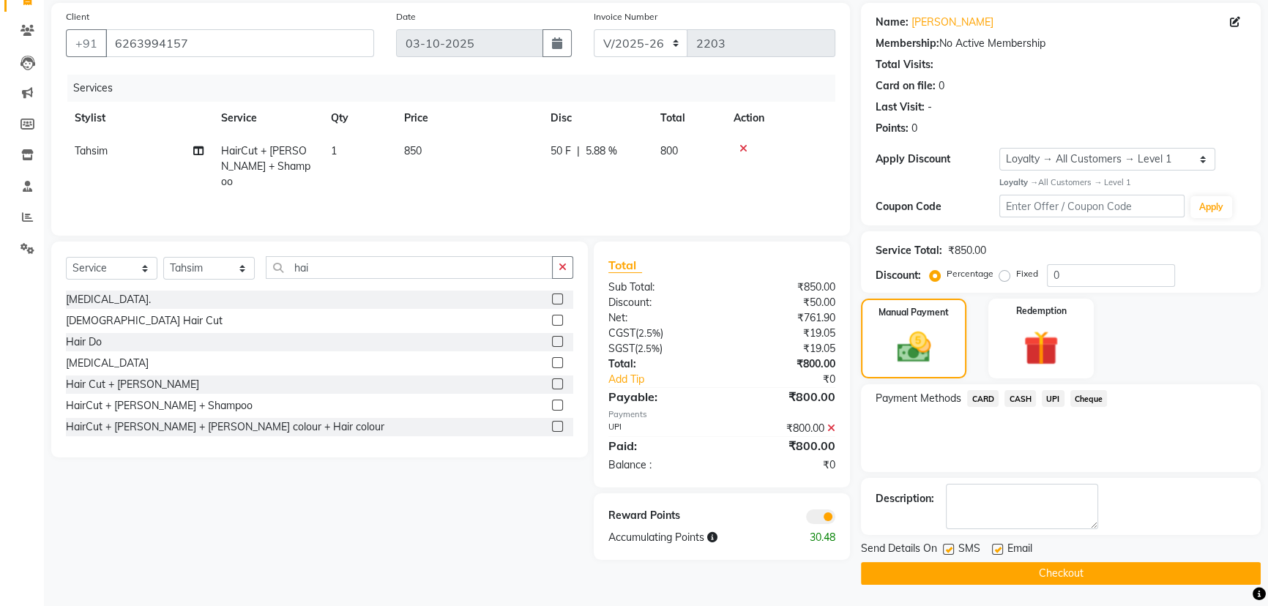
click at [919, 570] on button "Checkout" at bounding box center [1061, 573] width 400 height 23
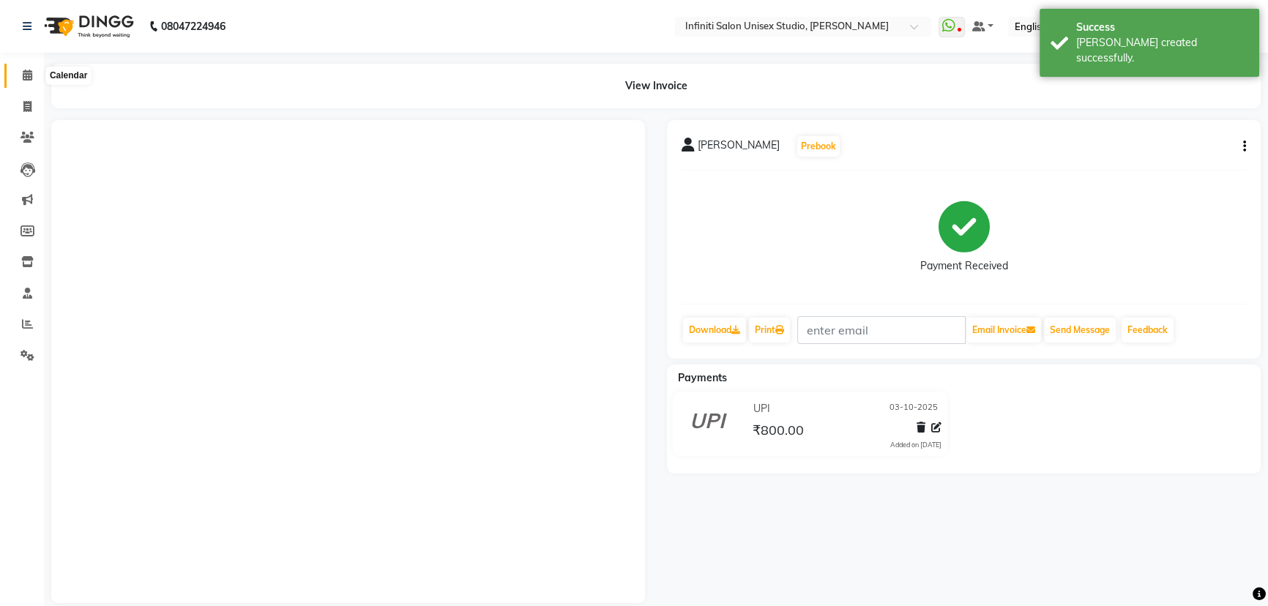
drag, startPoint x: 21, startPoint y: 77, endPoint x: 37, endPoint y: 75, distance: 16.2
click at [21, 77] on span at bounding box center [28, 75] width 26 height 17
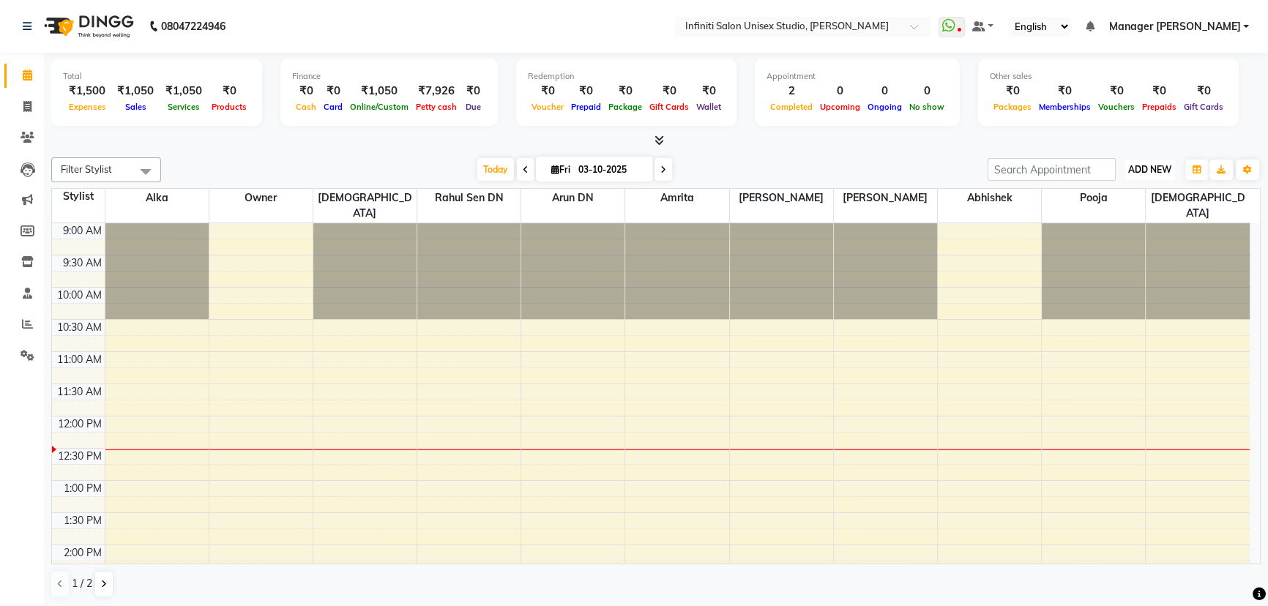
click at [1149, 168] on span "ADD NEW" at bounding box center [1149, 169] width 43 height 11
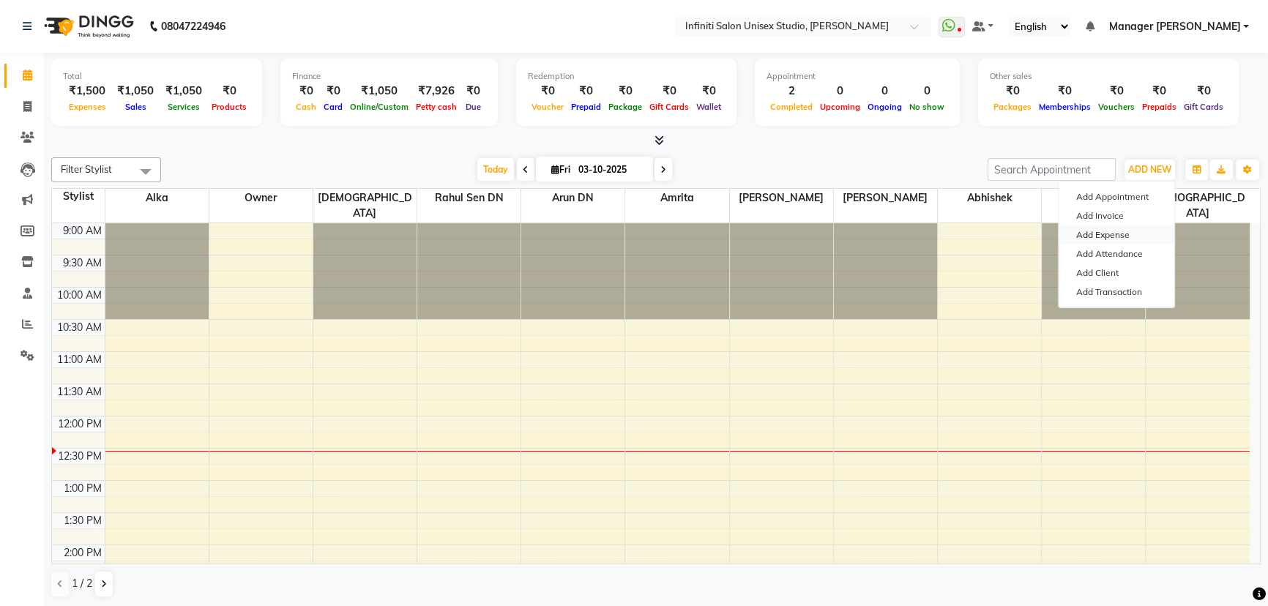
click at [1099, 228] on link "Add Expense" at bounding box center [1116, 234] width 116 height 19
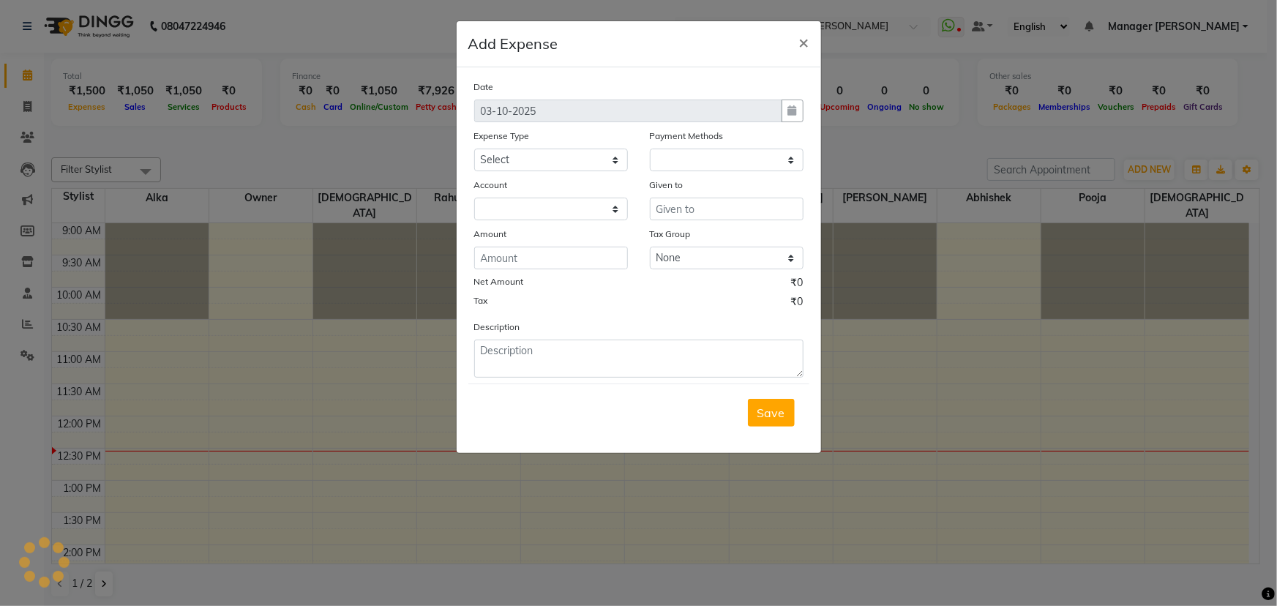
select select "1"
select select "5538"
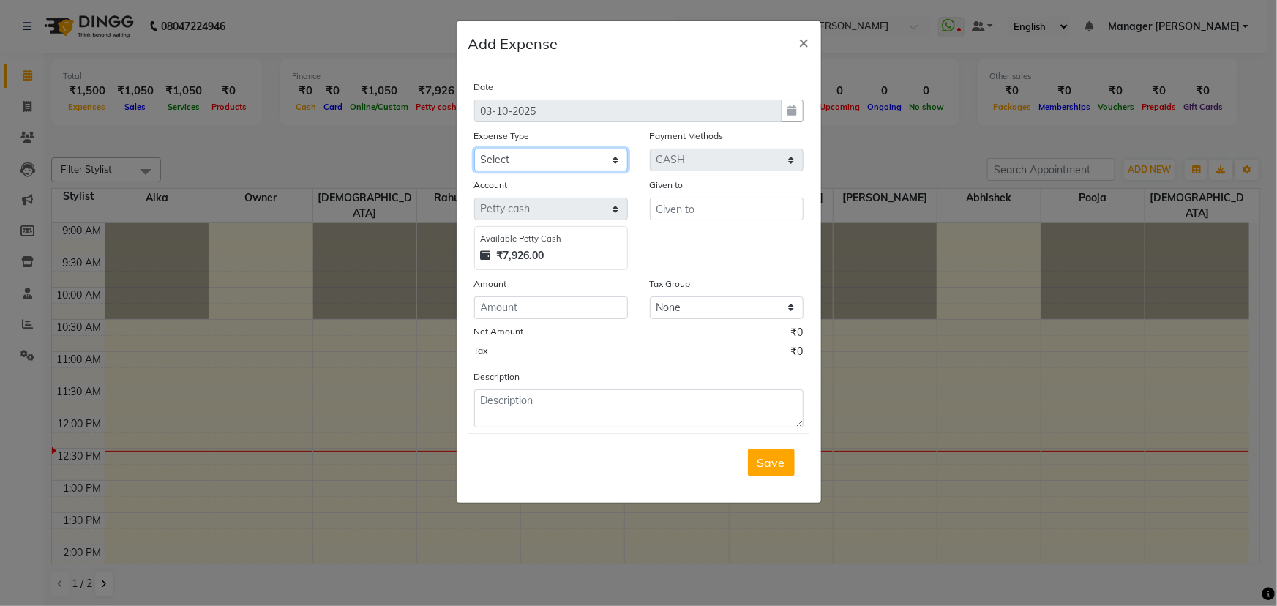
click at [524, 156] on select "Select Advance Salary Client Snacks Fuel Incentive Maintenance Miscellaneous Pa…" at bounding box center [551, 160] width 154 height 23
select select "12403"
click at [474, 149] on select "Select Advance Salary Client Snacks Fuel Incentive Maintenance Miscellaneous Pa…" at bounding box center [551, 160] width 154 height 23
click at [697, 209] on input "text" at bounding box center [727, 209] width 154 height 23
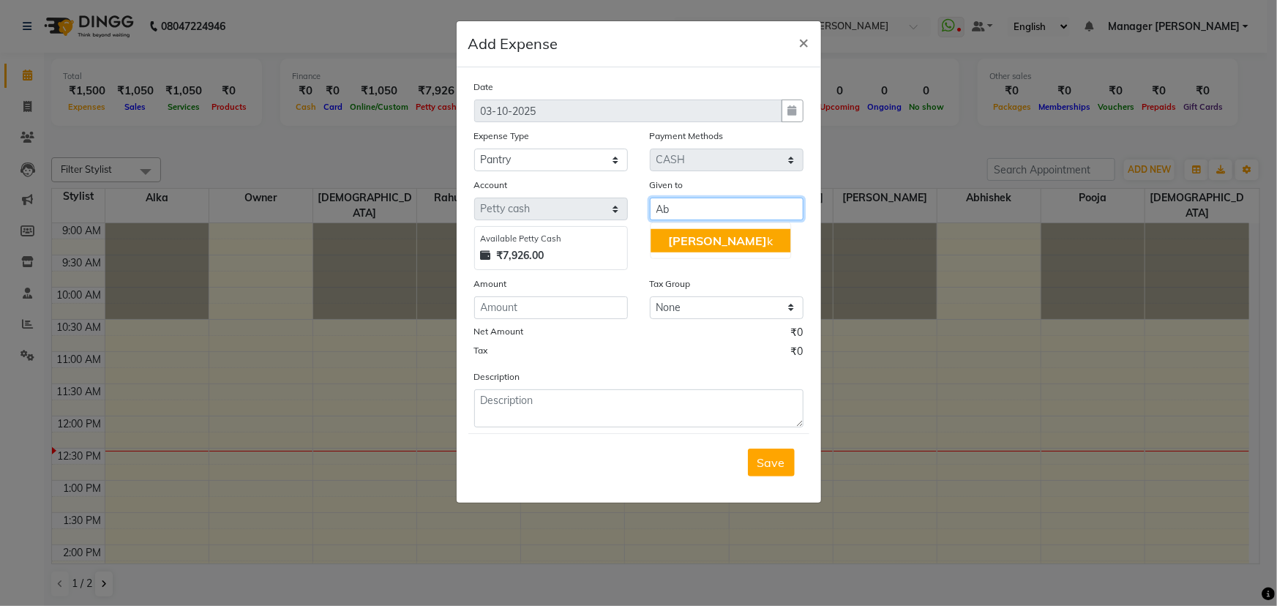
type input "A"
type input "[PERSON_NAME]"
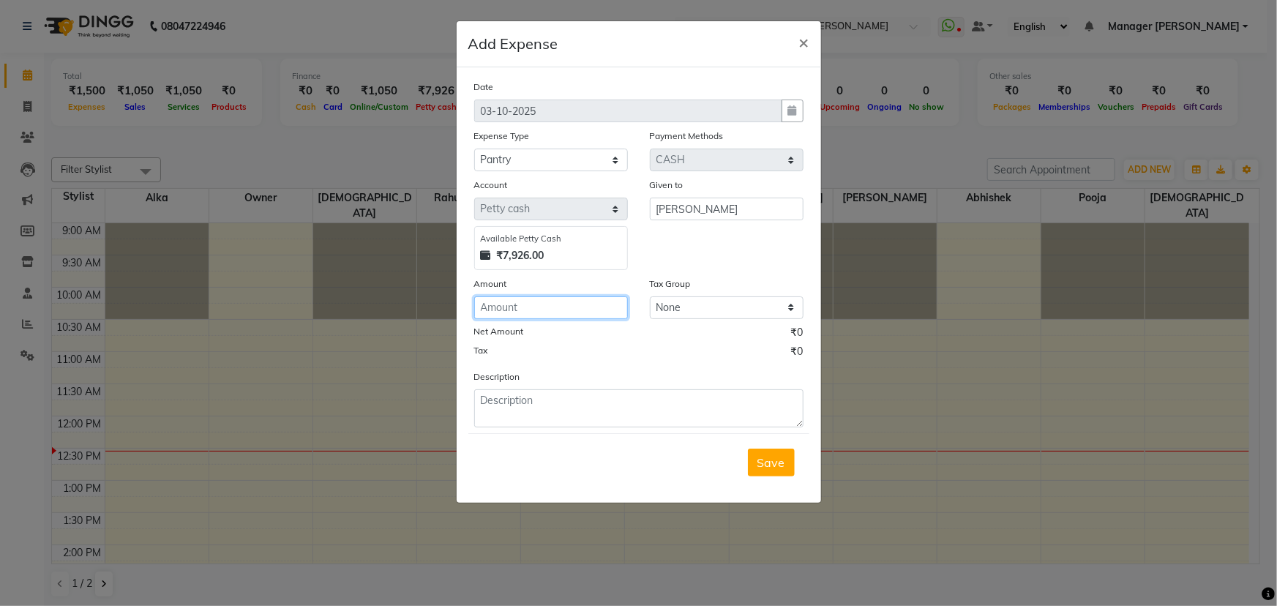
click at [580, 312] on input "number" at bounding box center [551, 307] width 154 height 23
type input "130"
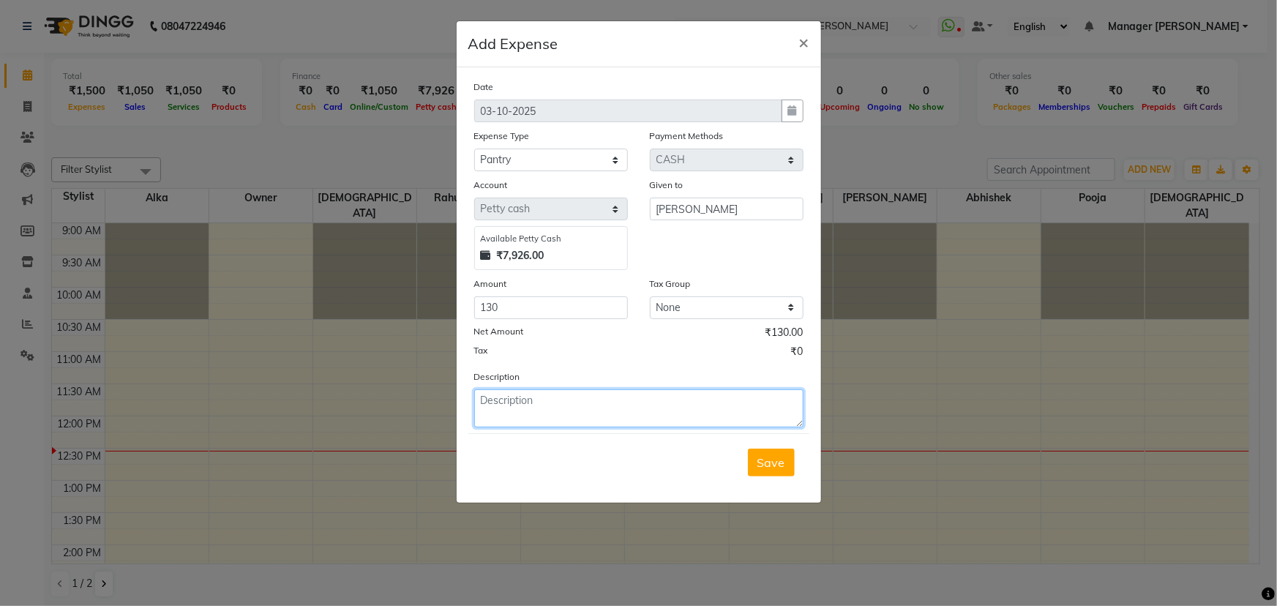
click at [571, 405] on textarea at bounding box center [638, 408] width 329 height 38
type textarea "Milk ginger"
click at [769, 459] on span "Save" at bounding box center [772, 462] width 28 height 15
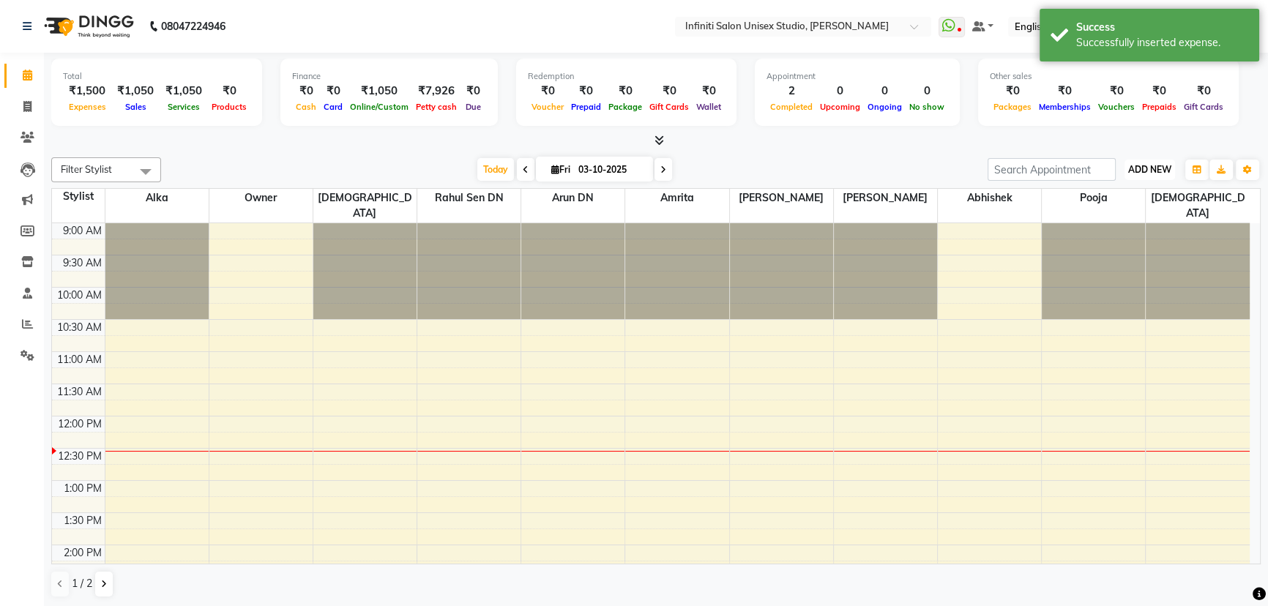
click at [1156, 169] on span "ADD NEW" at bounding box center [1149, 169] width 43 height 11
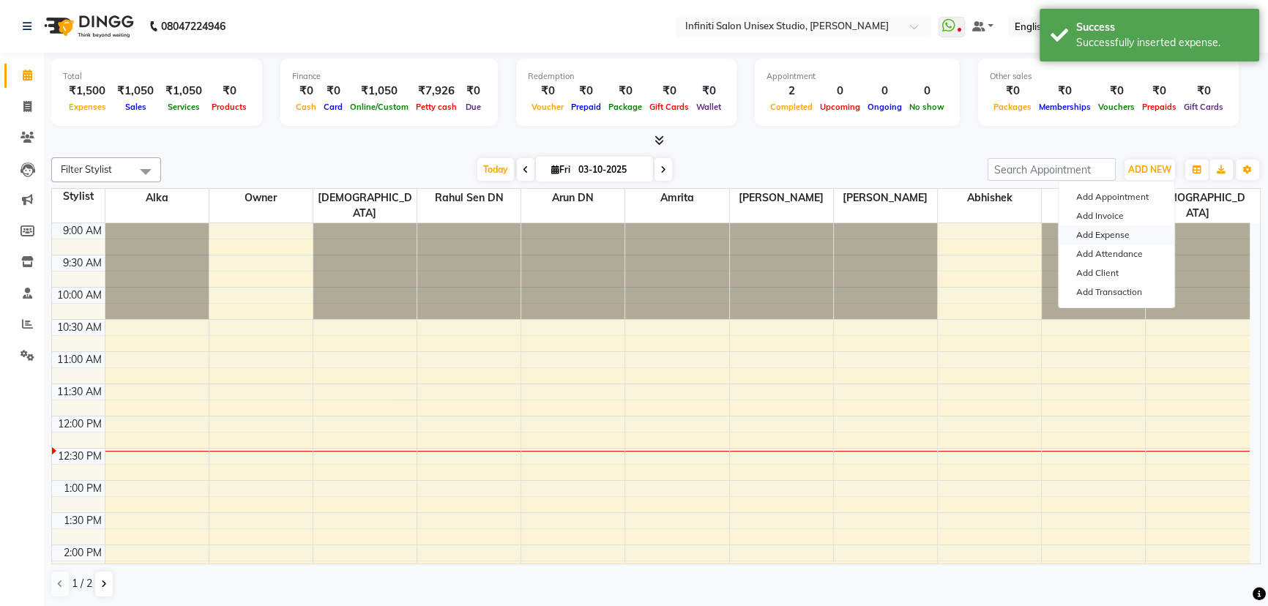
click at [1102, 228] on link "Add Expense" at bounding box center [1116, 234] width 116 height 19
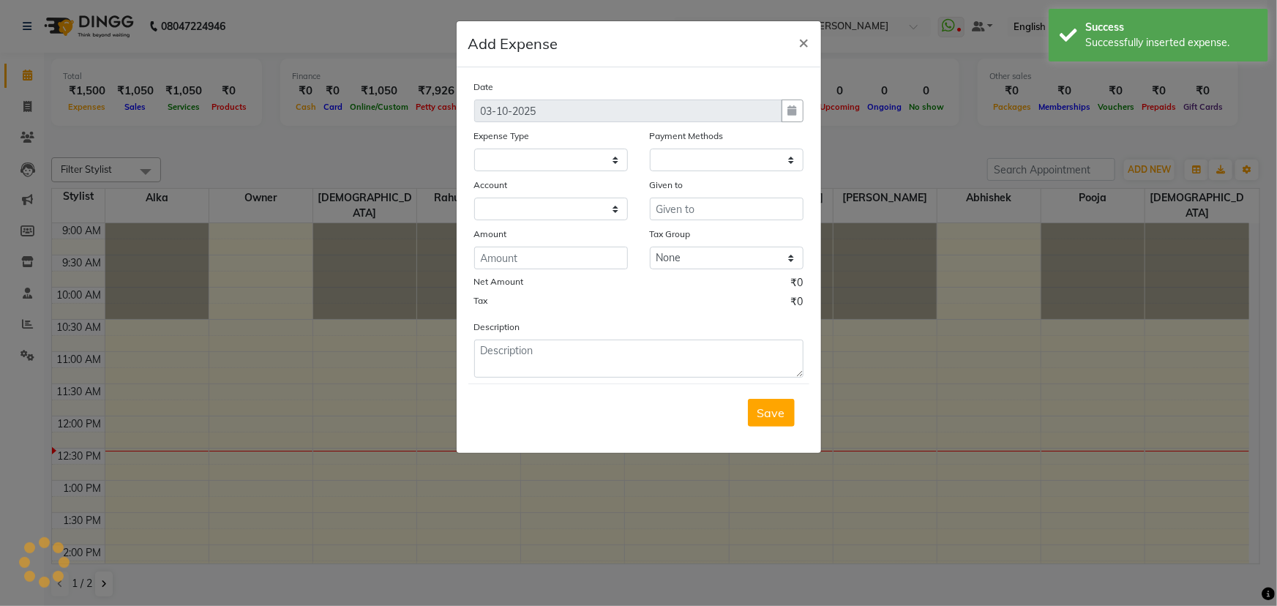
select select
select select "1"
select select "5538"
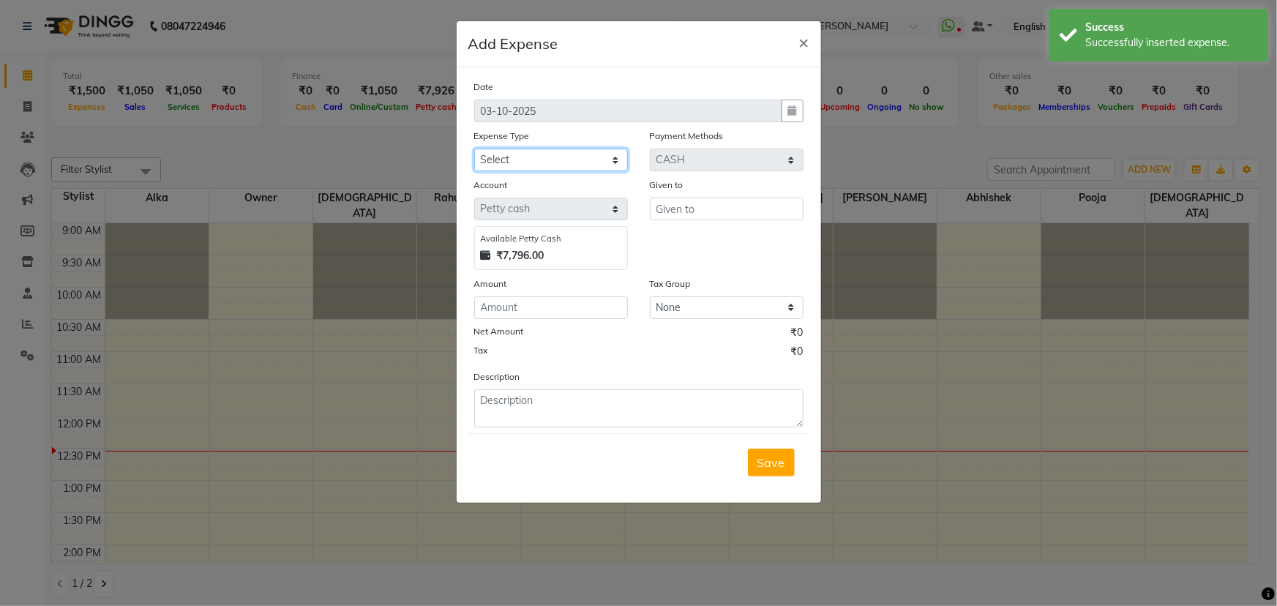
click at [524, 168] on select "Select Advance Salary Client Snacks Fuel Incentive Maintenance Miscellaneous Pa…" at bounding box center [551, 160] width 154 height 23
select select "12394"
click at [474, 149] on select "Select Advance Salary Client Snacks Fuel Incentive Maintenance Miscellaneous Pa…" at bounding box center [551, 160] width 154 height 23
click at [671, 219] on input "text" at bounding box center [727, 209] width 154 height 23
type input "[PERSON_NAME]"
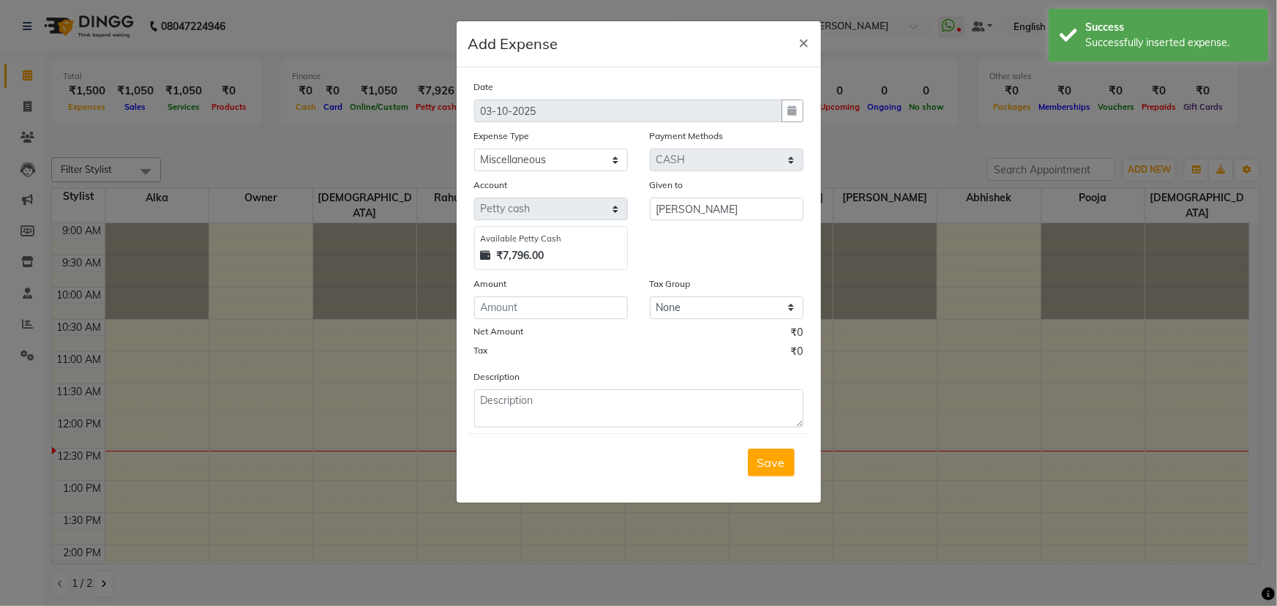
click at [555, 321] on div "Date [DATE] Expense Type Select Advance Salary Client Snacks Fuel Incentive Mai…" at bounding box center [638, 253] width 329 height 348
click at [555, 318] on input "number" at bounding box center [551, 307] width 154 height 23
type input "200"
click at [553, 395] on textarea at bounding box center [638, 408] width 329 height 38
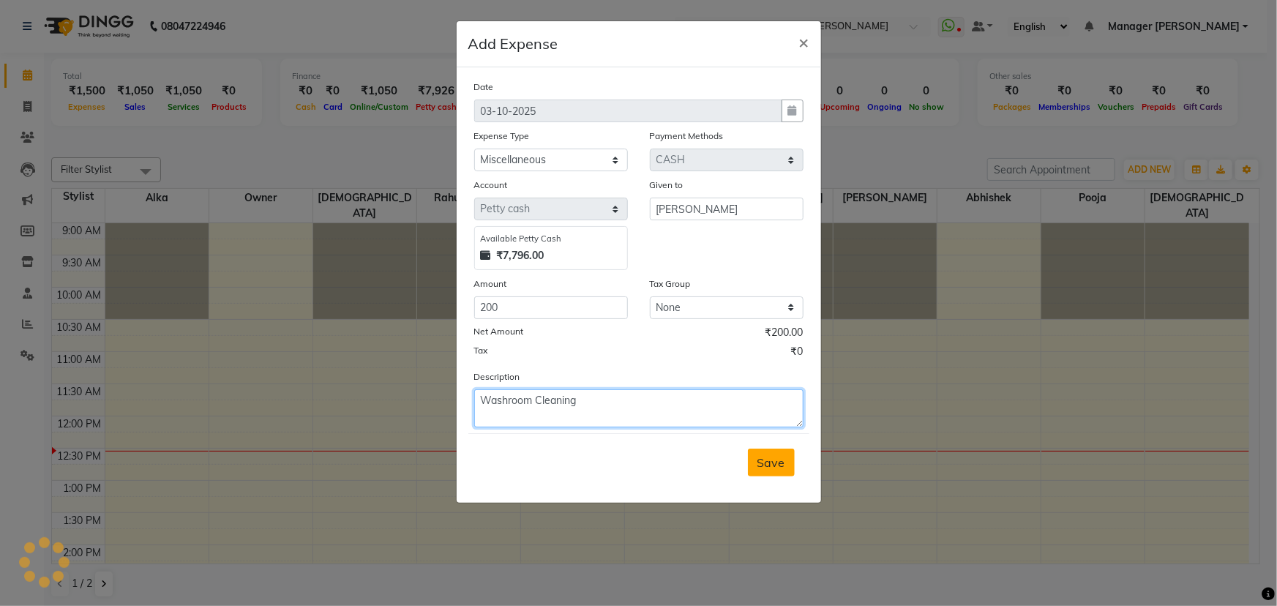
type textarea "Washroom Cleaning"
click at [771, 457] on span "Save" at bounding box center [772, 462] width 28 height 15
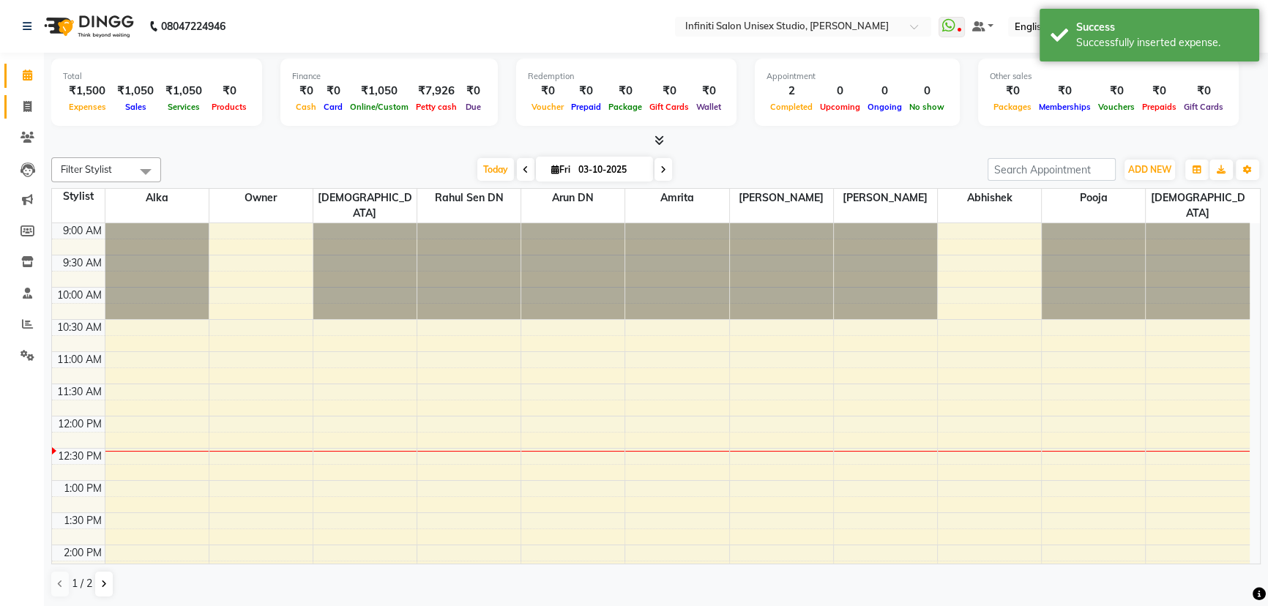
click at [26, 97] on link "Invoice" at bounding box center [21, 107] width 35 height 24
select select "service"
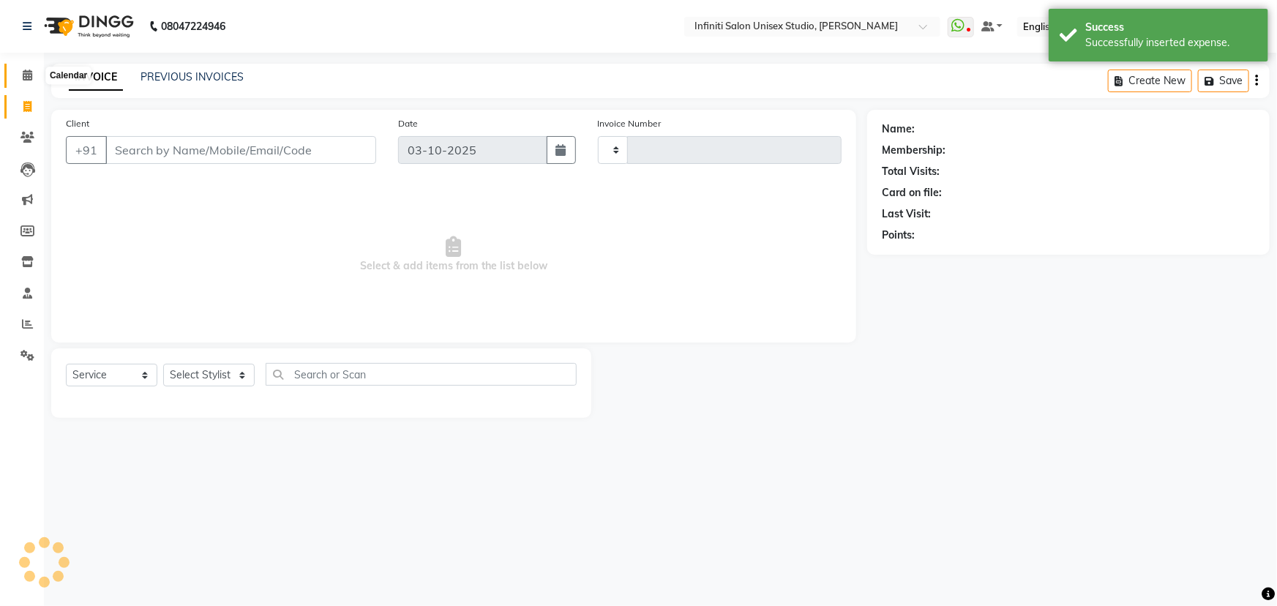
type input "2204"
click at [27, 80] on icon at bounding box center [28, 75] width 10 height 11
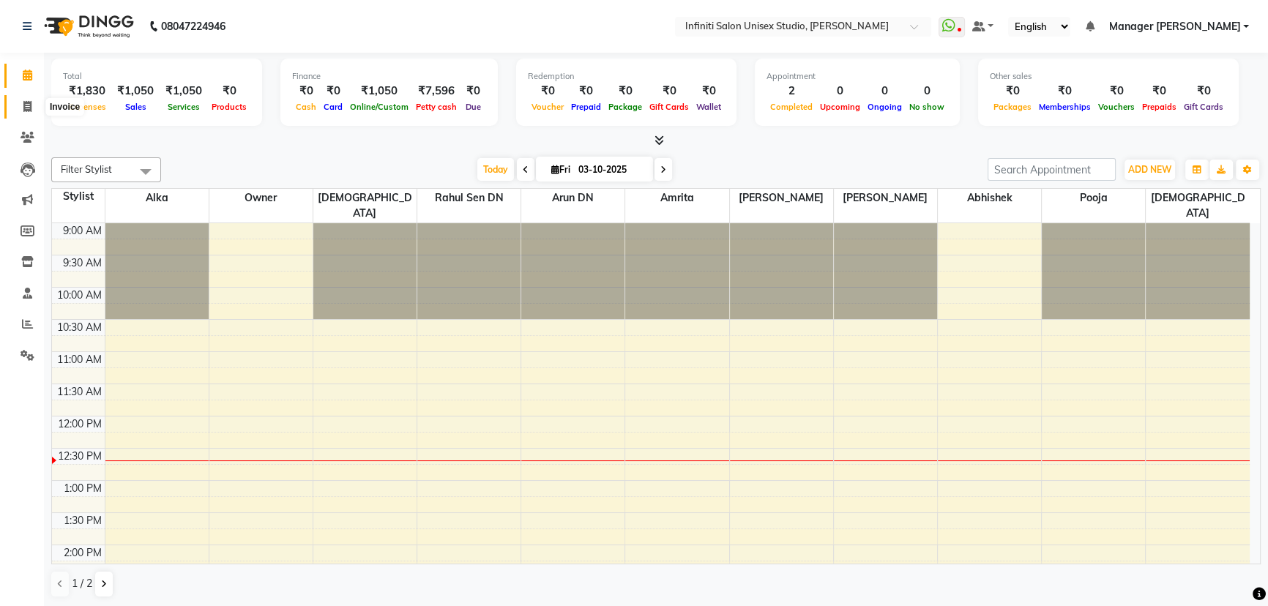
click at [28, 102] on icon at bounding box center [27, 106] width 8 height 11
select select "service"
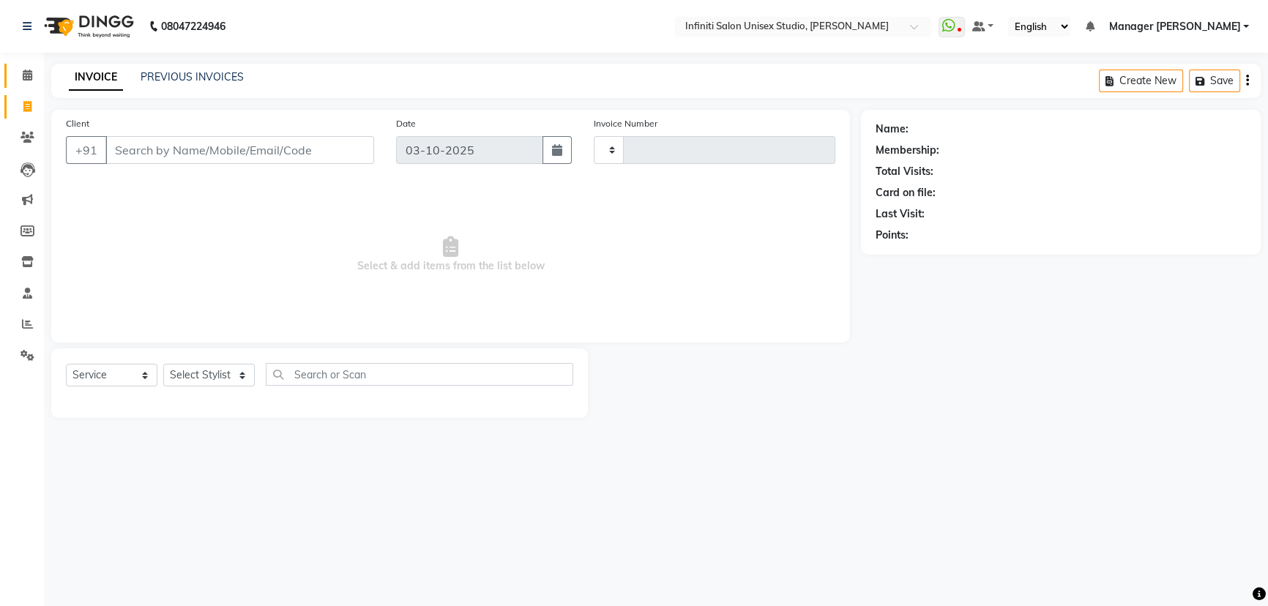
type input "2204"
select select "6511"
click at [210, 379] on select "Select Stylist [PERSON_NAME] Amrita Arun DN Bharti [PERSON_NAME] Owner [PERSON_…" at bounding box center [208, 375] width 91 height 23
select select "49888"
click at [163, 364] on select "Select Stylist [PERSON_NAME] Amrita Arun DN Bharti [PERSON_NAME] Owner [PERSON_…" at bounding box center [208, 375] width 91 height 23
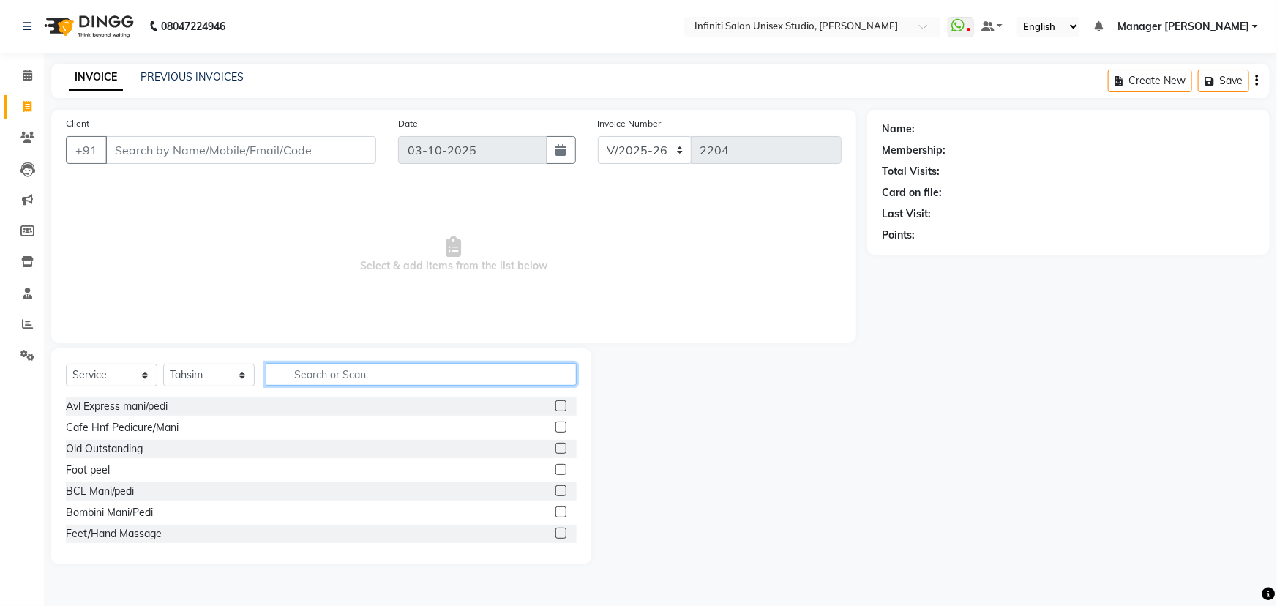
click at [359, 376] on input "text" at bounding box center [421, 374] width 311 height 23
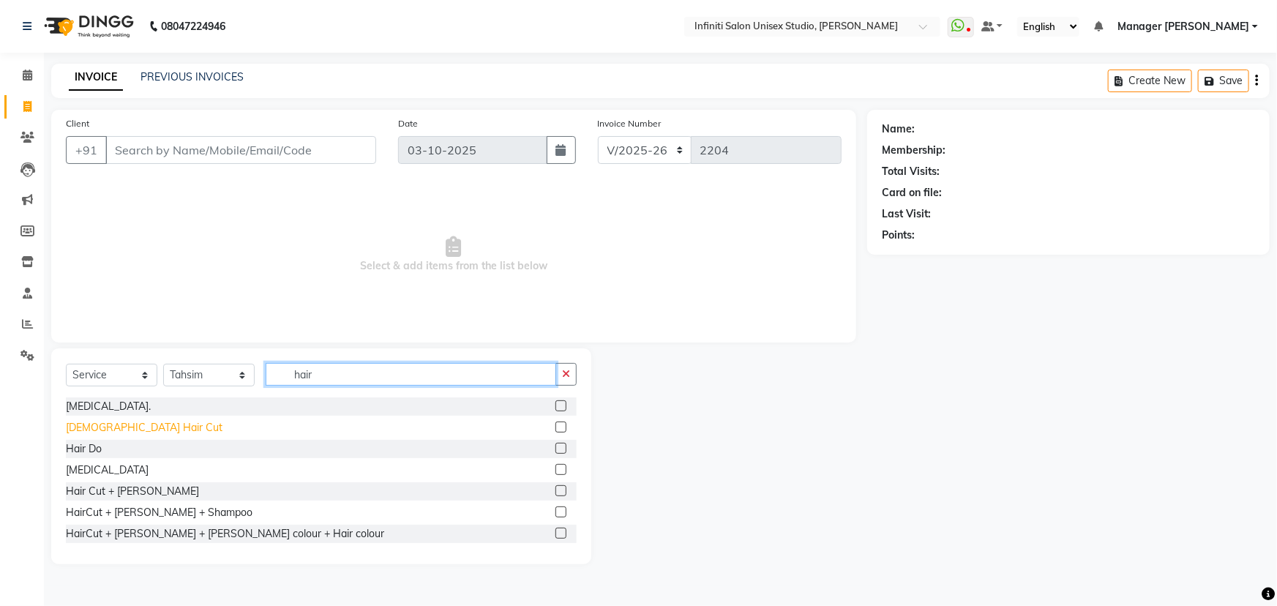
type input "hair"
click at [105, 426] on div "[DEMOGRAPHIC_DATA] Hair Cut" at bounding box center [144, 427] width 157 height 15
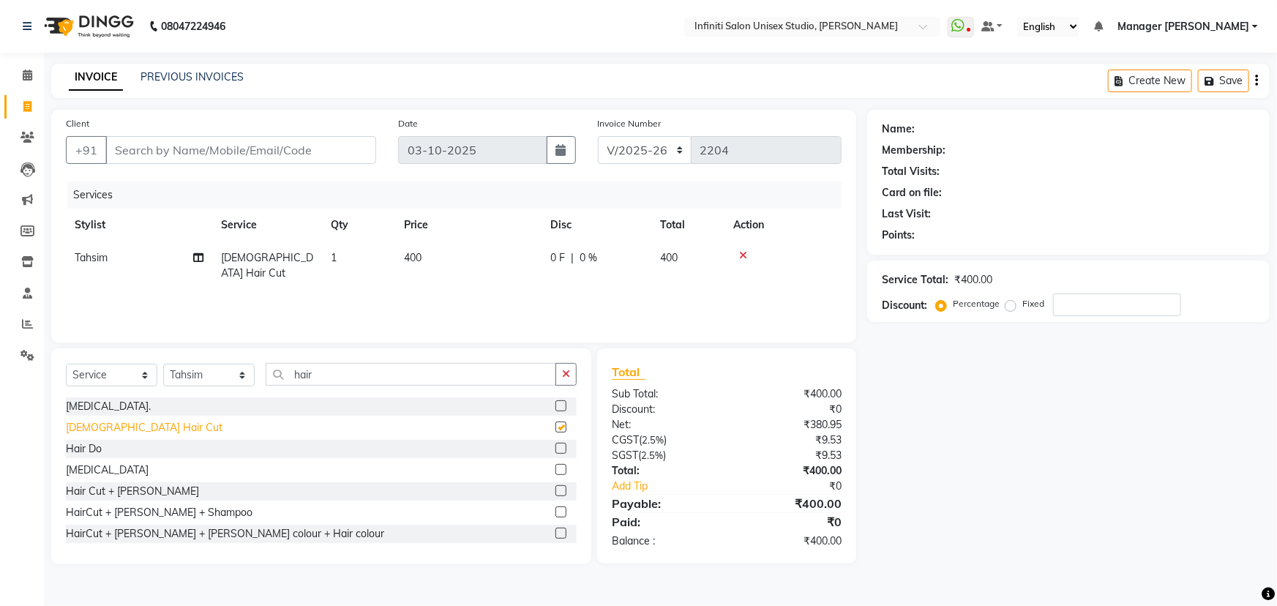
checkbox input "false"
drag, startPoint x: 342, startPoint y: 367, endPoint x: 266, endPoint y: 388, distance: 78.8
click at [277, 387] on div "Select Service Product Membership Package Voucher Prepaid Gift Card Select Styl…" at bounding box center [321, 380] width 511 height 34
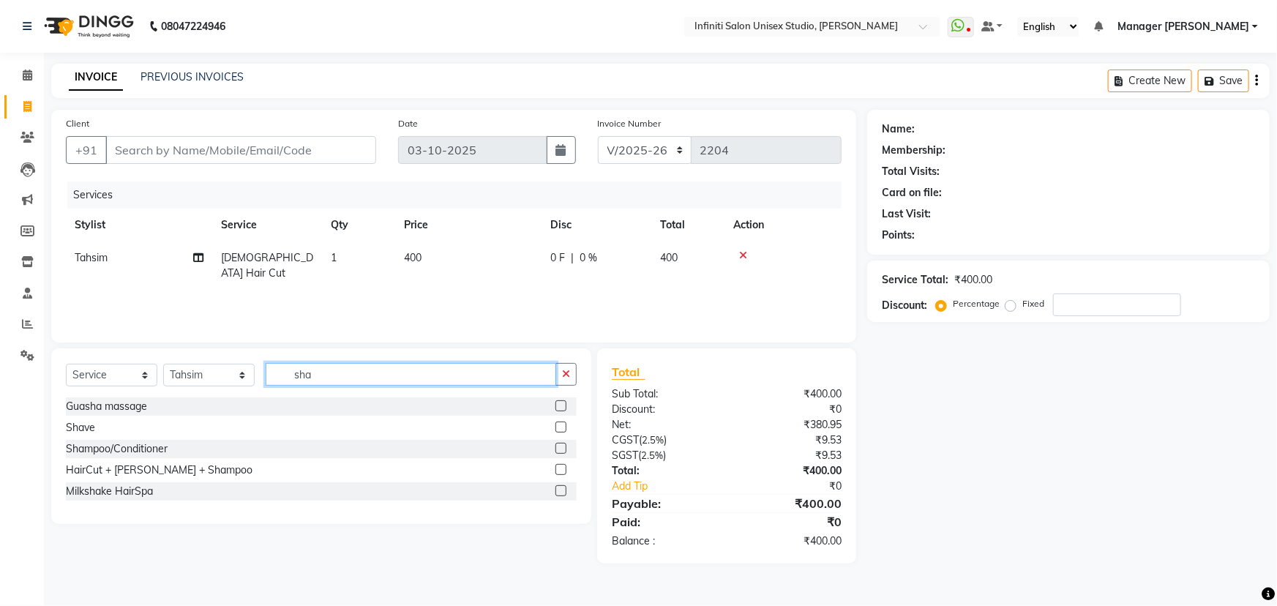
type input "sha"
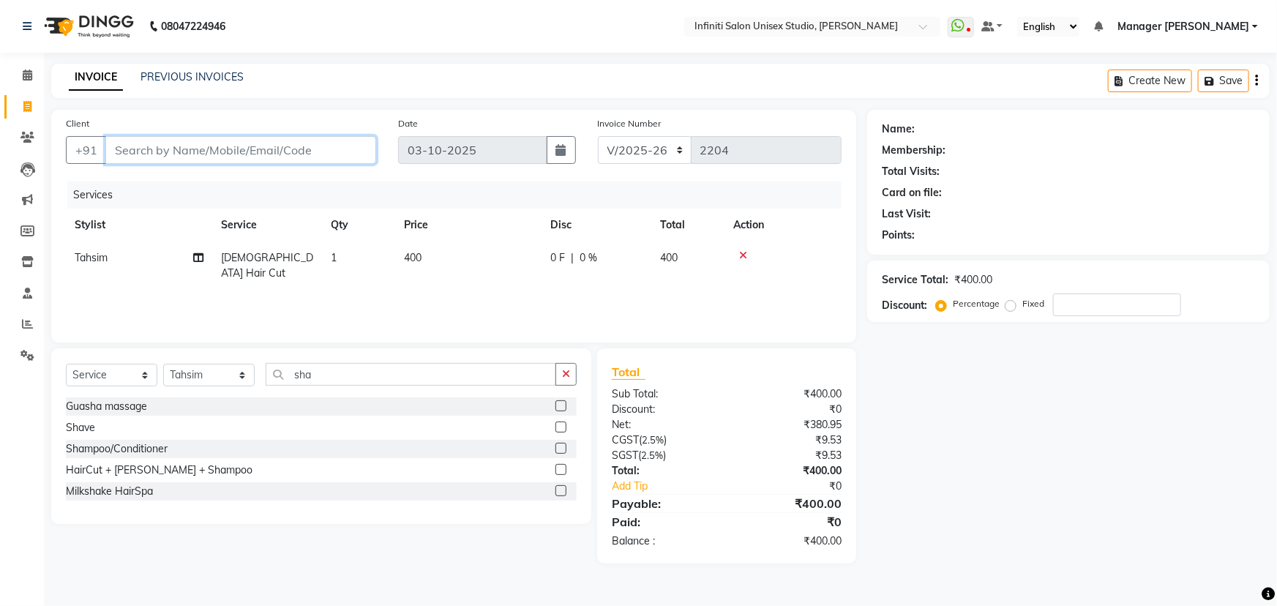
click at [278, 144] on input "Client" at bounding box center [240, 150] width 271 height 28
type input "9"
type input "0"
type input "9109809990"
click at [304, 139] on button "Add Client" at bounding box center [338, 150] width 75 height 28
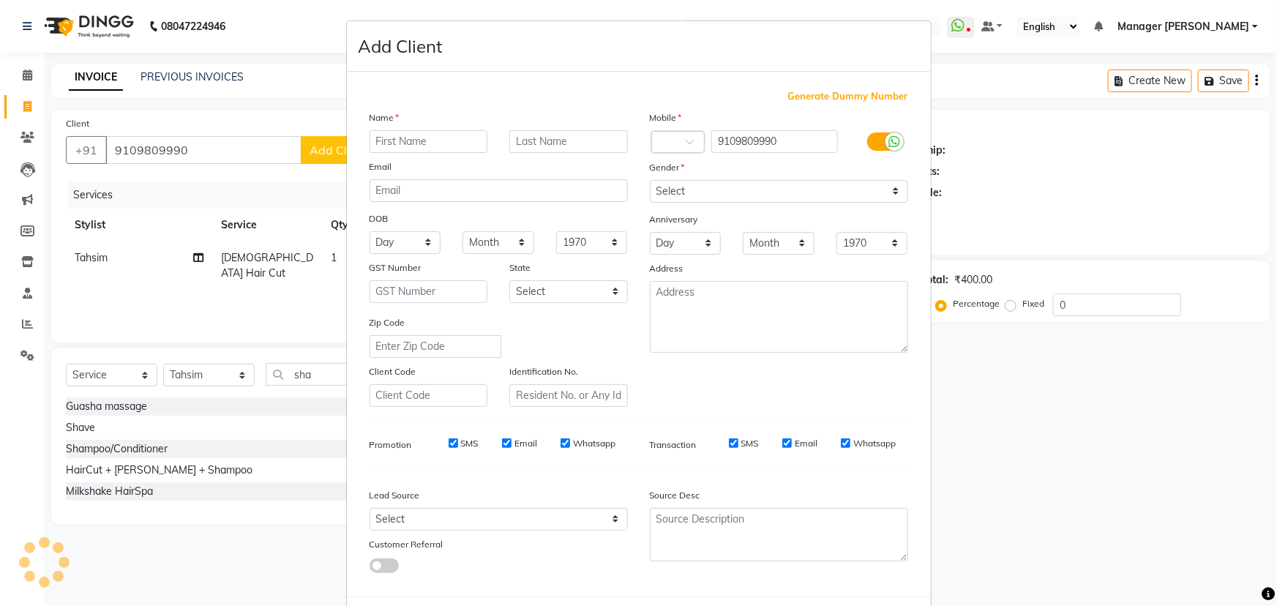
click at [402, 136] on input "text" at bounding box center [429, 141] width 119 height 23
type input "[PERSON_NAME]"
drag, startPoint x: 720, startPoint y: 190, endPoint x: 717, endPoint y: 198, distance: 8.2
click at [720, 190] on select "Select [DEMOGRAPHIC_DATA] [DEMOGRAPHIC_DATA] Other Prefer Not To Say" at bounding box center [779, 191] width 258 height 23
select select "[DEMOGRAPHIC_DATA]"
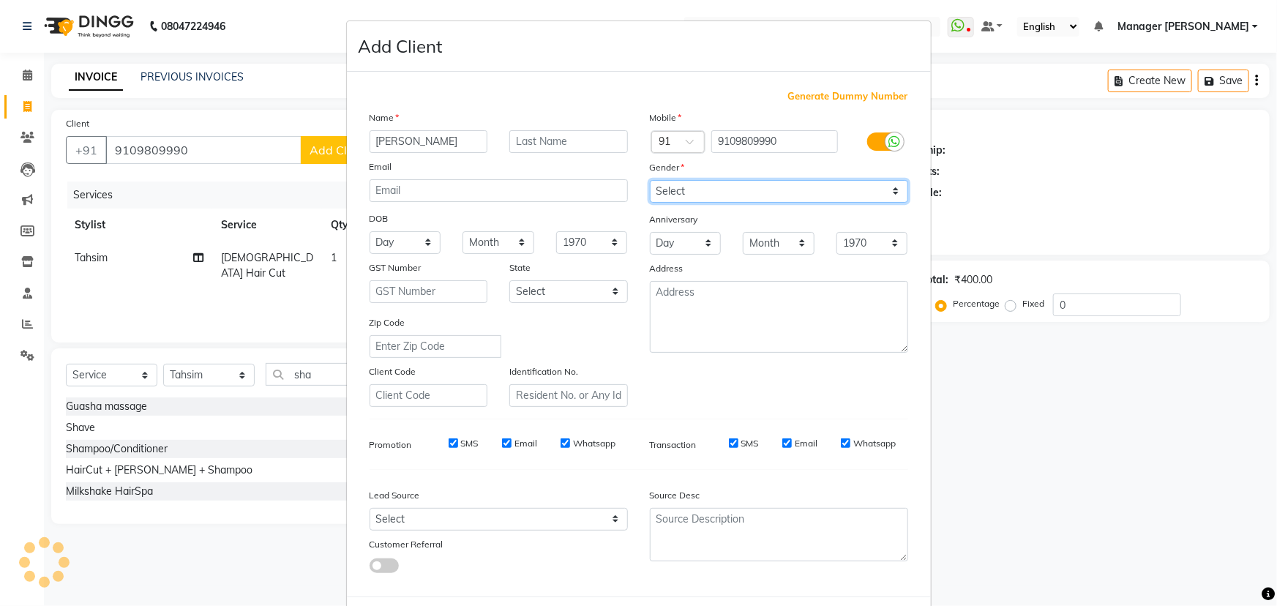
click at [650, 180] on select "Select [DEMOGRAPHIC_DATA] [DEMOGRAPHIC_DATA] Other Prefer Not To Say" at bounding box center [779, 191] width 258 height 23
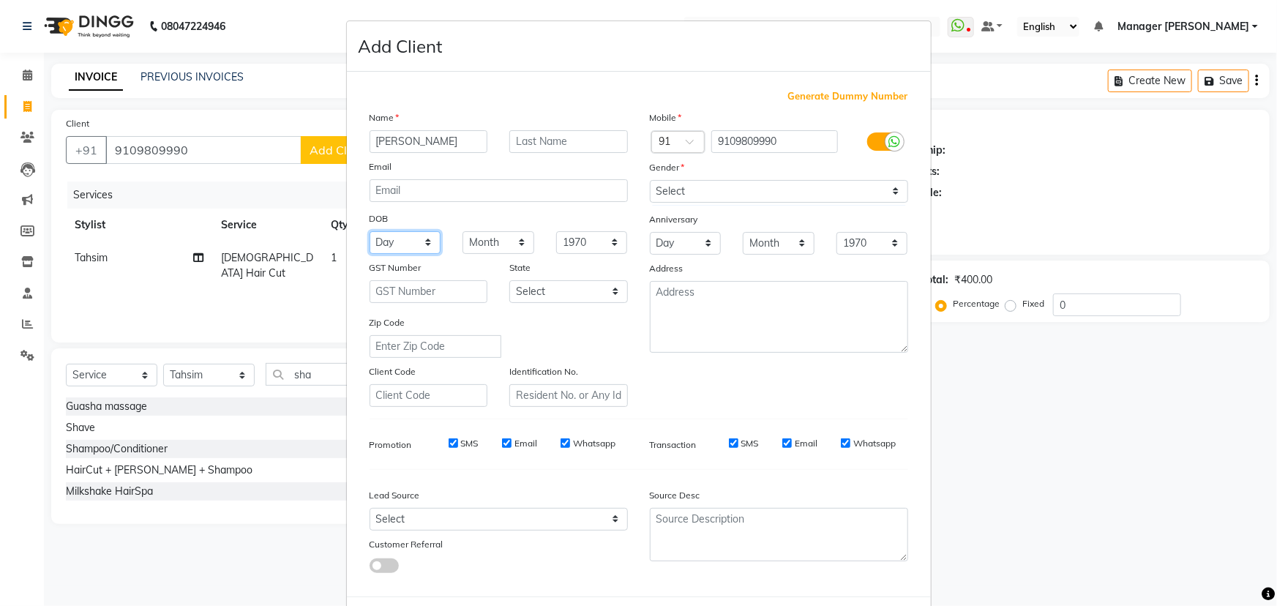
click at [384, 249] on select "Day 01 02 03 04 05 06 07 08 09 10 11 12 13 14 15 16 17 18 19 20 21 22 23 24 25 …" at bounding box center [406, 242] width 72 height 23
select select "09"
click at [370, 232] on select "Day 01 02 03 04 05 06 07 08 09 10 11 12 13 14 15 16 17 18 19 20 21 22 23 24 25 …" at bounding box center [406, 242] width 72 height 23
click at [485, 245] on select "Month January February March April May June July August September October Novem…" at bounding box center [499, 242] width 72 height 23
select select "09"
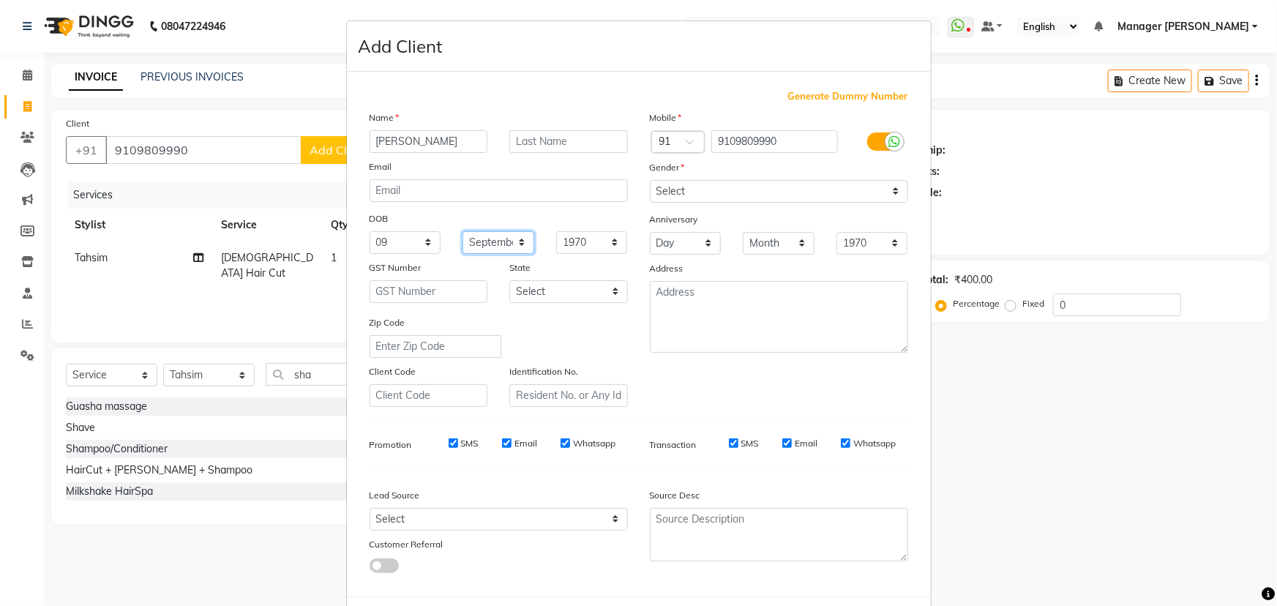
click at [463, 232] on select "Month January February March April May June July August September October Novem…" at bounding box center [499, 242] width 72 height 23
click at [540, 512] on select "Select Walk-in Facebook JustDial Google Other Referral Advertisement No Source …" at bounding box center [499, 519] width 258 height 23
select select "46371"
click at [370, 511] on select "Select Walk-in Facebook JustDial Google Other Referral Advertisement No Source …" at bounding box center [499, 519] width 258 height 23
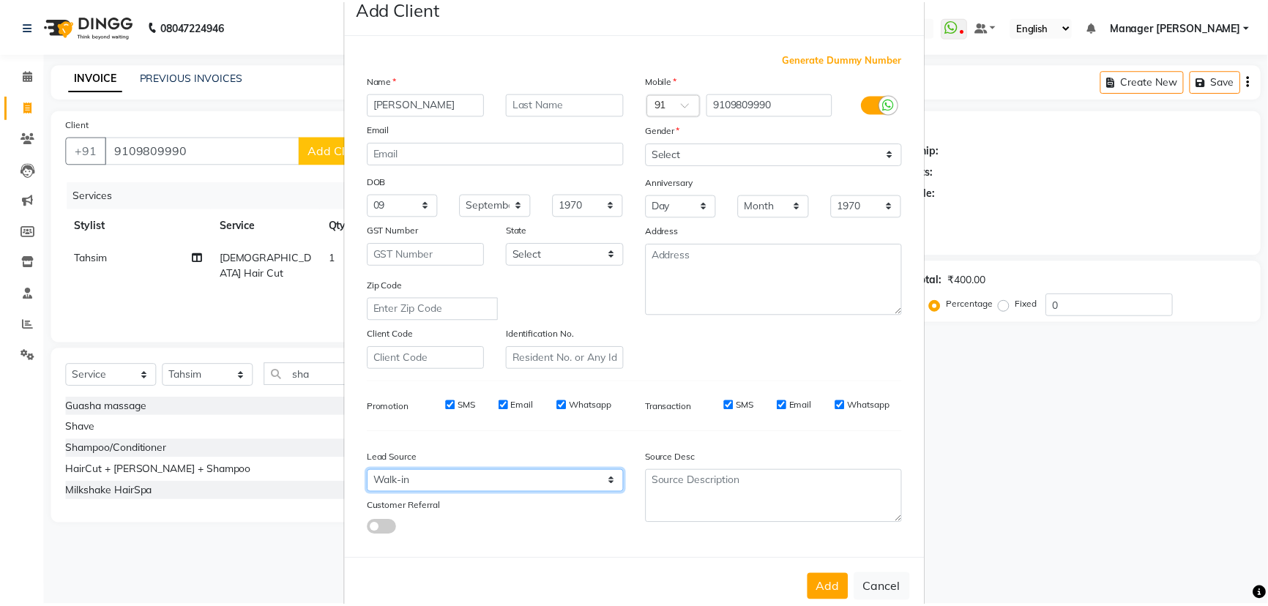
scroll to position [73, 0]
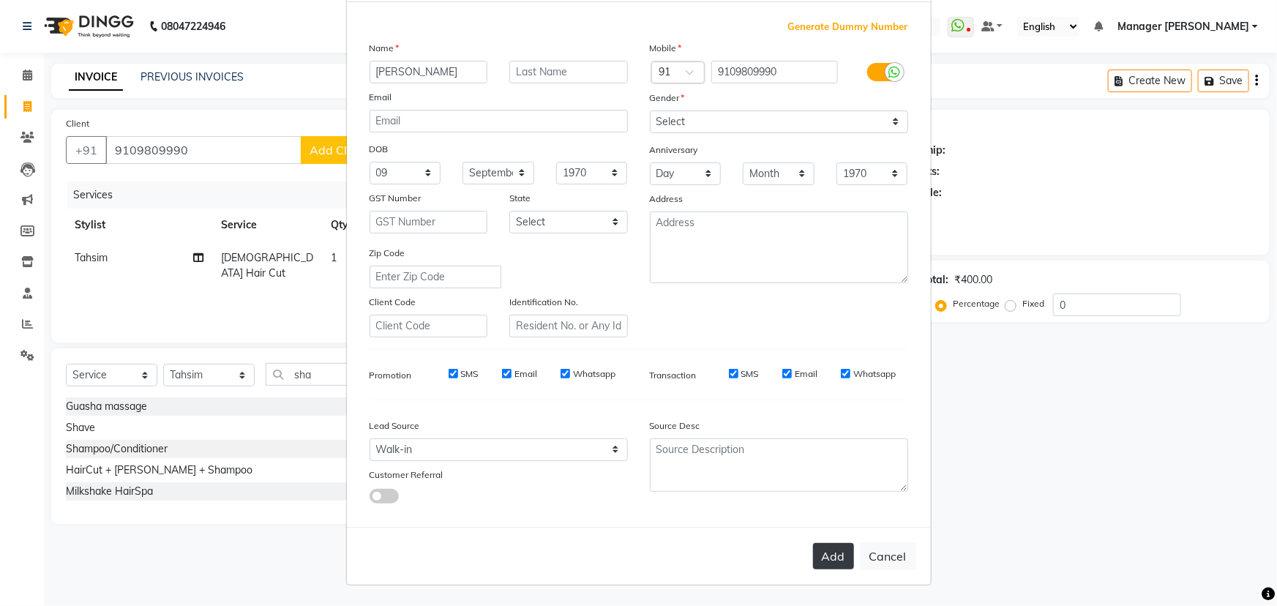
click at [836, 548] on button "Add" at bounding box center [833, 556] width 41 height 26
select select
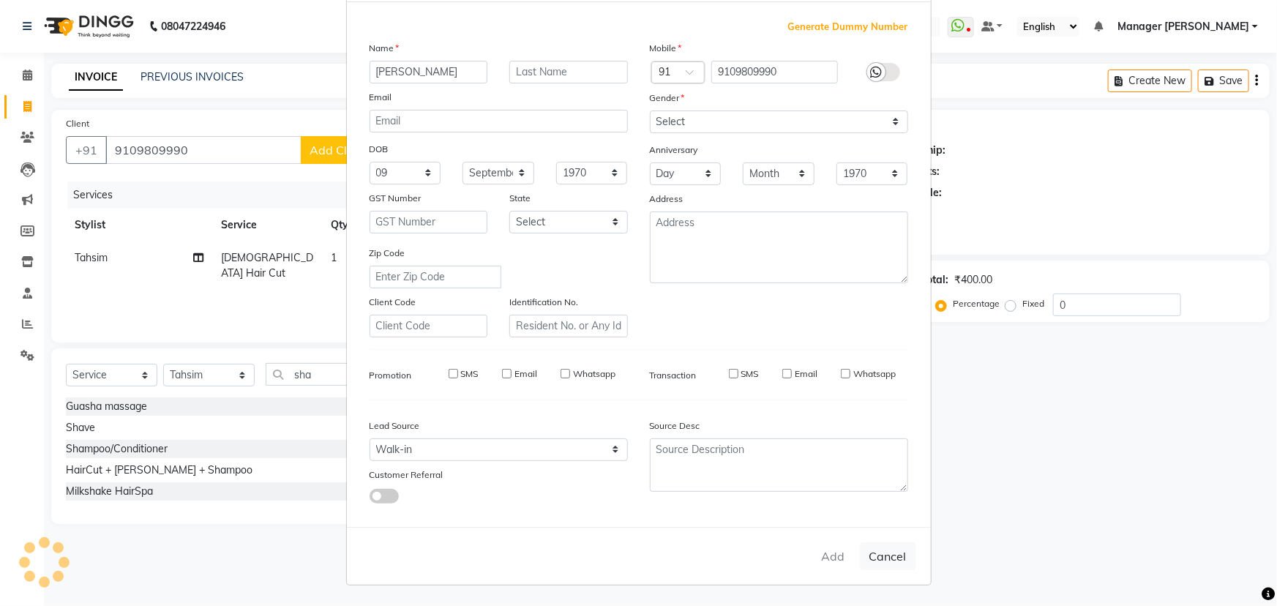
select select
checkbox input "false"
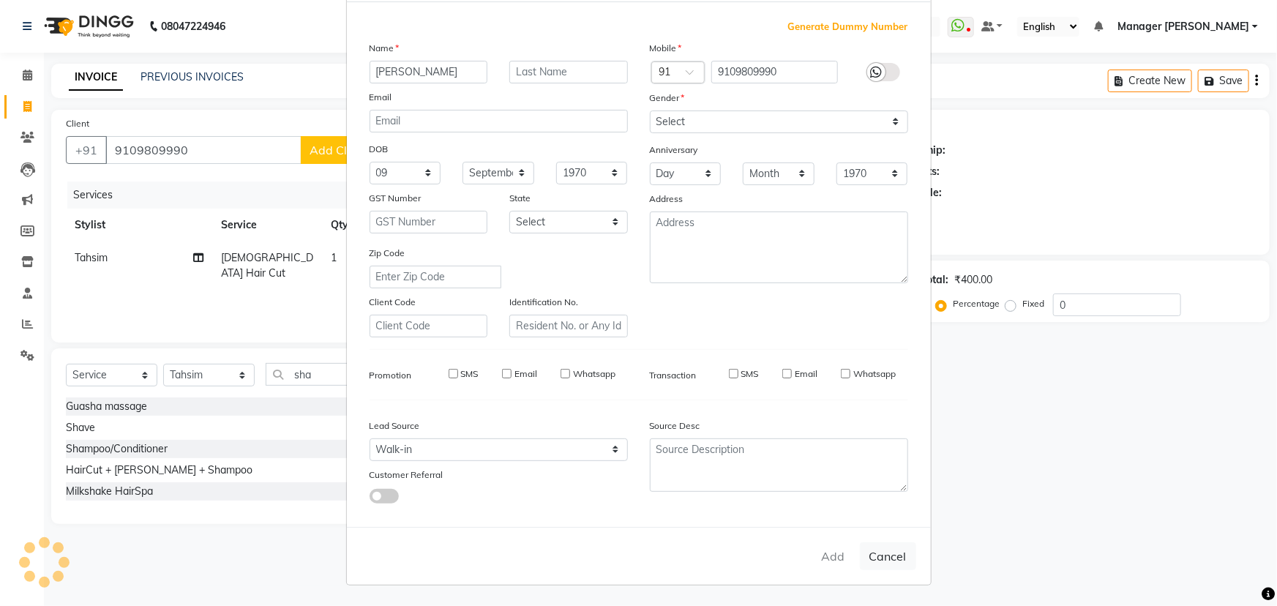
checkbox input "false"
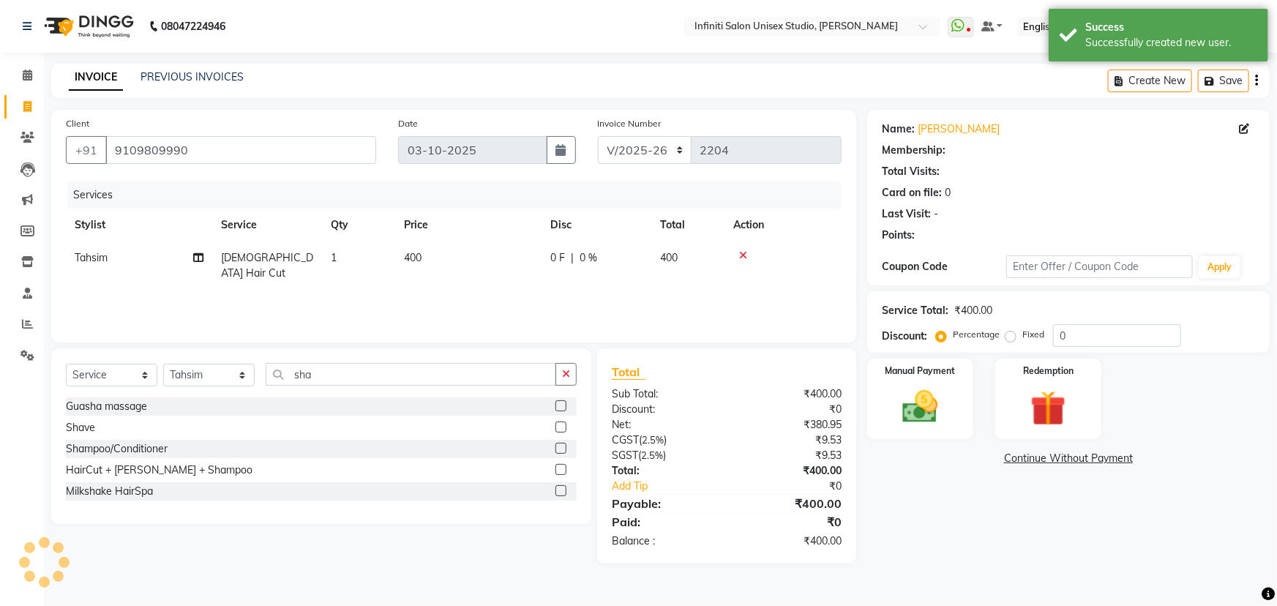
select select "1: Object"
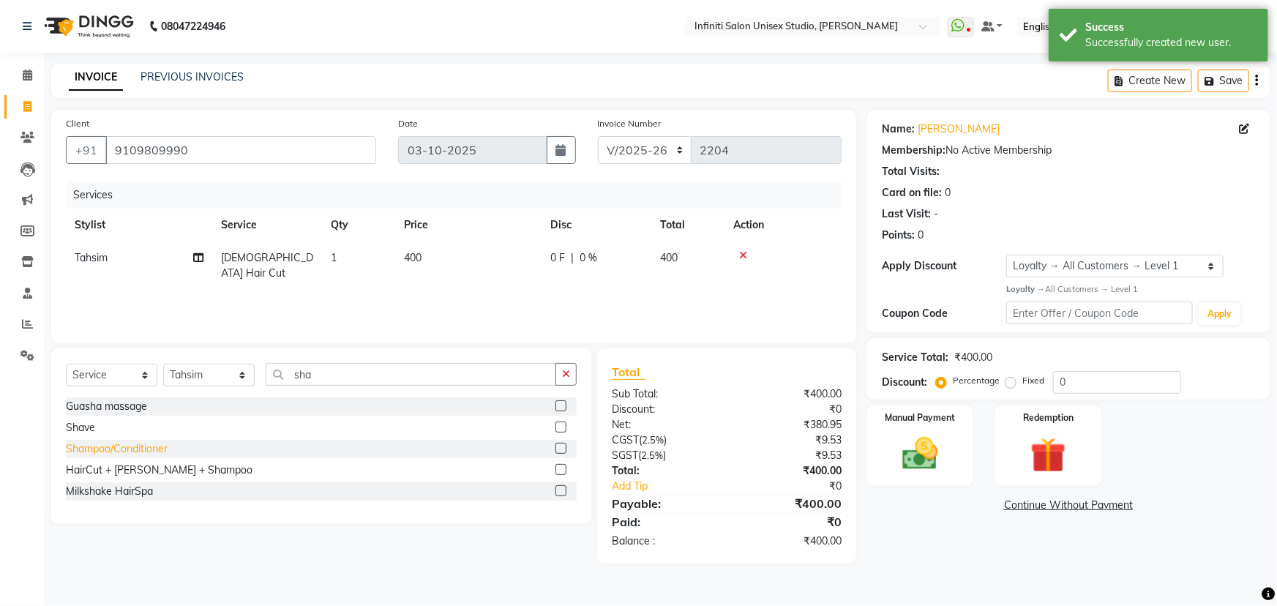
click at [122, 451] on div "Shampoo/Conditioner" at bounding box center [117, 448] width 102 height 15
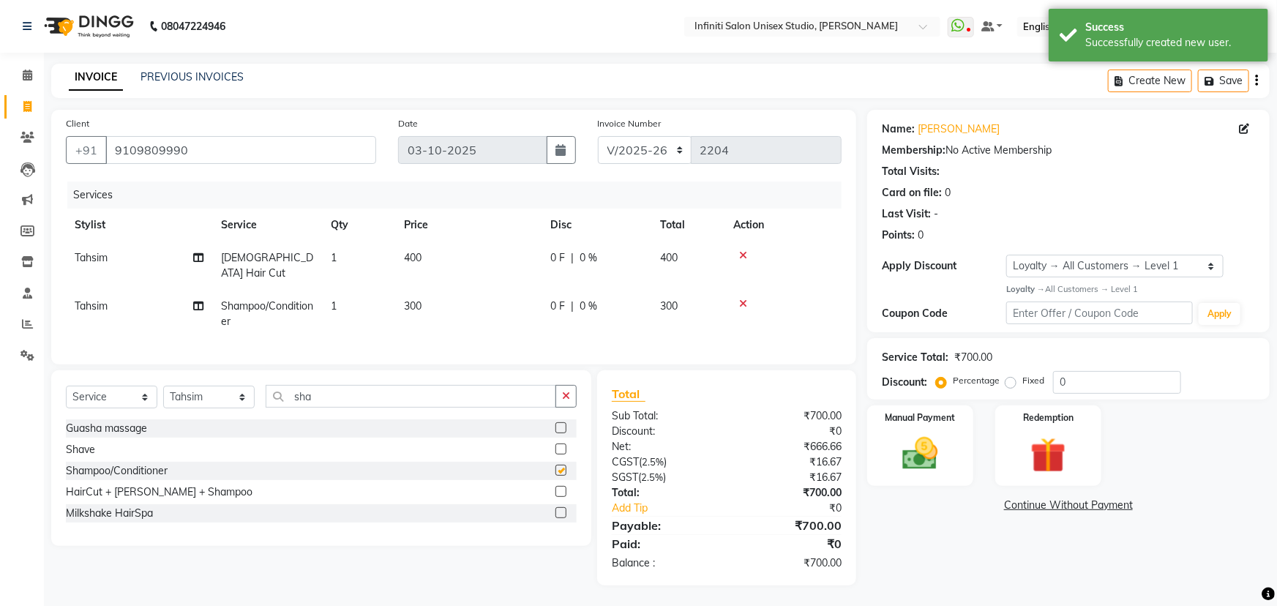
checkbox input "false"
click at [414, 299] on span "300" at bounding box center [413, 305] width 18 height 13
select select "49888"
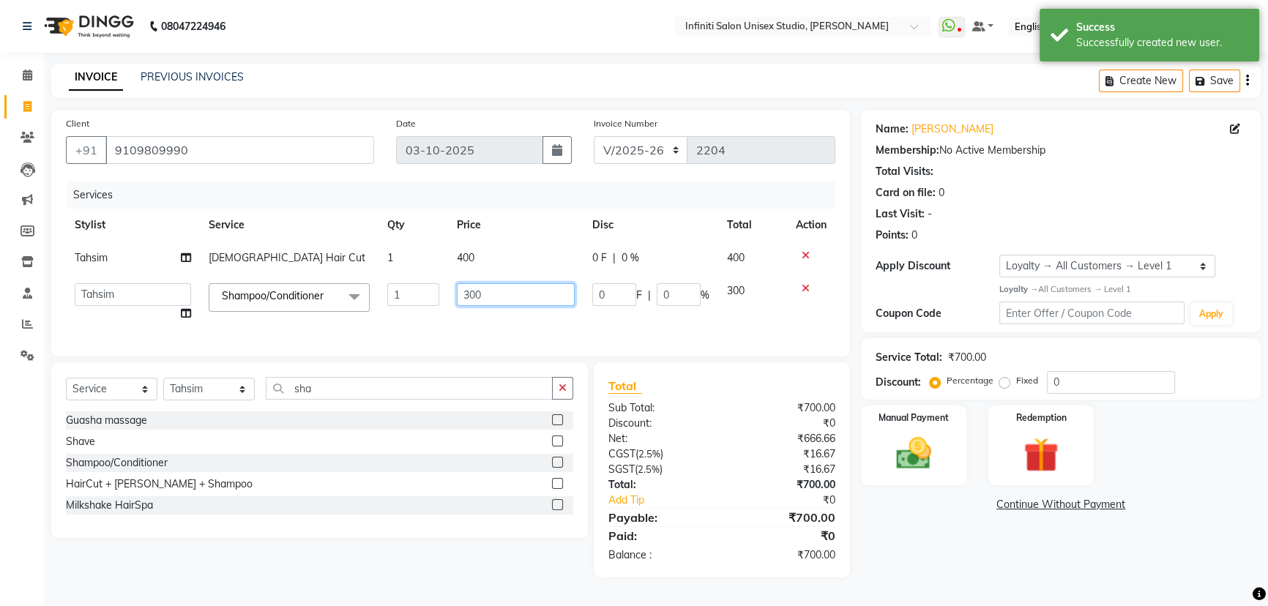
click at [471, 291] on input "300" at bounding box center [516, 294] width 118 height 23
type input "100"
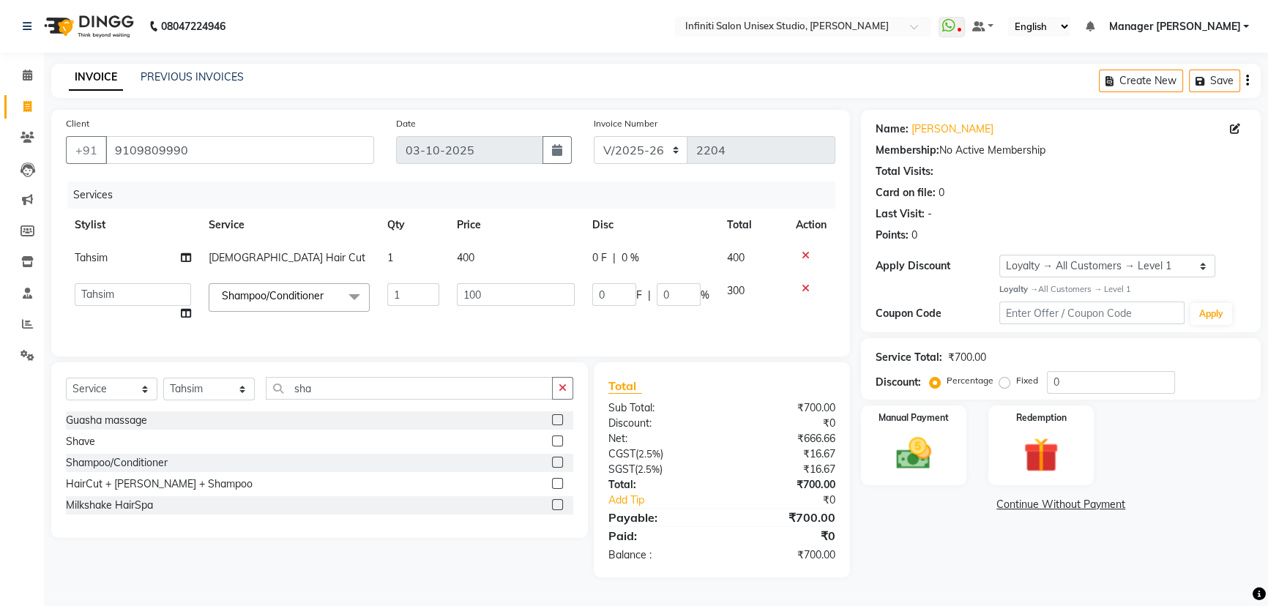
click at [578, 307] on tr "Abhishek Alka Amrita Arun DN Bharti [PERSON_NAME] Krishna Owner Pooja Rahul Sen…" at bounding box center [450, 302] width 769 height 56
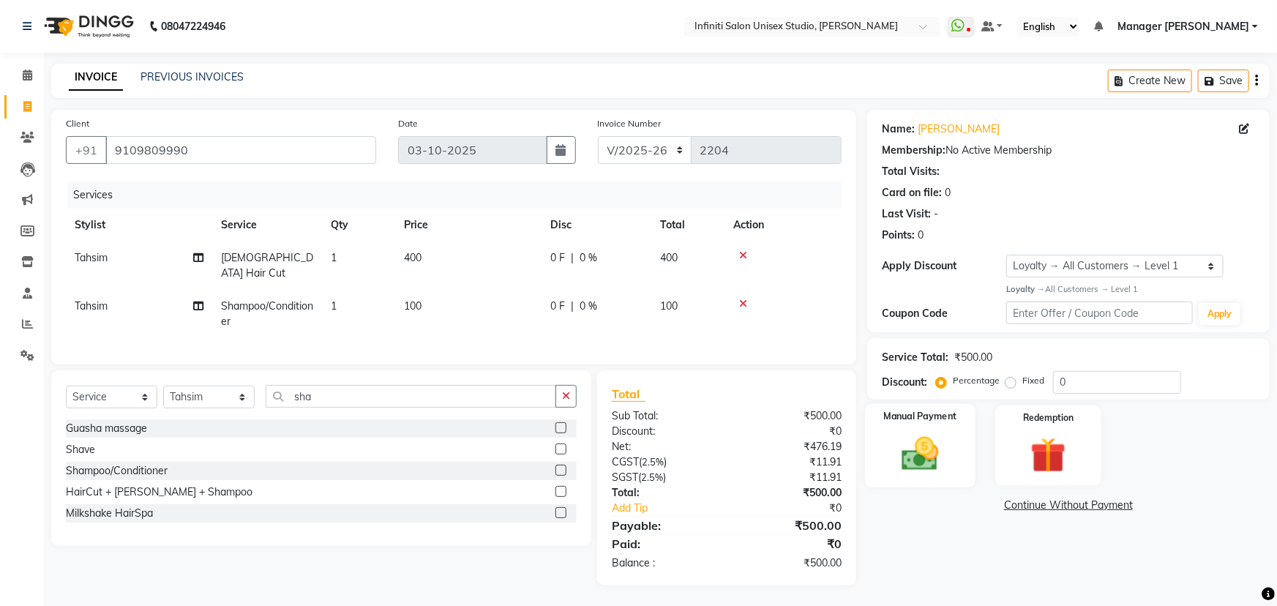
click at [943, 466] on img at bounding box center [921, 454] width 60 height 42
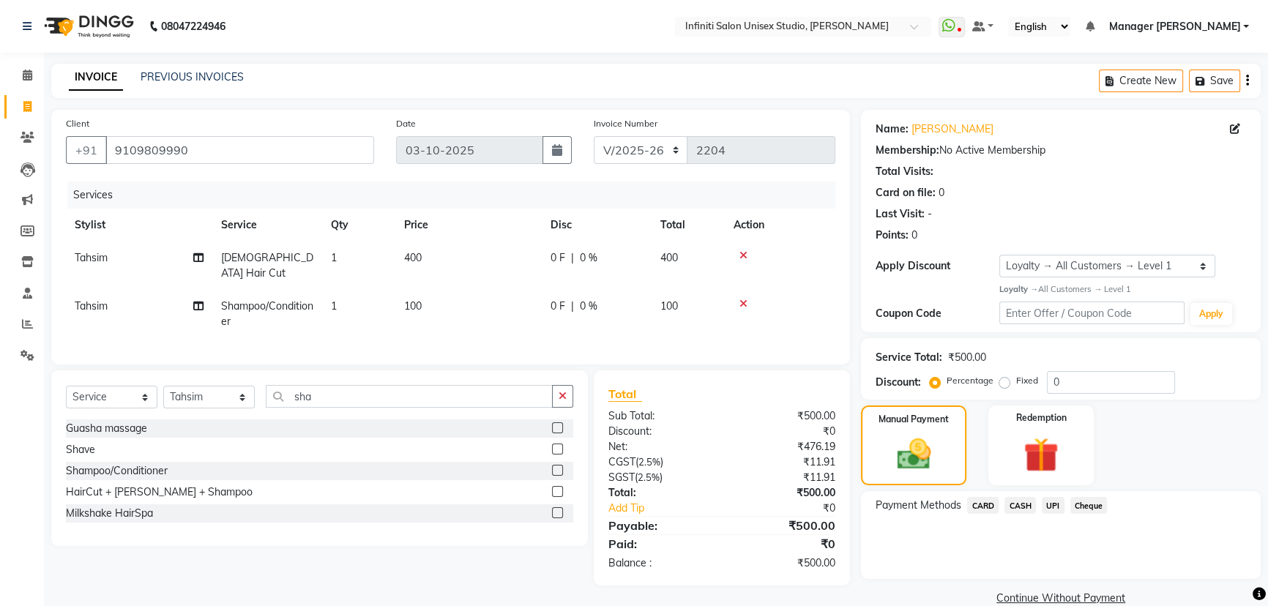
click at [1056, 508] on span "UPI" at bounding box center [1053, 505] width 23 height 17
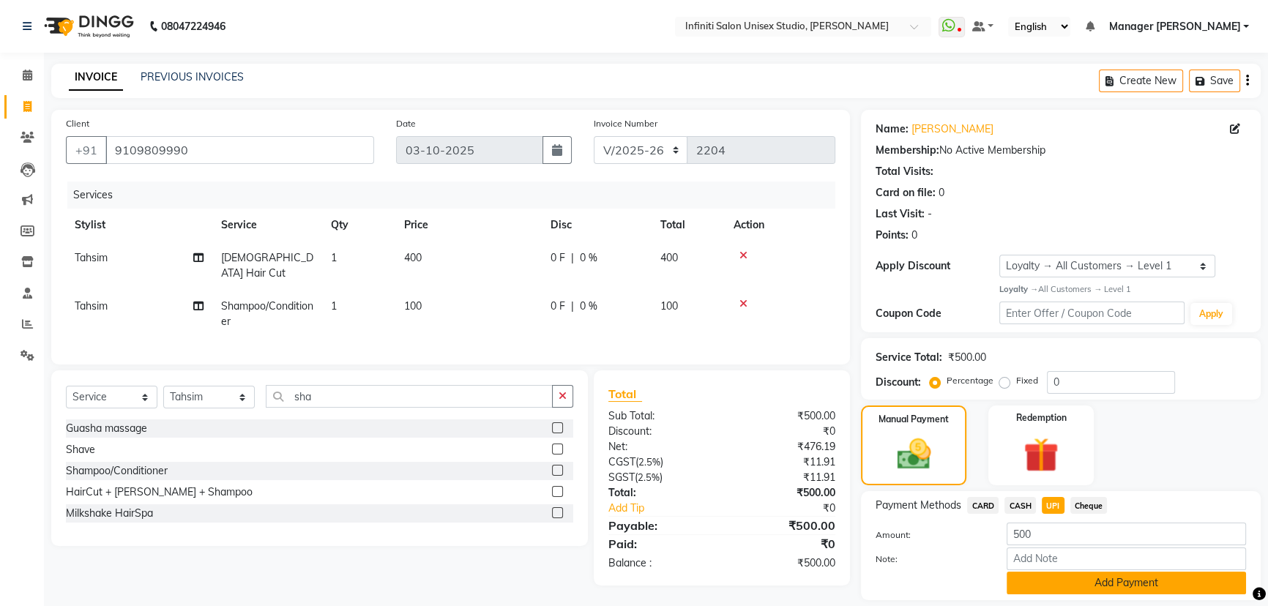
click at [1054, 586] on button "Add Payment" at bounding box center [1125, 583] width 239 height 23
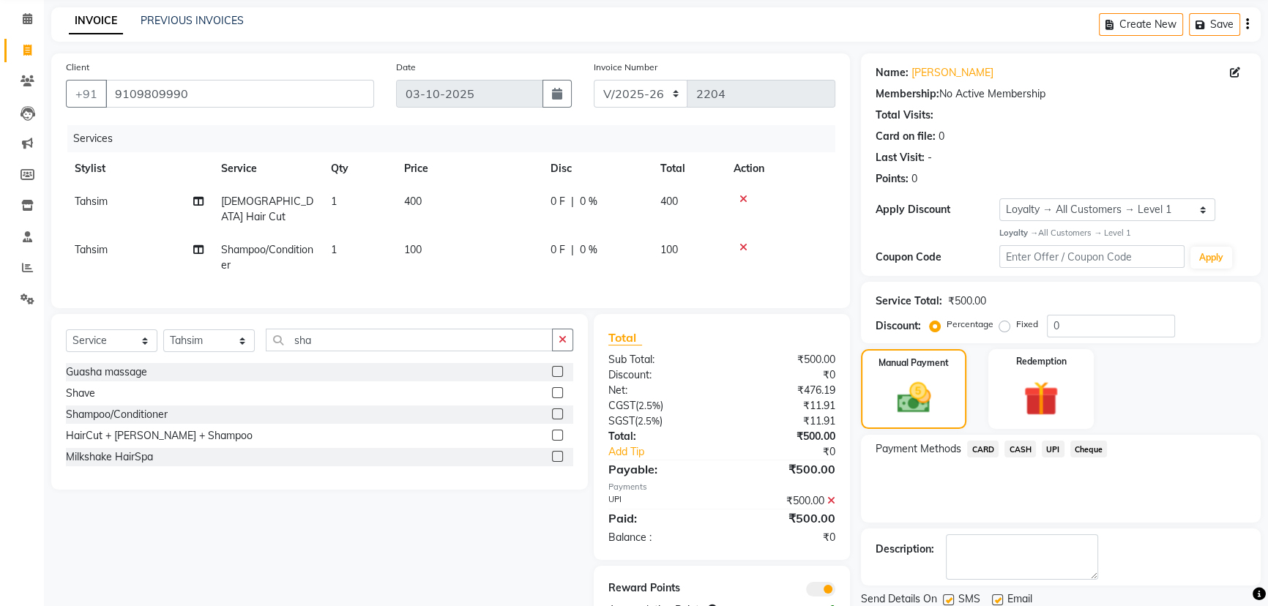
scroll to position [107, 0]
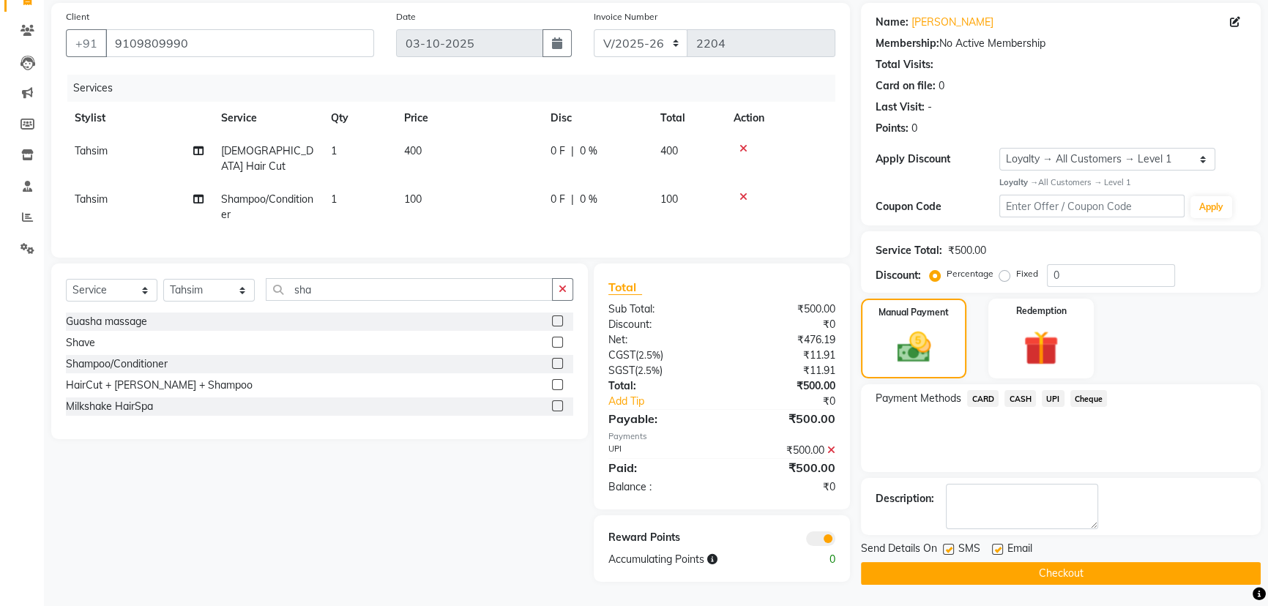
click at [930, 569] on button "Checkout" at bounding box center [1061, 573] width 400 height 23
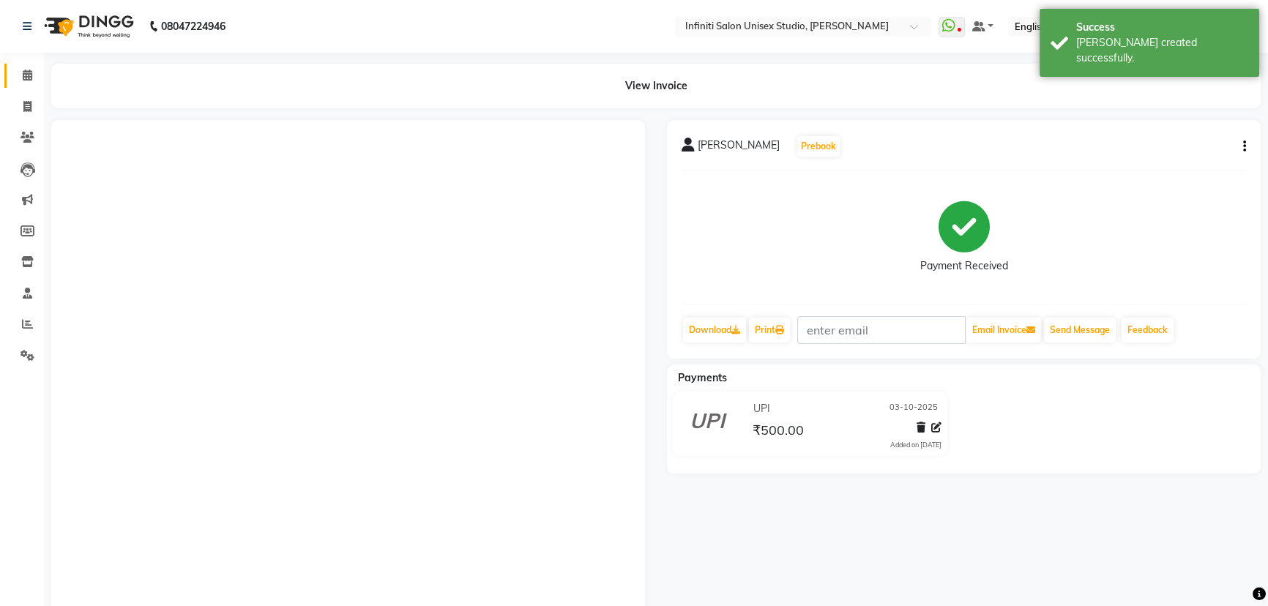
click at [22, 66] on link "Calendar" at bounding box center [21, 76] width 35 height 24
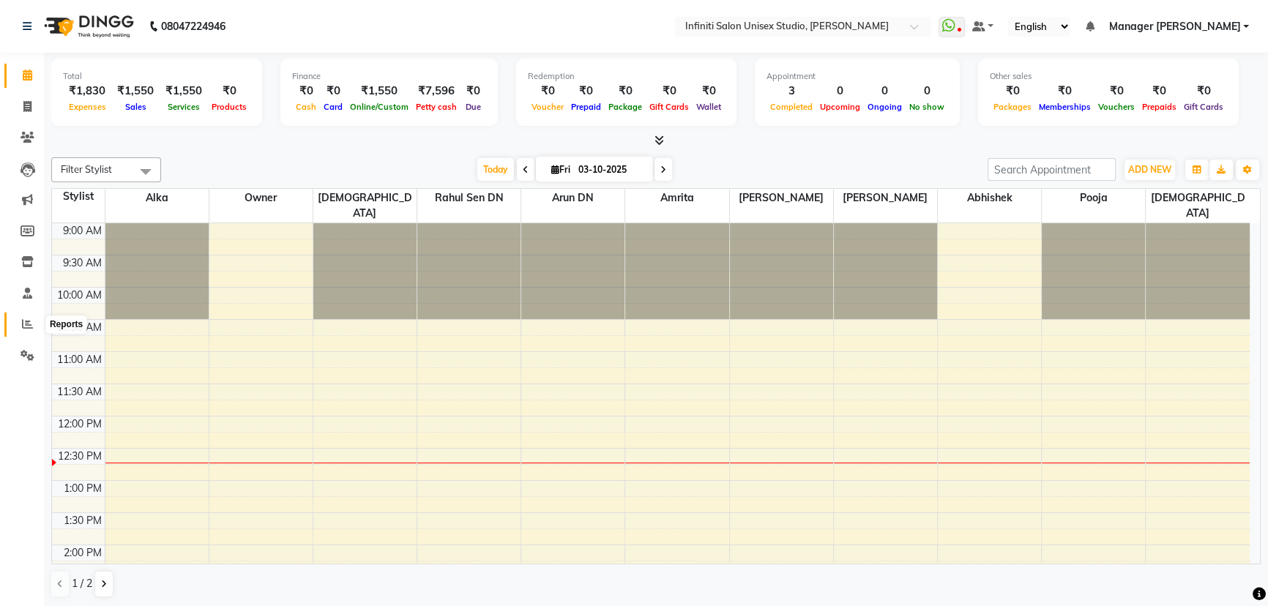
click at [33, 321] on span at bounding box center [28, 324] width 26 height 17
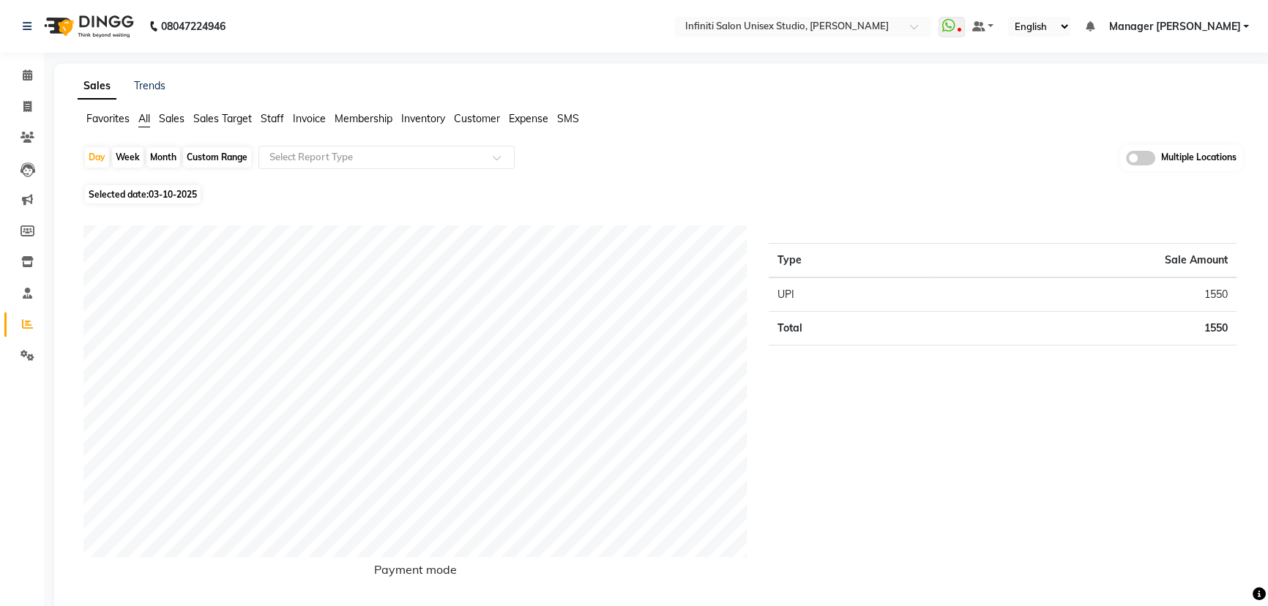
click at [165, 158] on div "Month" at bounding box center [163, 157] width 34 height 20
select select "10"
select select "2025"
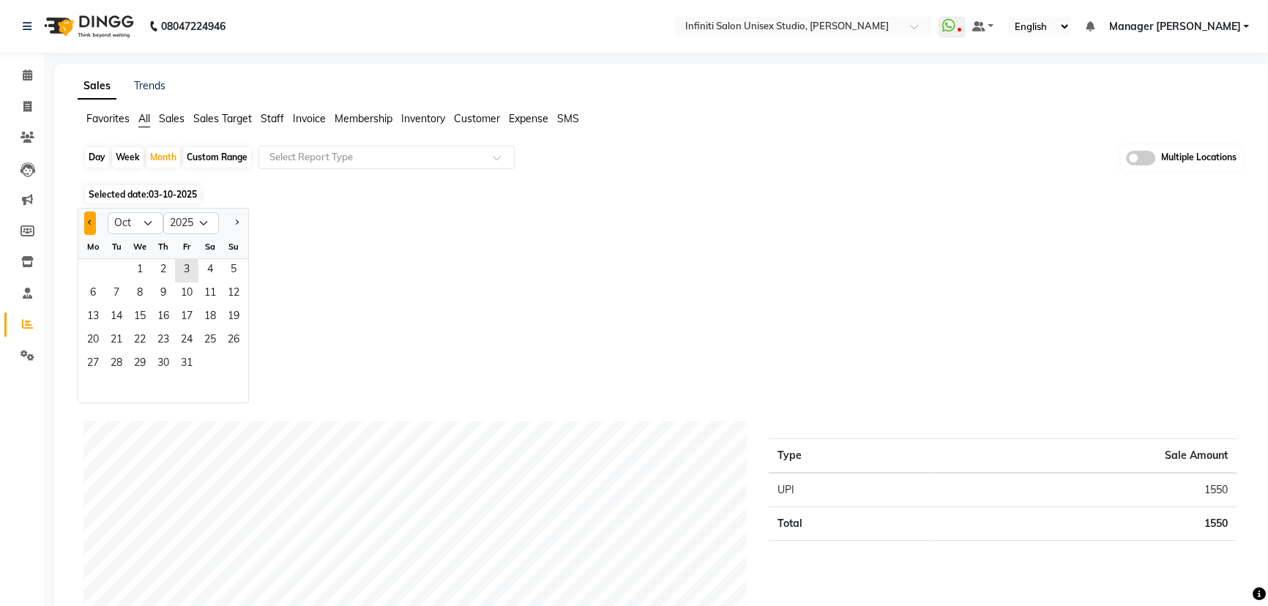
click at [89, 217] on button "Previous month" at bounding box center [90, 223] width 12 height 23
select select "9"
click at [95, 266] on span "1" at bounding box center [92, 270] width 23 height 23
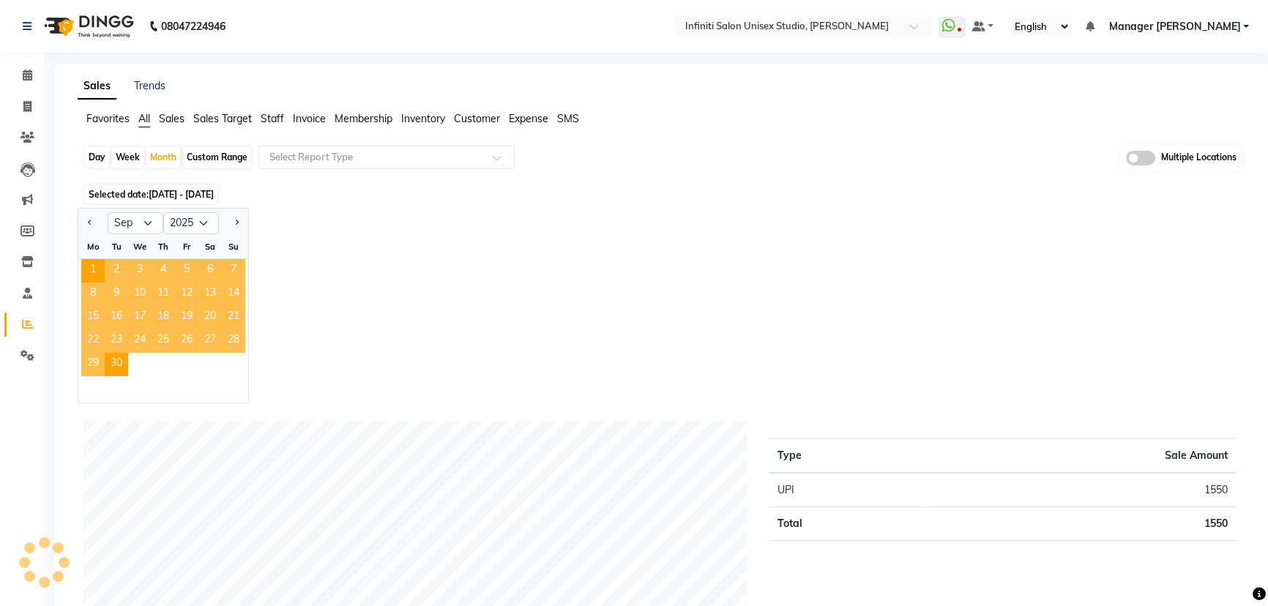
click at [276, 119] on span "Staff" at bounding box center [272, 118] width 23 height 13
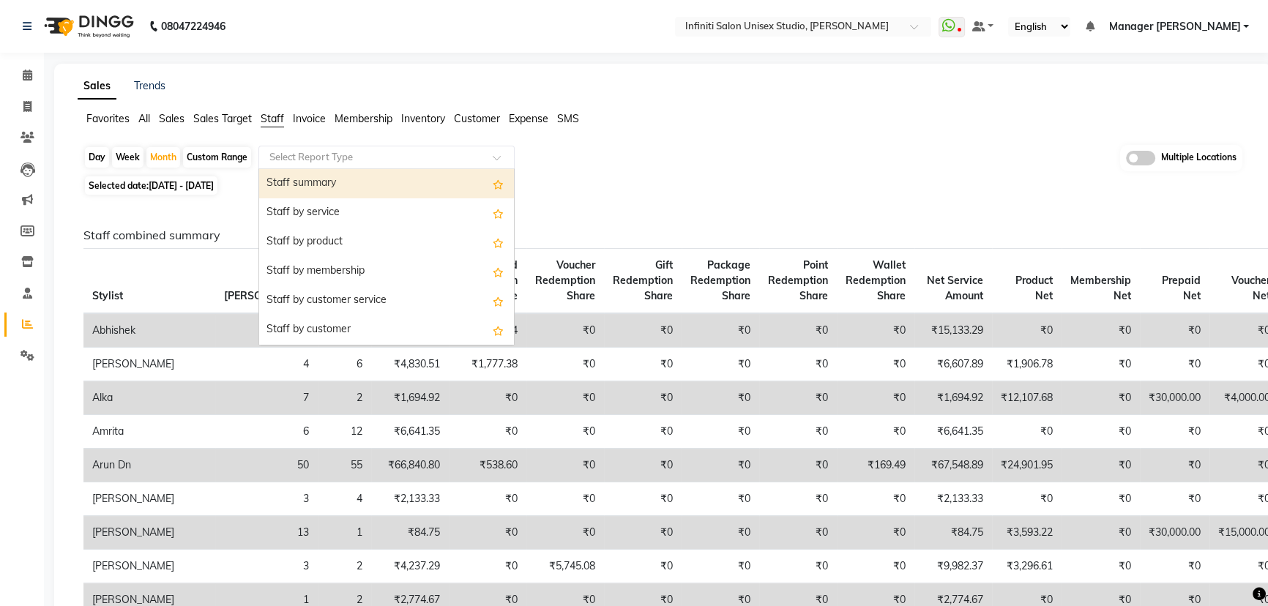
click at [296, 157] on input "text" at bounding box center [371, 157] width 211 height 15
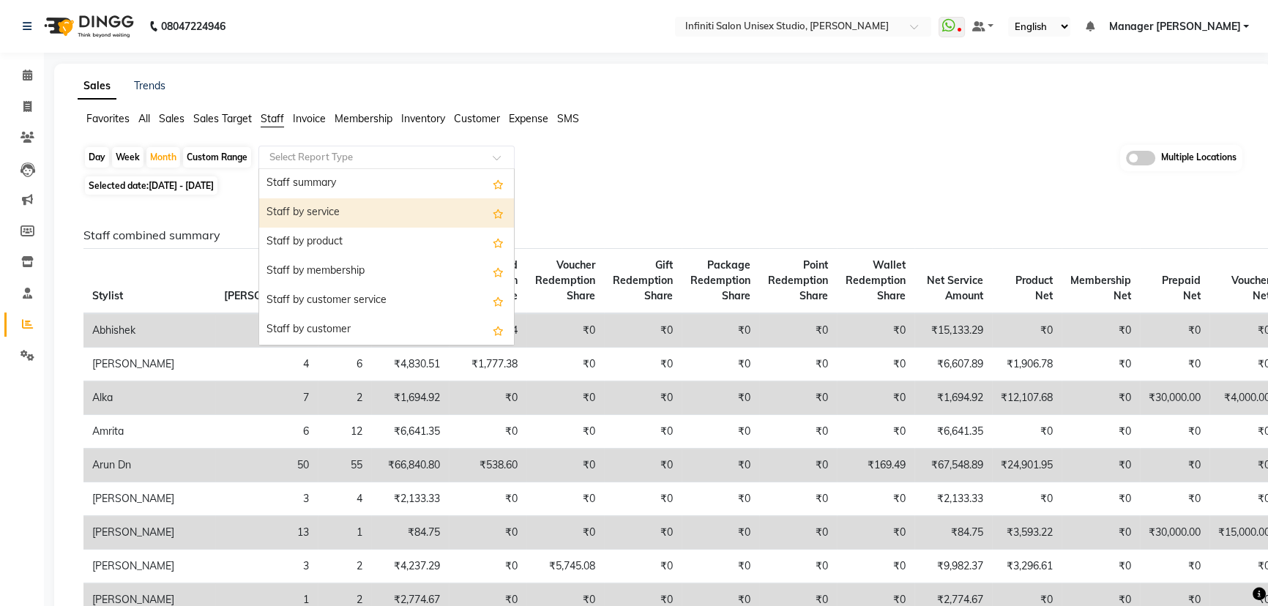
click at [356, 207] on div "Staff by service" at bounding box center [386, 212] width 255 height 29
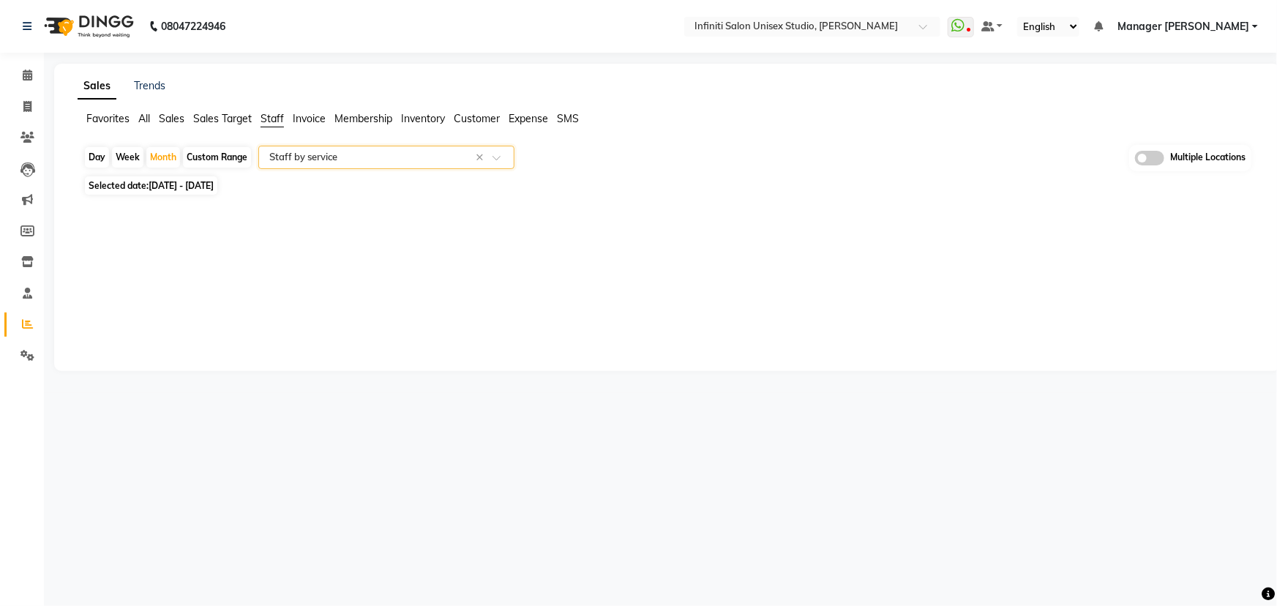
select select "csv"
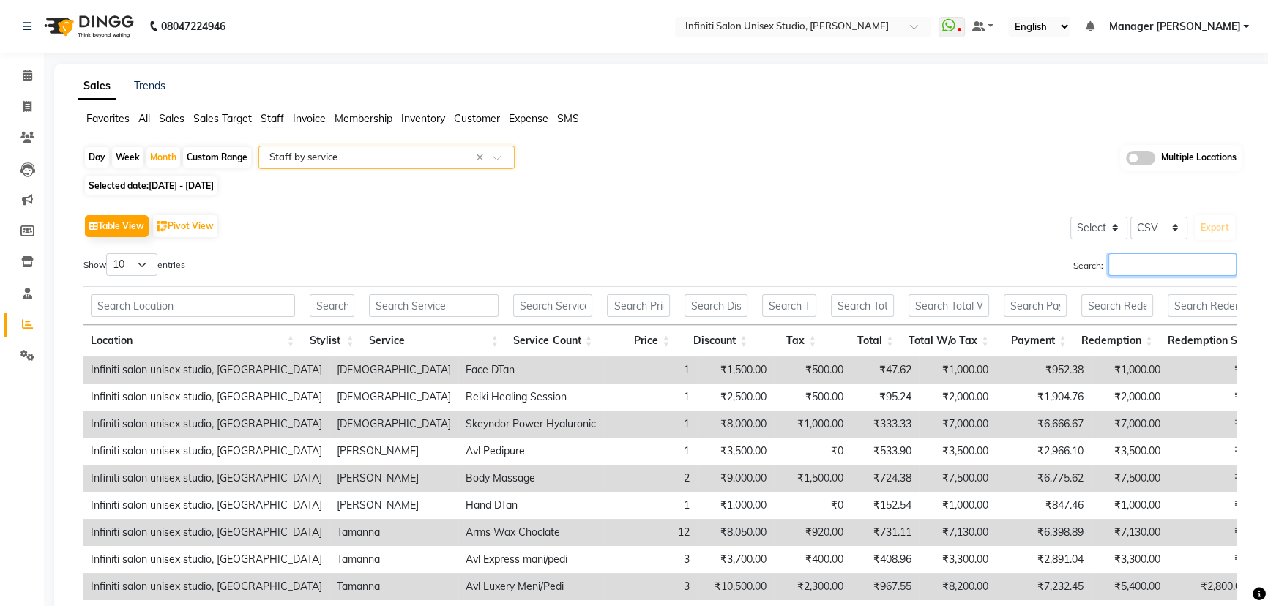
click at [1189, 261] on input "Search:" at bounding box center [1172, 264] width 128 height 23
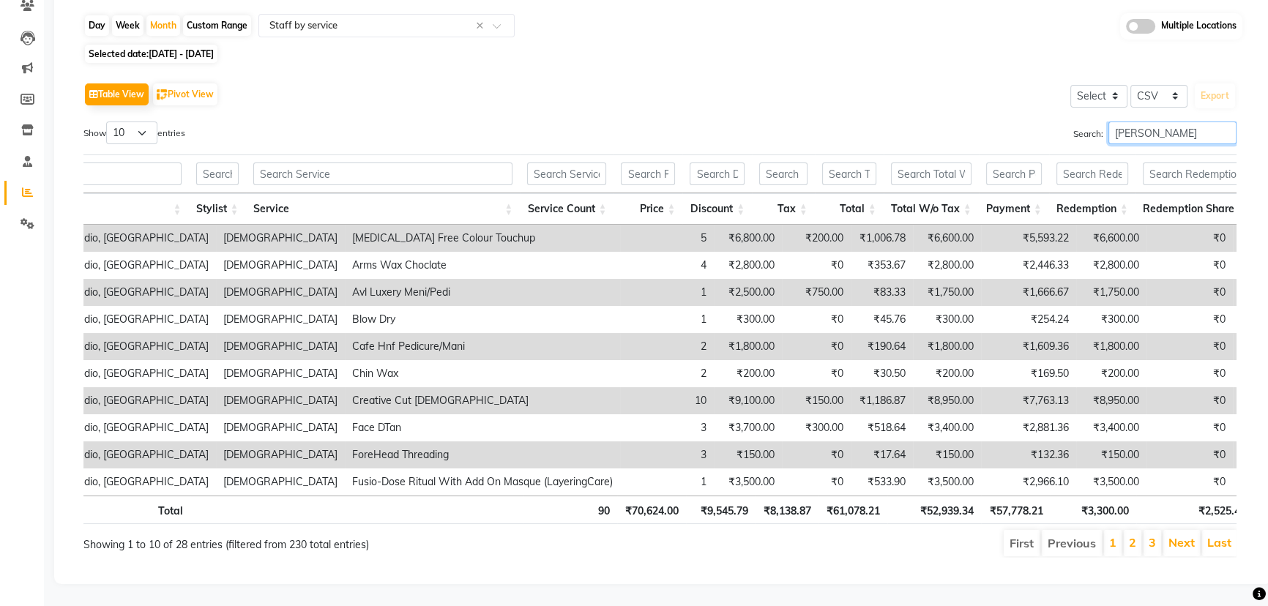
scroll to position [0, 220]
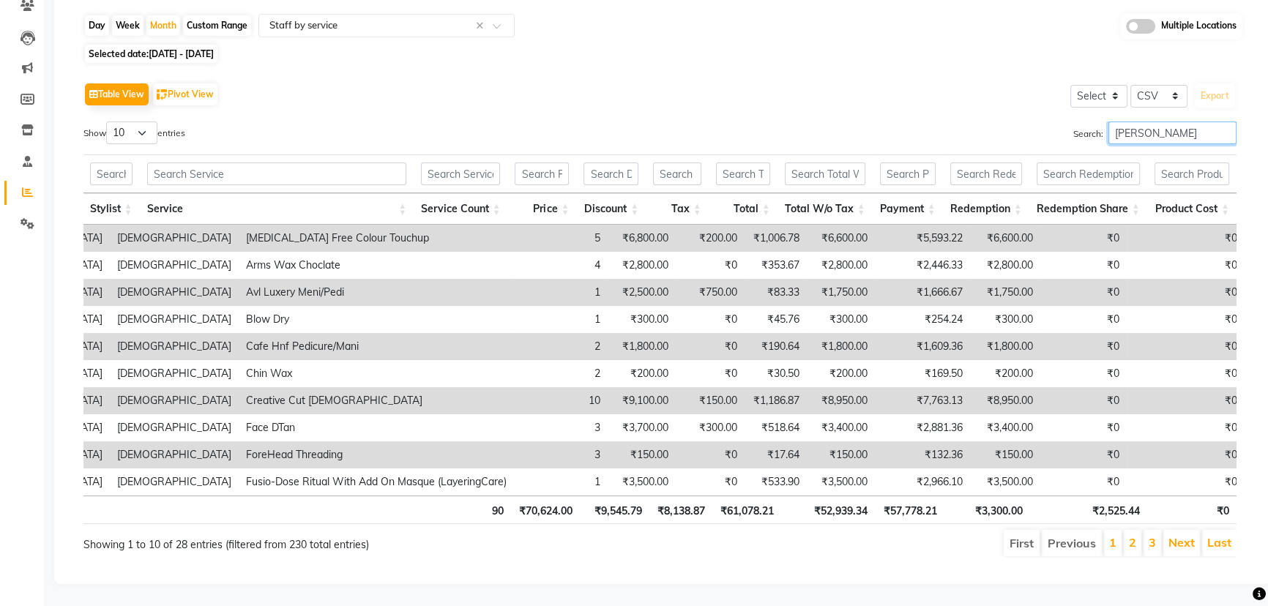
type input "[PERSON_NAME]"
drag, startPoint x: 871, startPoint y: 496, endPoint x: 804, endPoint y: 503, distance: 66.9
click at [804, 503] on th "₹52,939.34" at bounding box center [828, 510] width 94 height 29
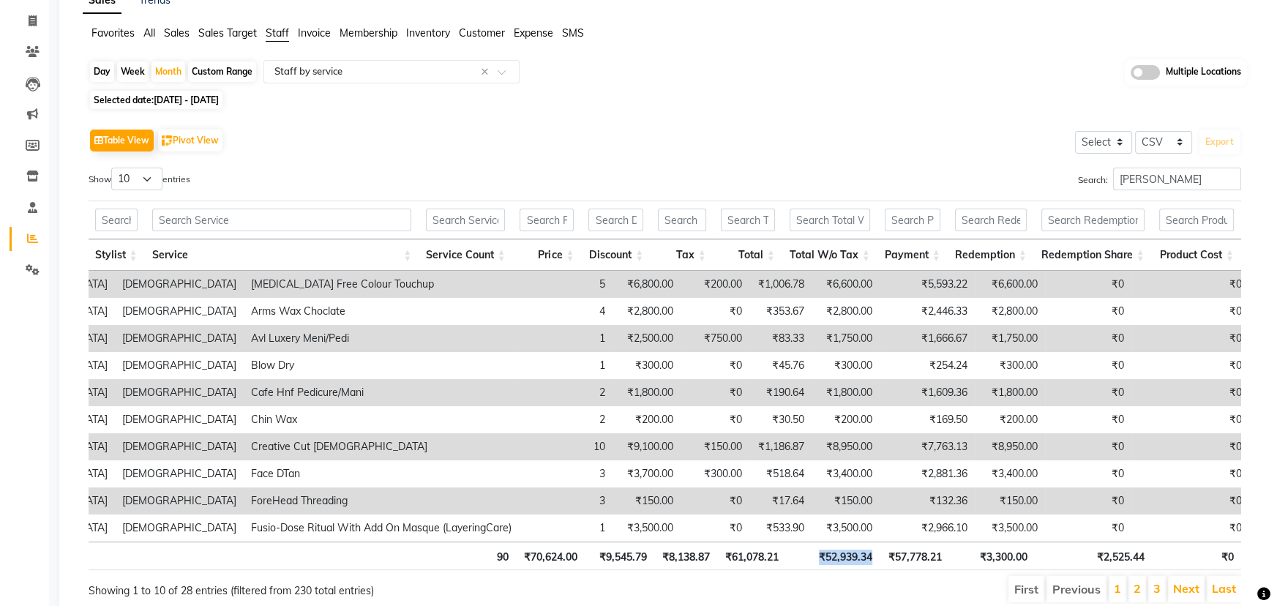
scroll to position [0, 0]
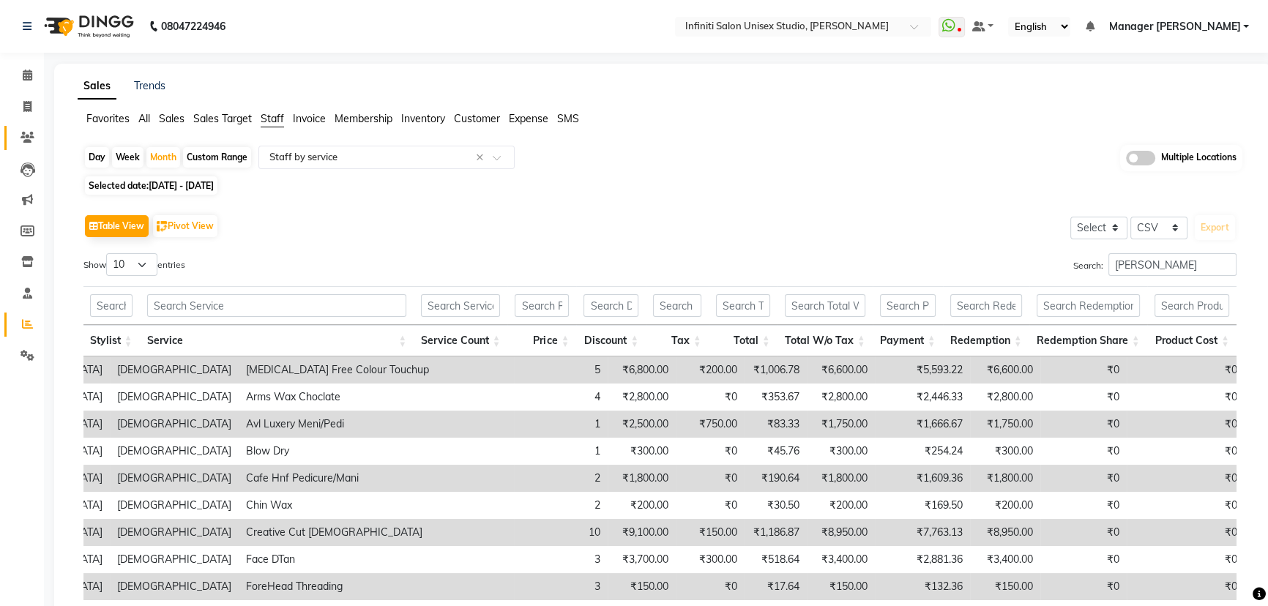
click at [22, 127] on link "Clients" at bounding box center [21, 138] width 35 height 24
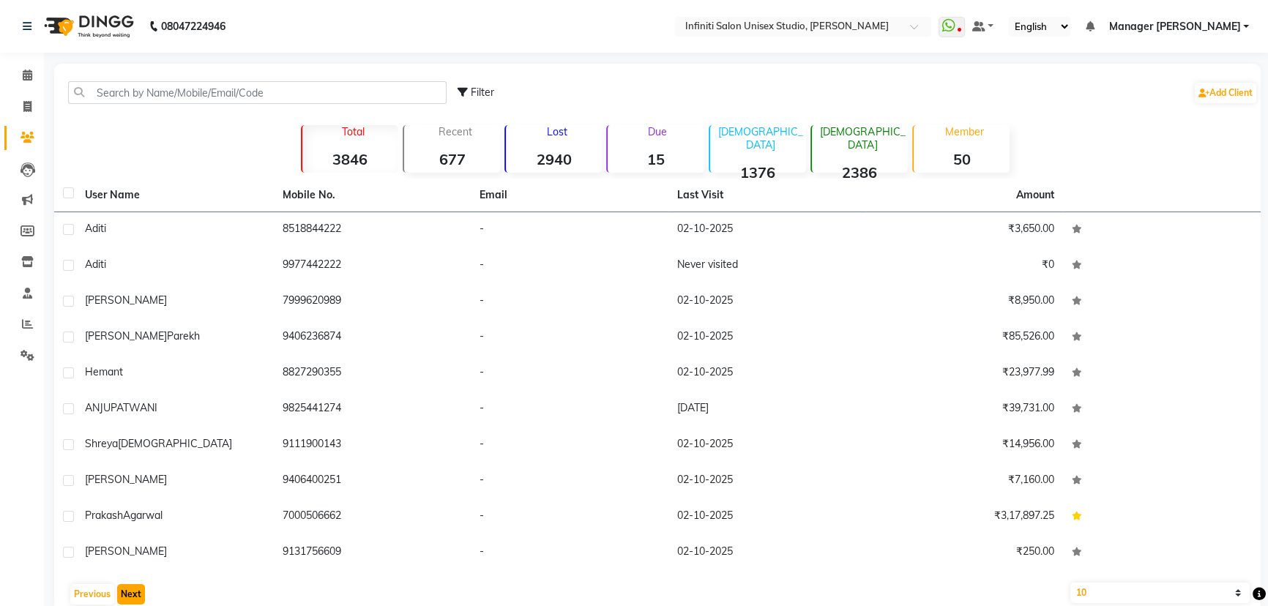
click at [139, 591] on button "Next" at bounding box center [131, 594] width 28 height 20
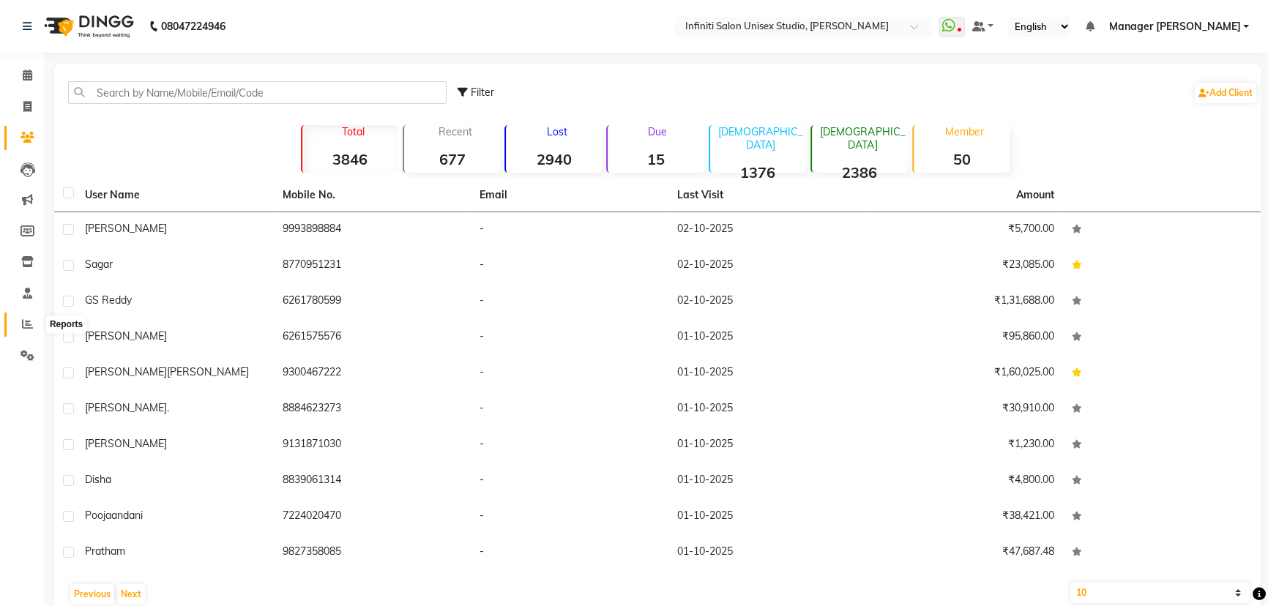
click at [23, 332] on span at bounding box center [28, 324] width 26 height 17
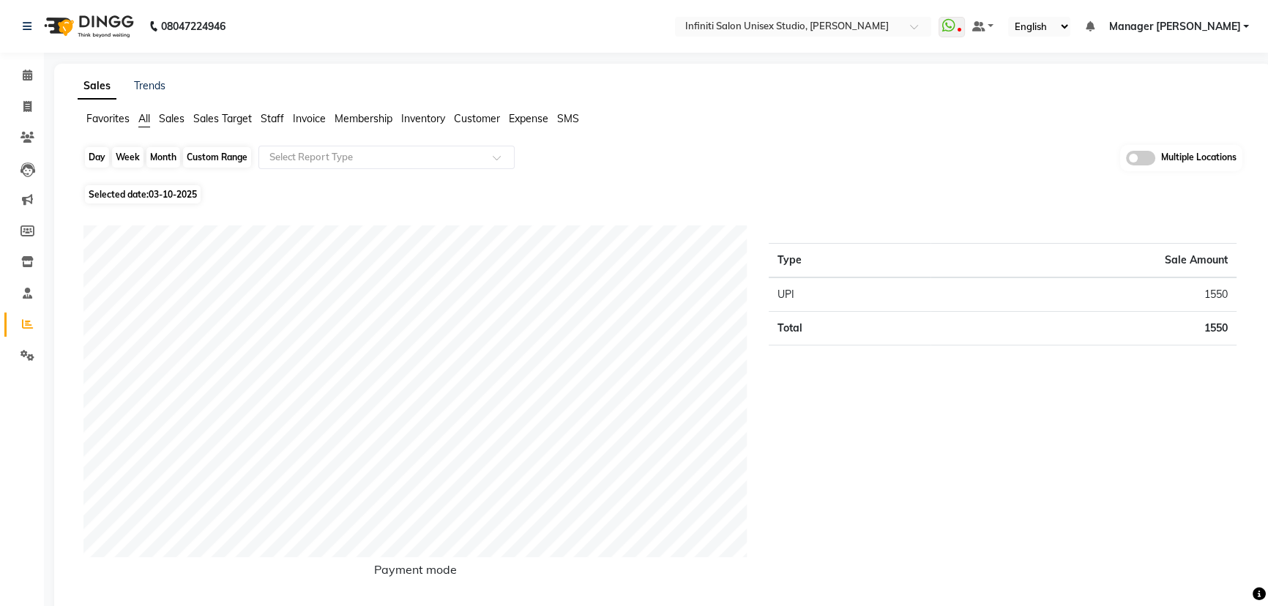
click at [96, 158] on div "Day" at bounding box center [97, 157] width 24 height 20
select select "10"
select select "2025"
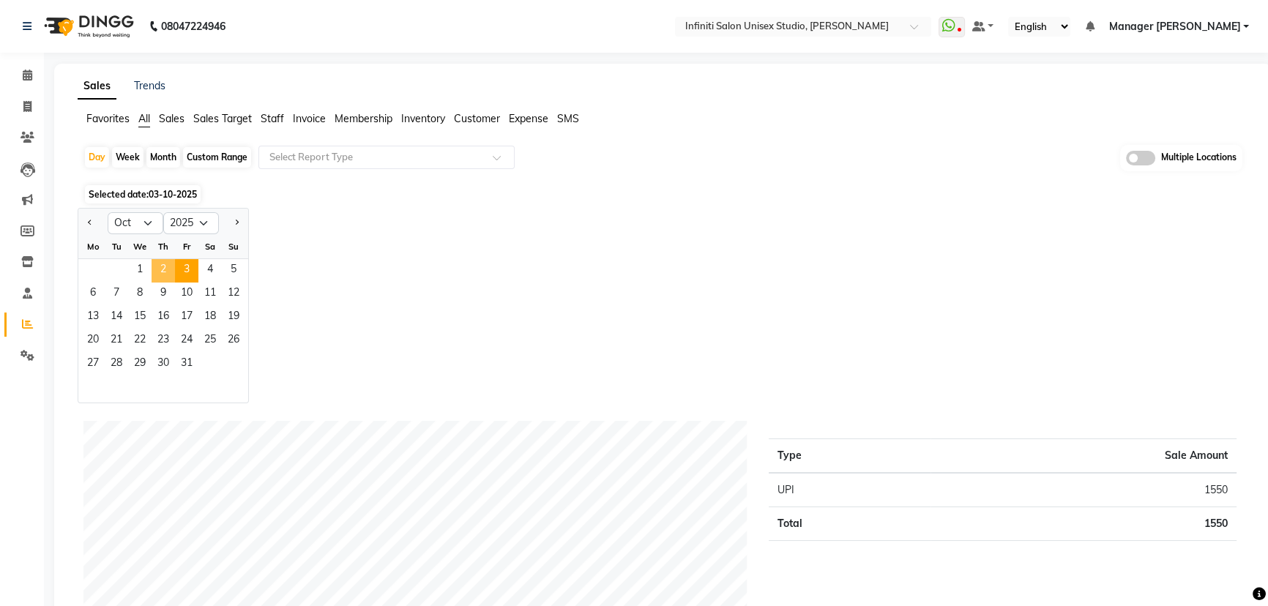
click at [158, 266] on span "2" at bounding box center [163, 270] width 23 height 23
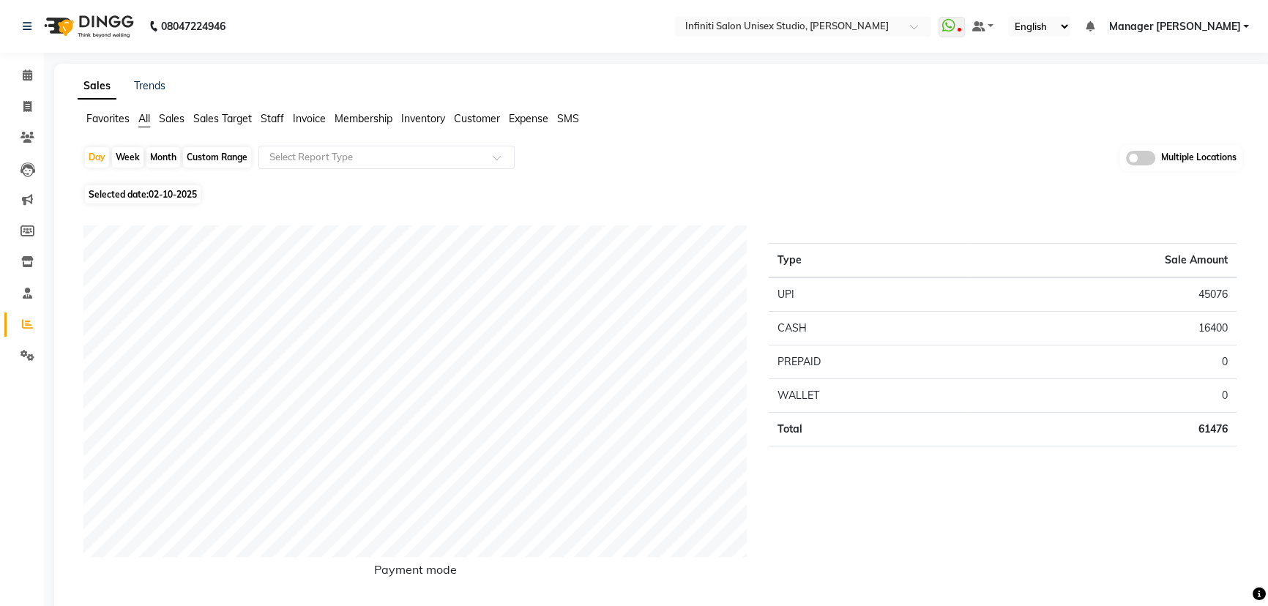
click at [268, 116] on span "Staff" at bounding box center [272, 118] width 23 height 13
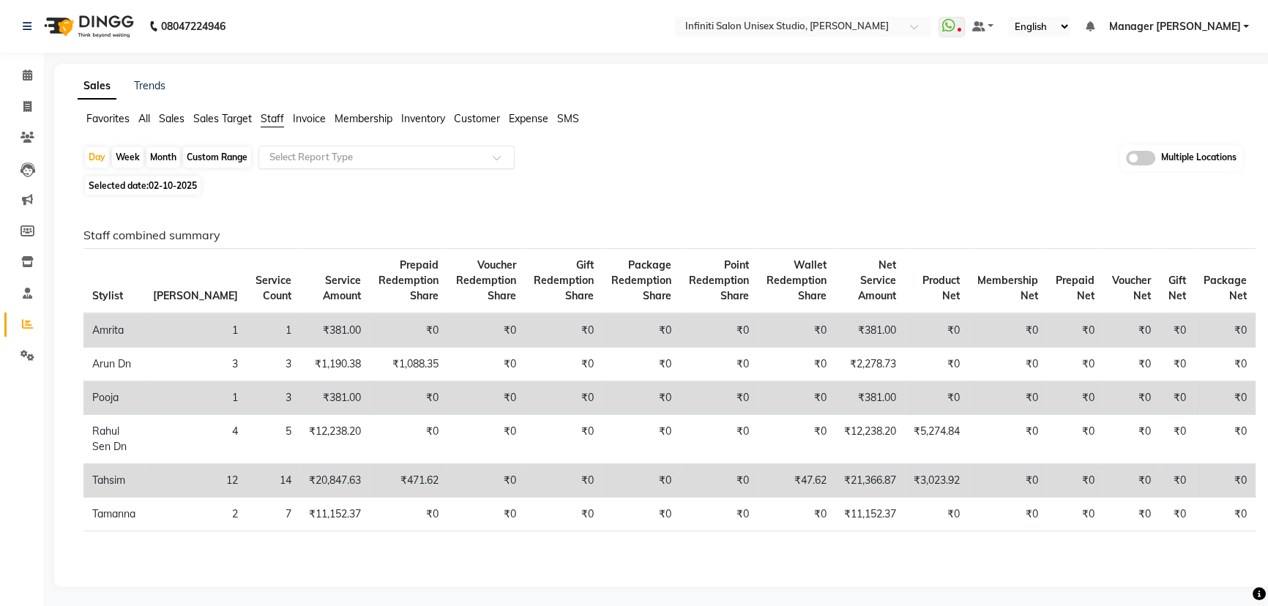
click at [289, 164] on div "Select Report Type" at bounding box center [386, 157] width 256 height 23
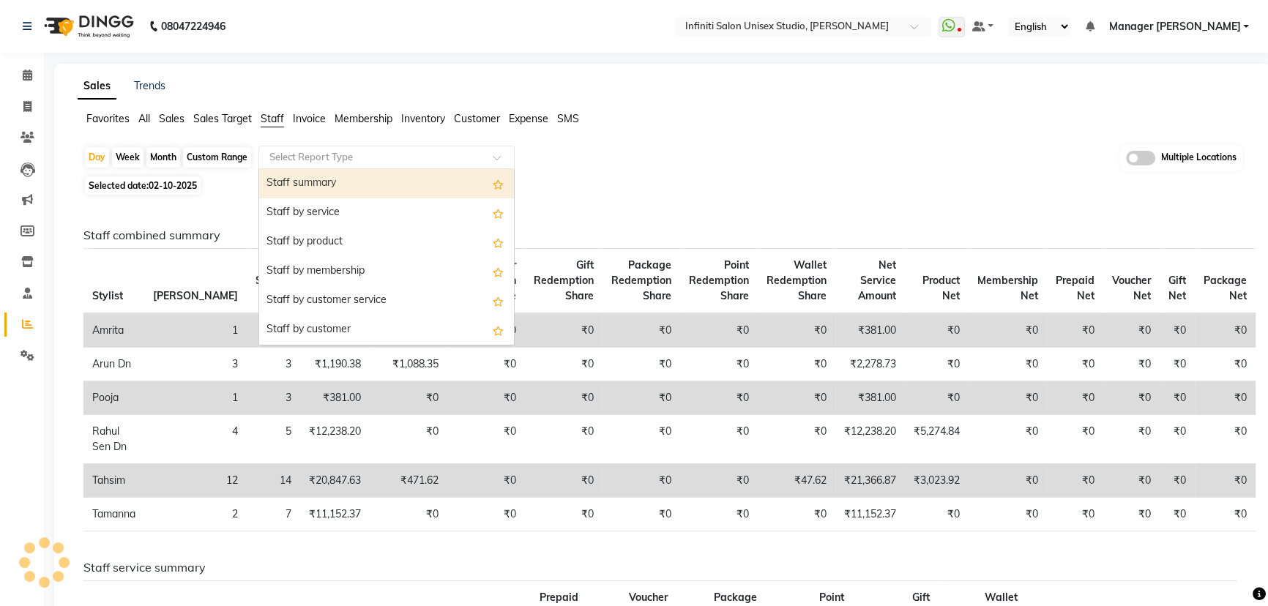
click at [318, 204] on div "Staff by service" at bounding box center [386, 212] width 255 height 29
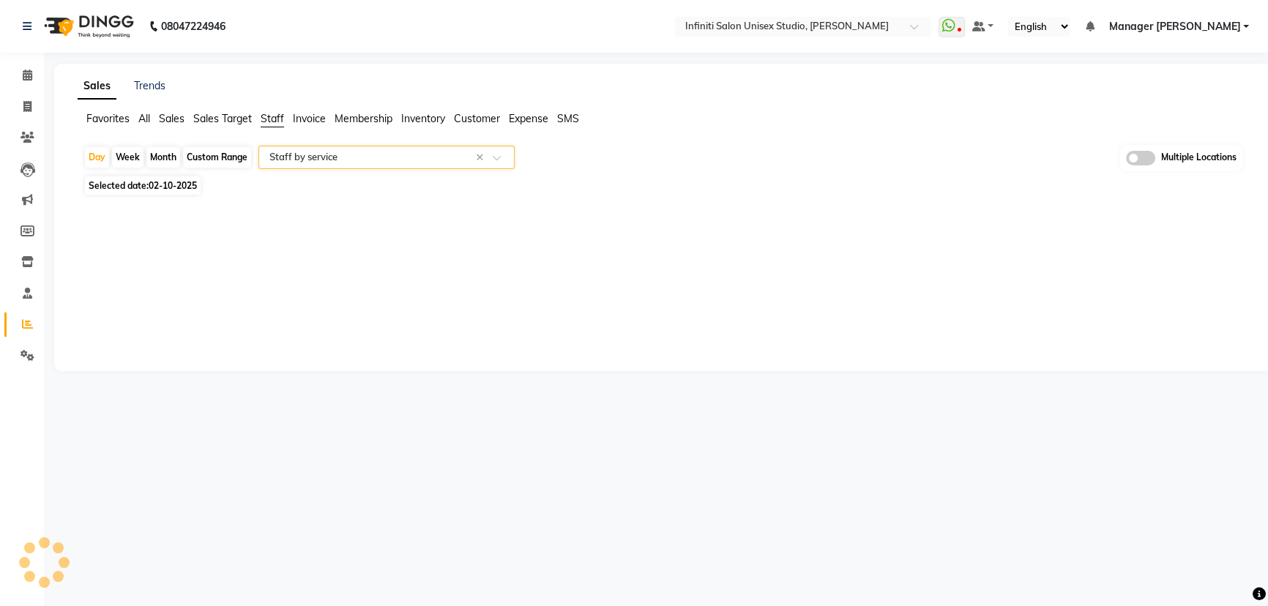
select select "csv"
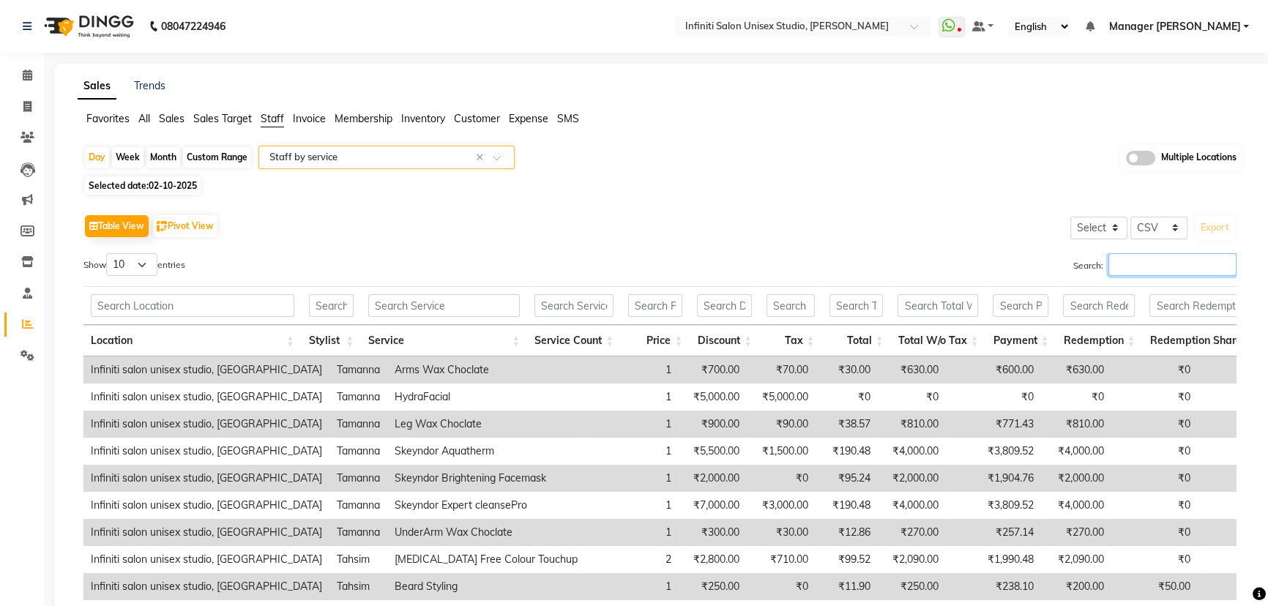
click at [1149, 269] on input "Search:" at bounding box center [1172, 264] width 128 height 23
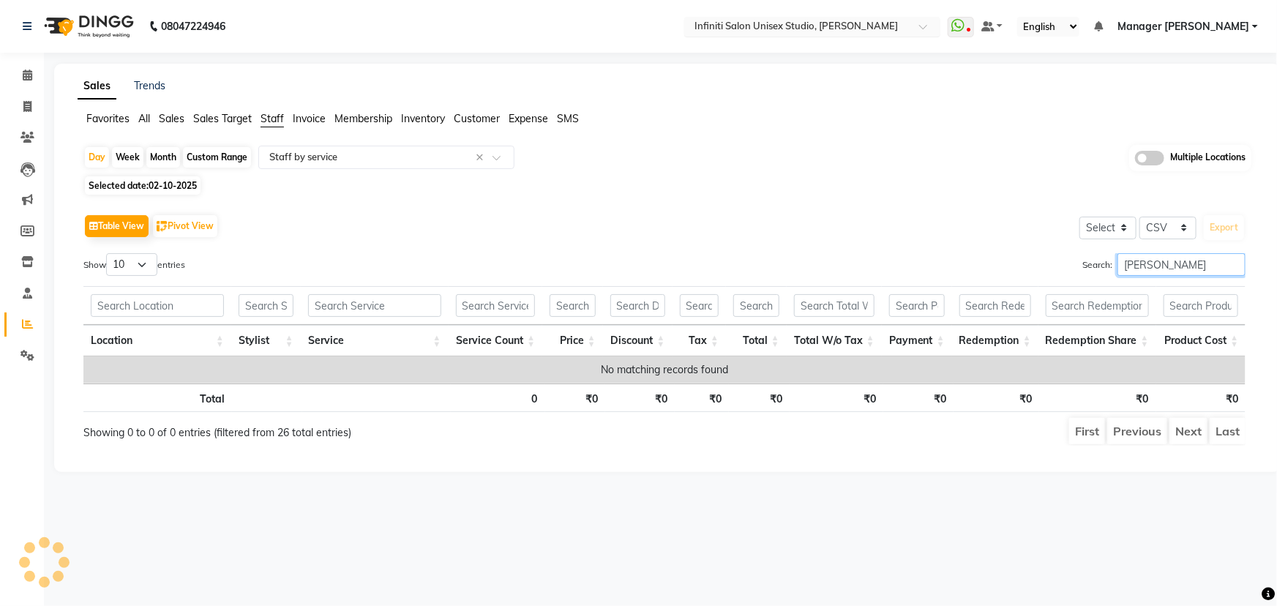
type input "[PERSON_NAME]"
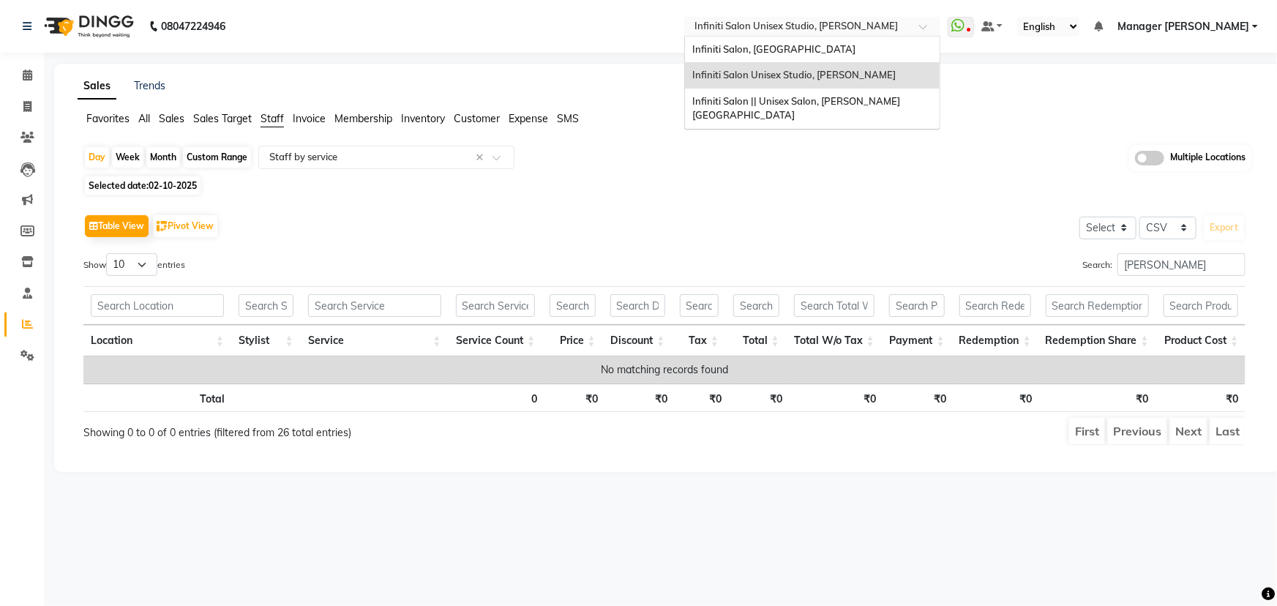
click at [790, 25] on input "text" at bounding box center [798, 27] width 212 height 15
click at [770, 53] on span "Infiniti Salon, [GEOGRAPHIC_DATA]" at bounding box center [773, 49] width 163 height 12
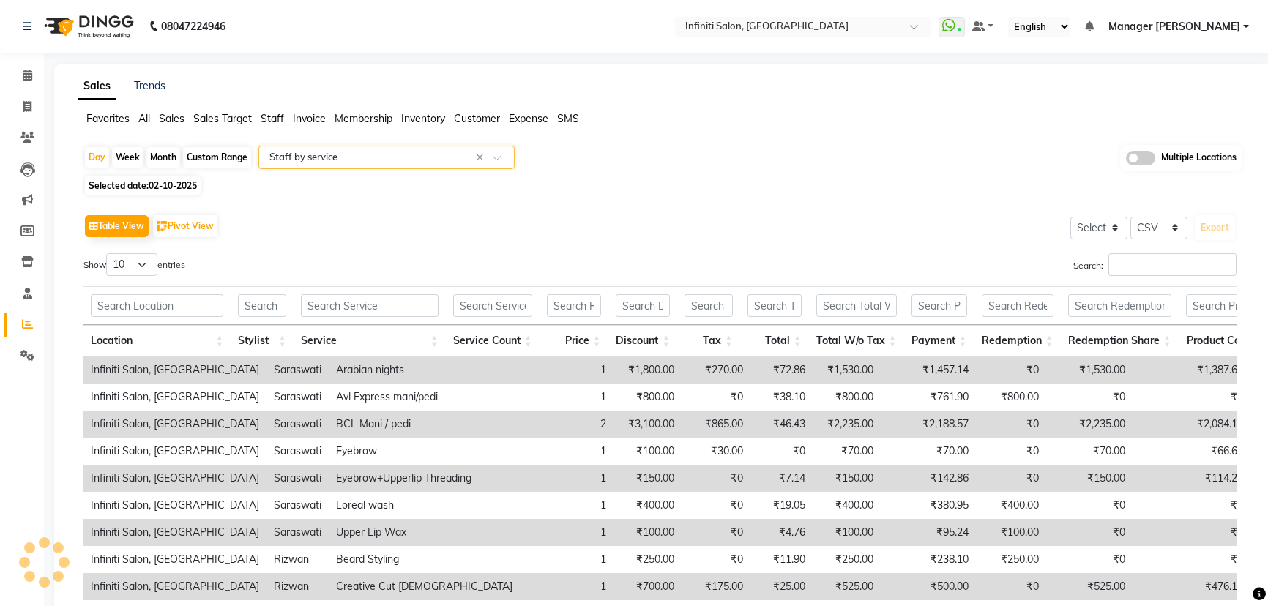
select select "csv"
click at [1147, 261] on input "Search:" at bounding box center [1172, 264] width 128 height 23
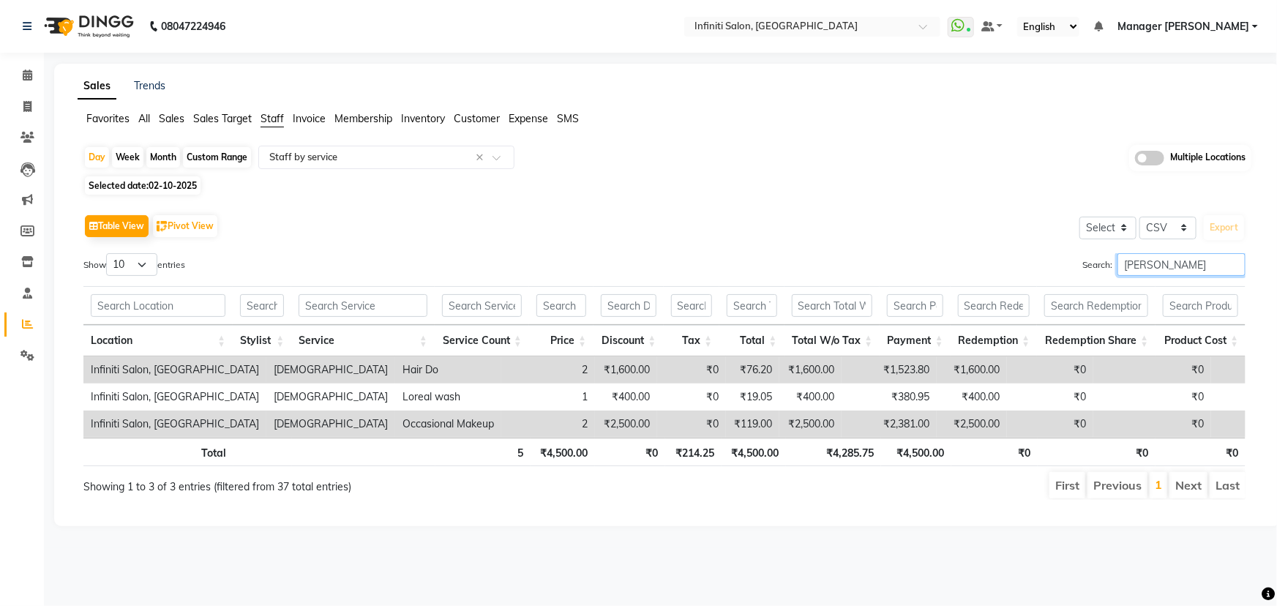
scroll to position [0, 10]
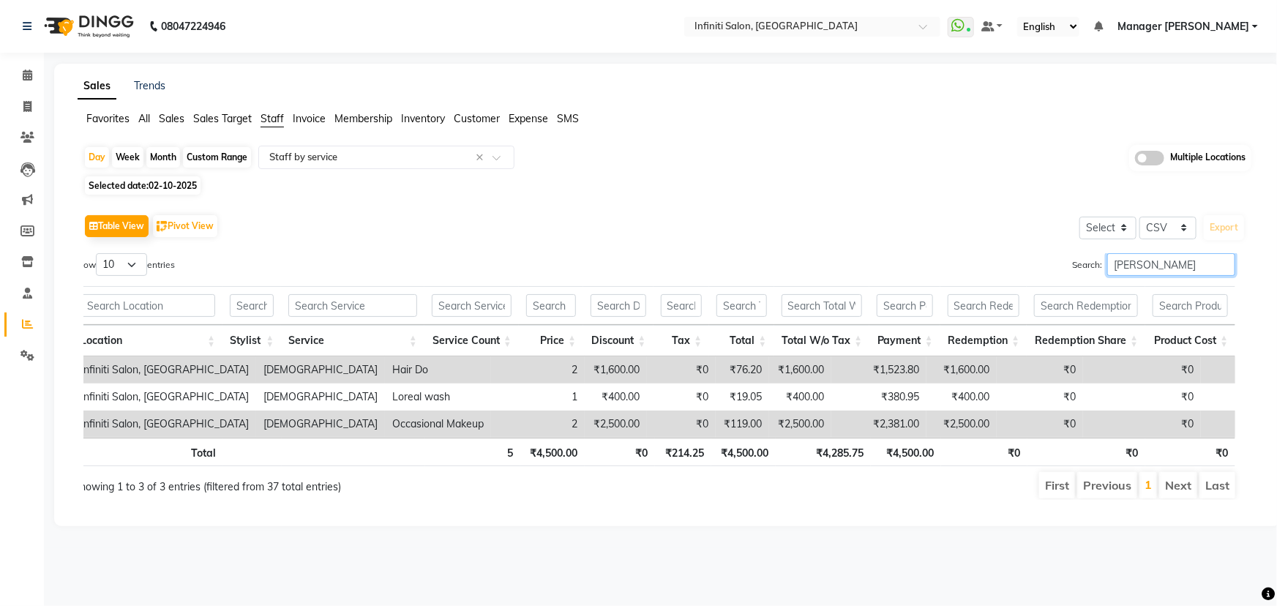
type input "[PERSON_NAME]"
drag, startPoint x: 774, startPoint y: 422, endPoint x: 709, endPoint y: 420, distance: 64.4
click at [709, 420] on tr "Infiniti Salon, Shankar nagar Ishu Occasional Makeup 2 ₹2,500.00 ₹0 ₹119.00 ₹2,…" at bounding box center [681, 424] width 1216 height 27
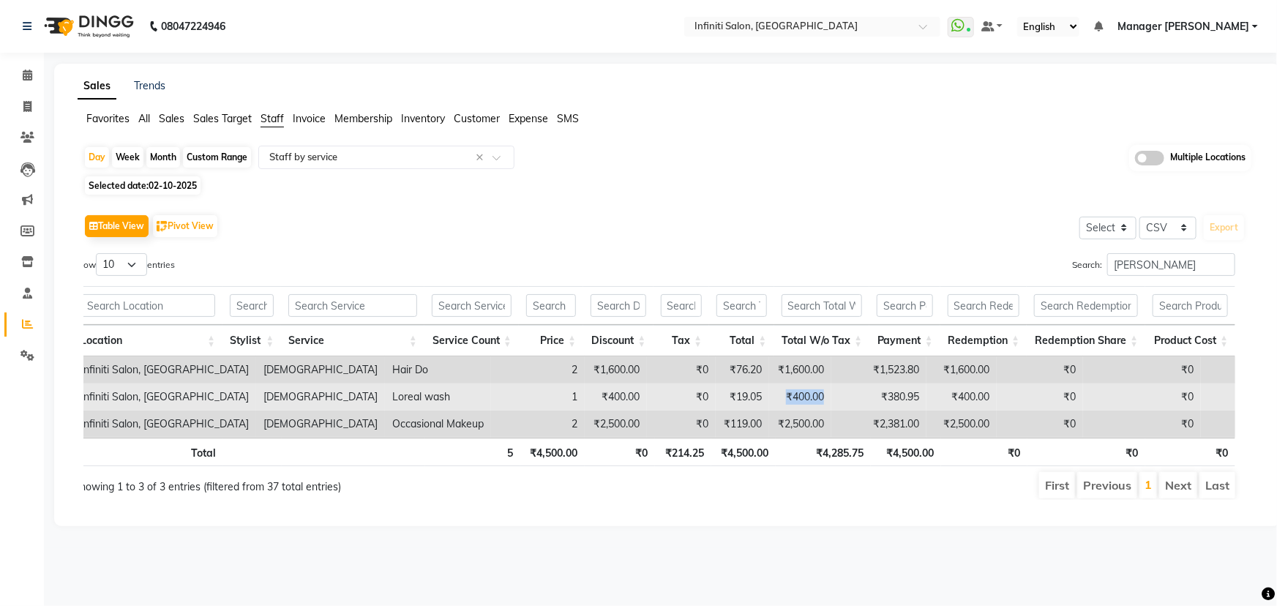
drag, startPoint x: 776, startPoint y: 391, endPoint x: 713, endPoint y: 391, distance: 62.9
click at [713, 391] on tr "Infiniti Salon, Shankar nagar Ishu Loreal wash 1 ₹400.00 ₹0 ₹19.05 ₹400.00 ₹380…" at bounding box center [681, 397] width 1216 height 27
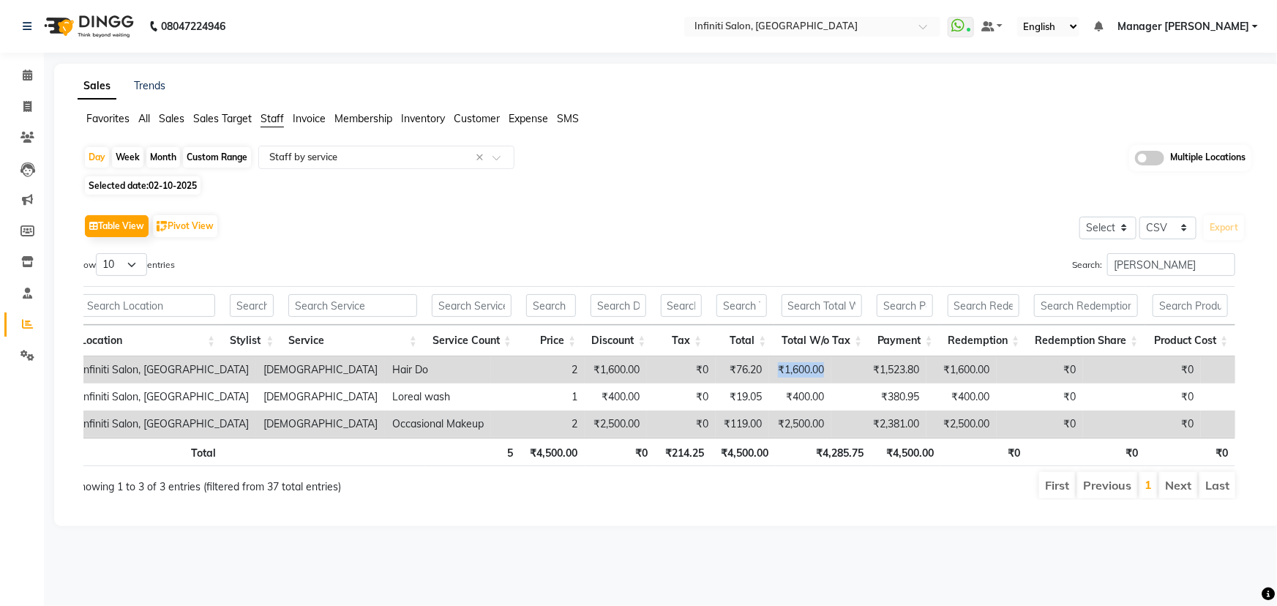
drag, startPoint x: 776, startPoint y: 368, endPoint x: 715, endPoint y: 373, distance: 60.9
click at [715, 373] on tr "Infiniti Salon, Shankar nagar Ishu Hair Do 2 ₹1,600.00 ₹0 ₹76.20 ₹1,600.00 ₹1,5…" at bounding box center [681, 369] width 1216 height 27
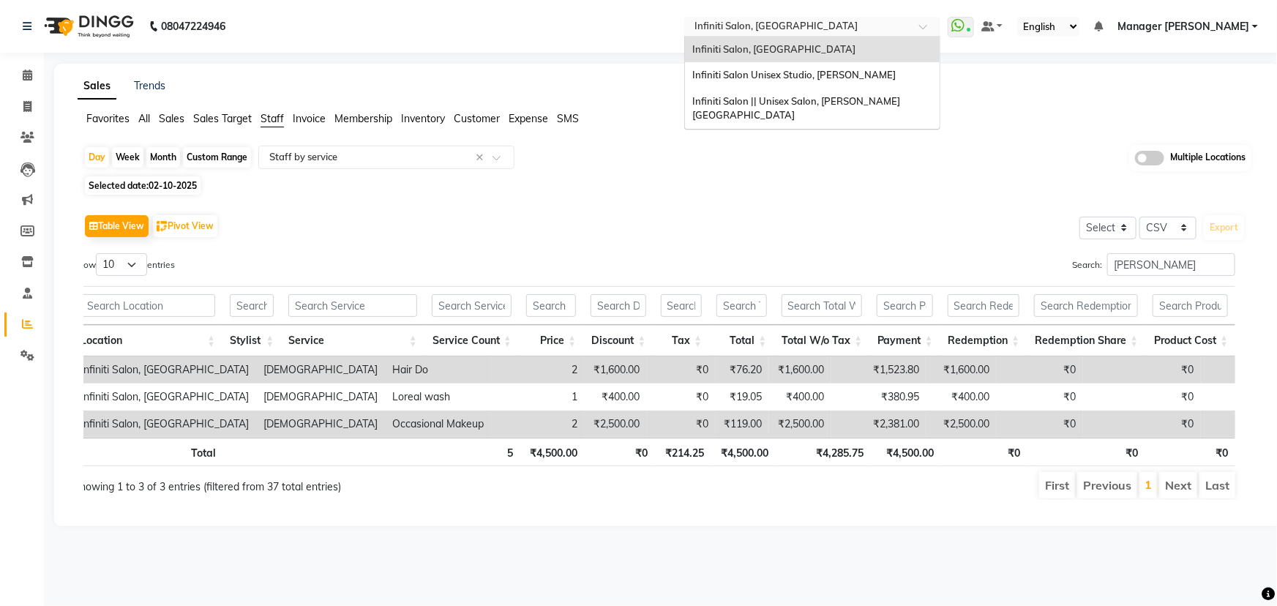
click at [742, 26] on input "text" at bounding box center [798, 27] width 212 height 15
click at [737, 73] on span "Infiniti Salon Unisex Studio, [PERSON_NAME]" at bounding box center [793, 75] width 203 height 12
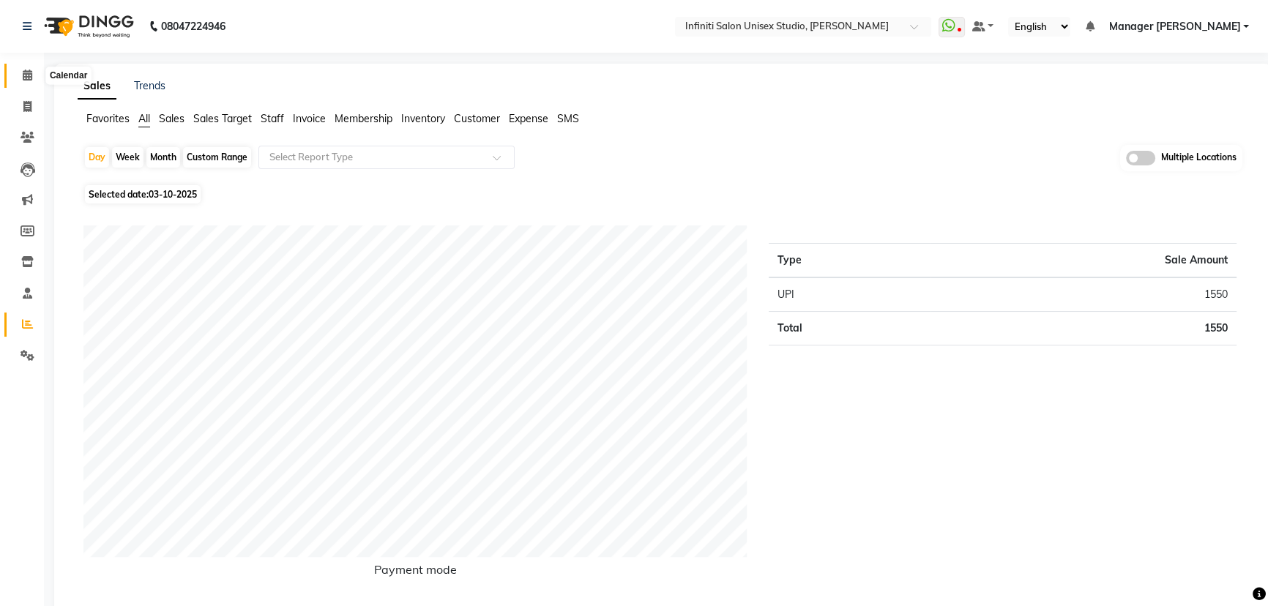
click at [23, 70] on icon at bounding box center [28, 75] width 10 height 11
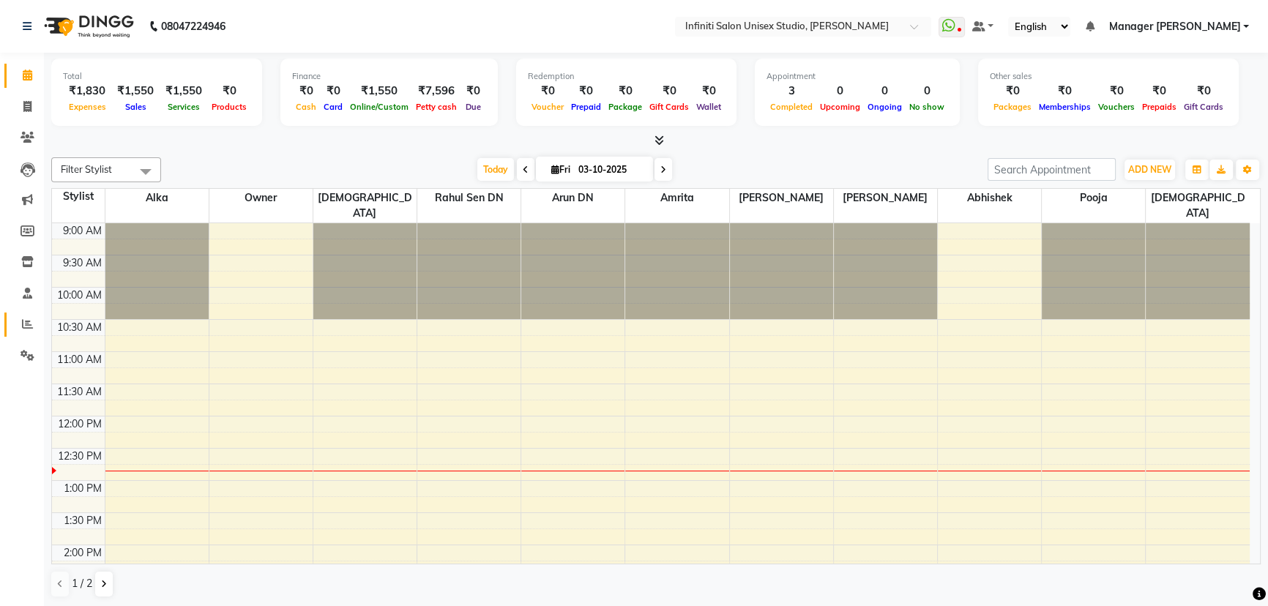
click at [29, 316] on span at bounding box center [28, 324] width 26 height 17
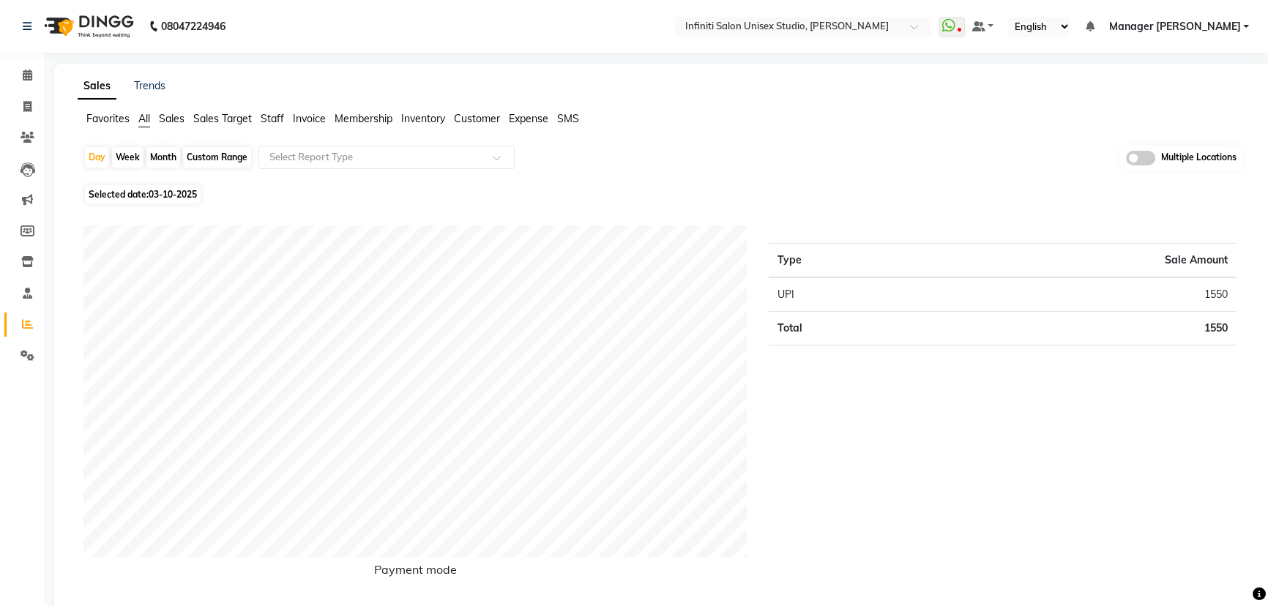
click at [152, 153] on div "Month" at bounding box center [163, 157] width 34 height 20
select select "10"
select select "2025"
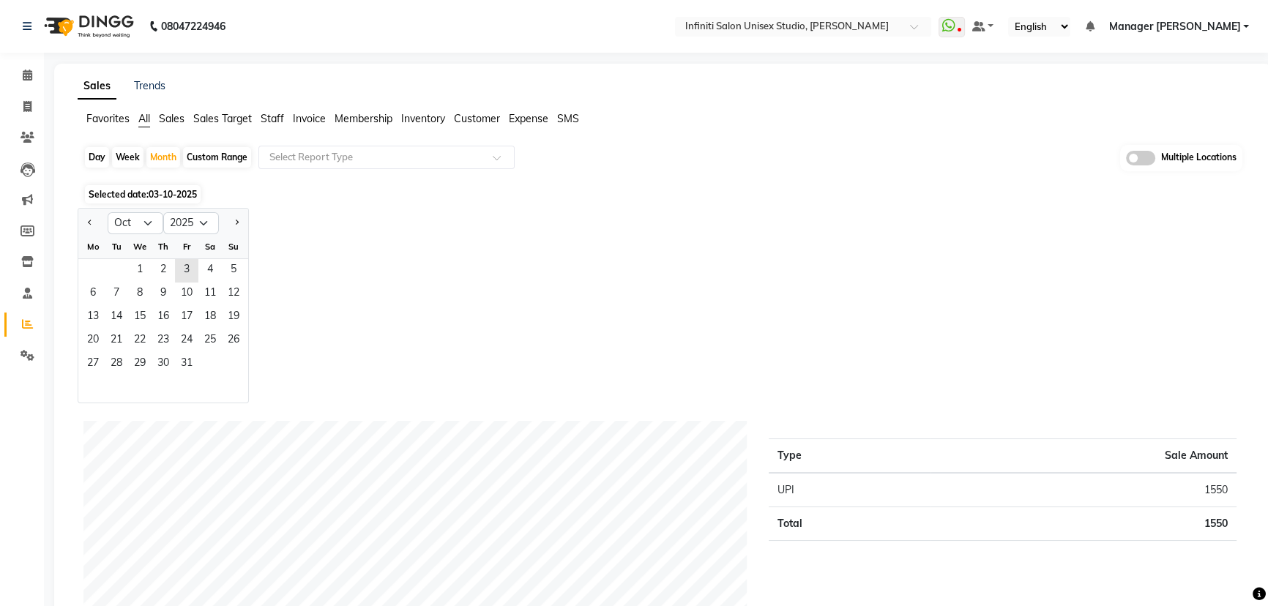
click at [128, 152] on div "Week" at bounding box center [127, 157] width 31 height 20
select select "10"
select select "2025"
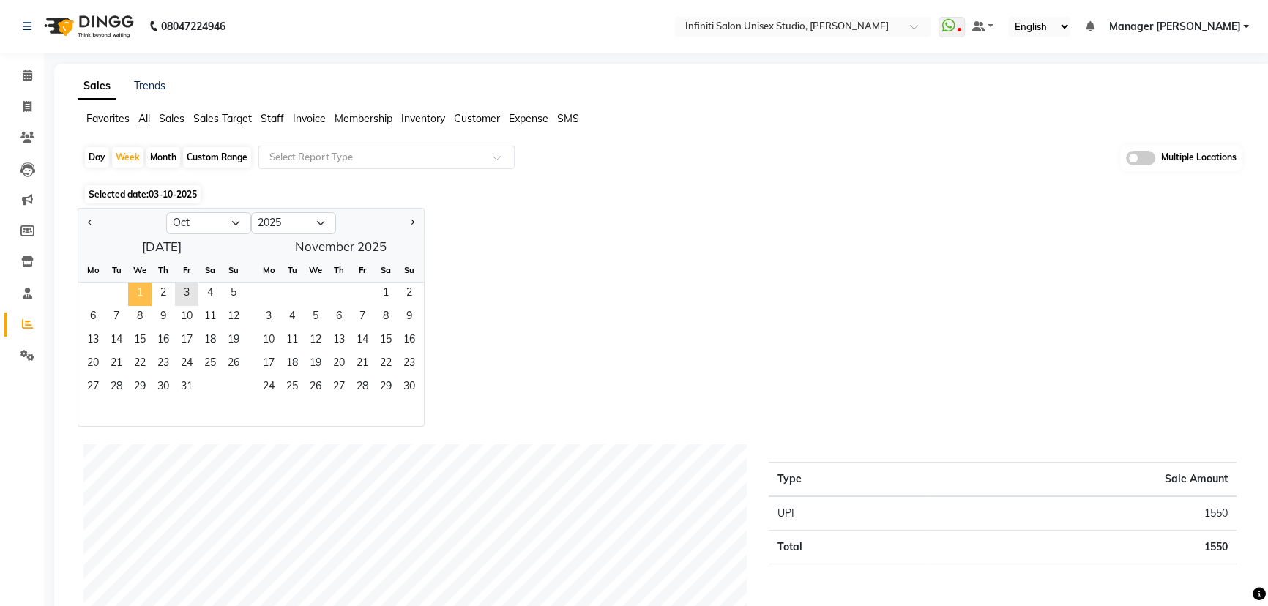
click at [139, 293] on span "1" at bounding box center [139, 294] width 23 height 23
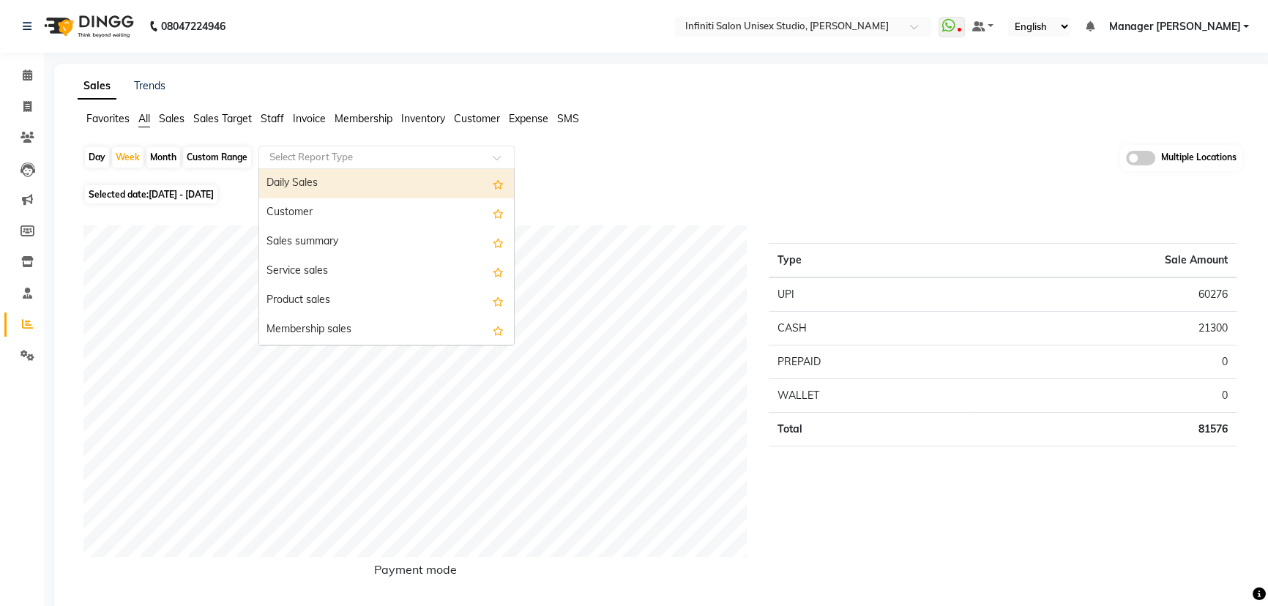
click at [341, 157] on input "text" at bounding box center [371, 157] width 211 height 15
click at [268, 121] on span "Staff" at bounding box center [272, 118] width 23 height 13
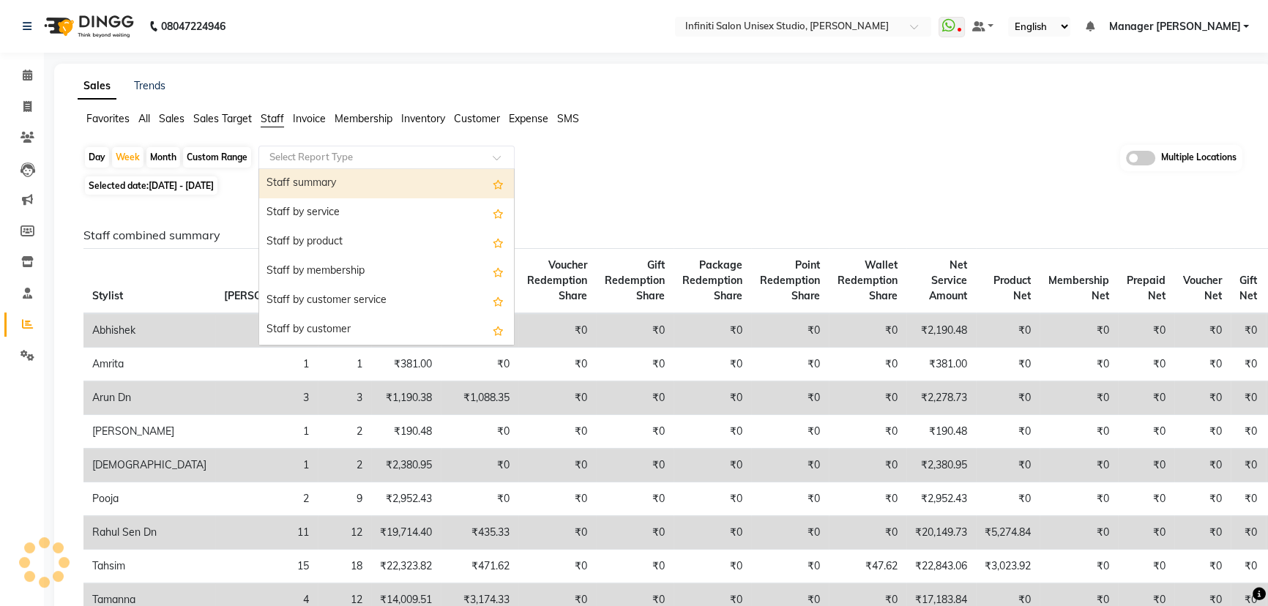
drag, startPoint x: 284, startPoint y: 149, endPoint x: 289, endPoint y: 161, distance: 12.8
click at [284, 151] on input "text" at bounding box center [371, 157] width 211 height 15
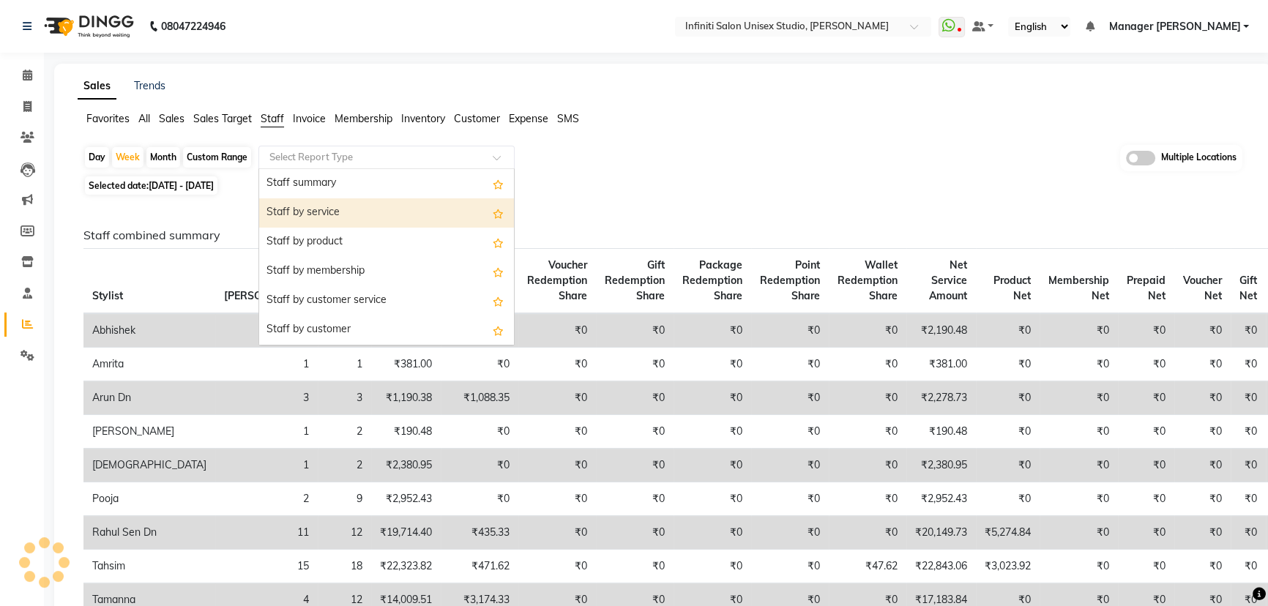
click at [307, 216] on div "Staff by service" at bounding box center [386, 212] width 255 height 29
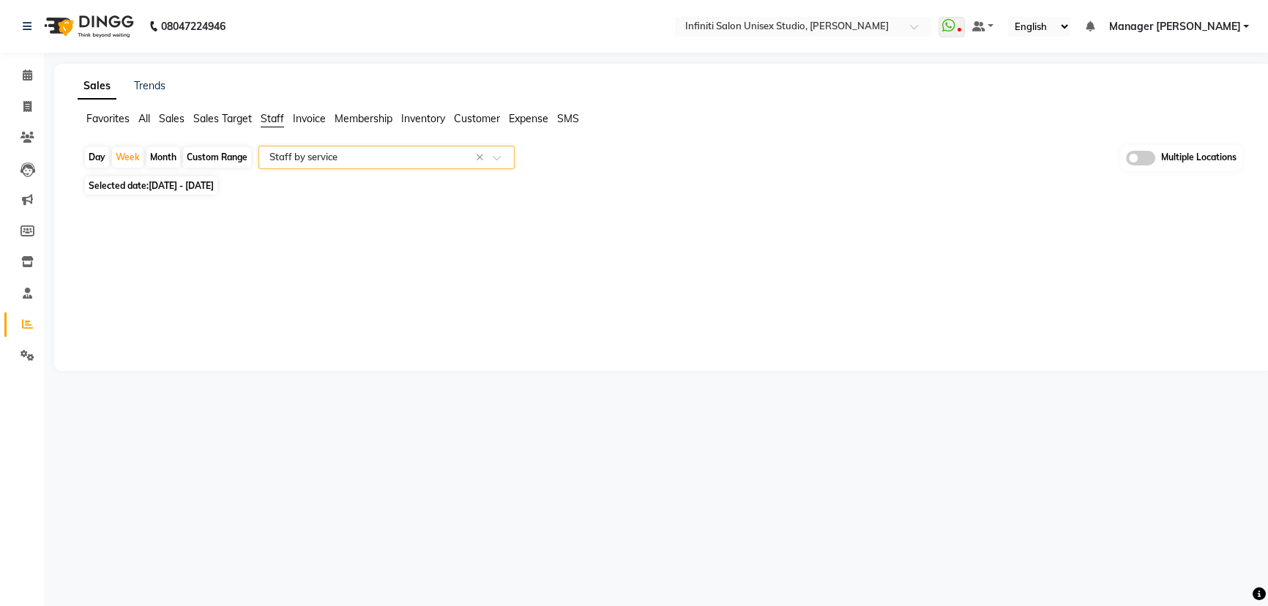
select select "csv"
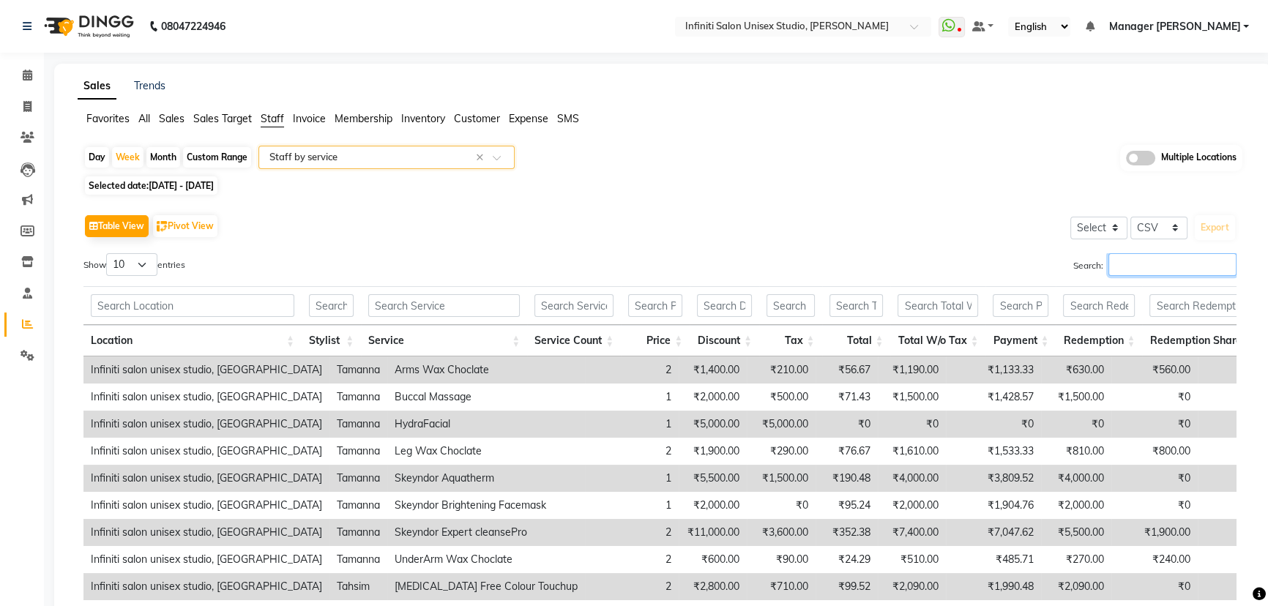
click at [1151, 263] on input "Search:" at bounding box center [1172, 264] width 128 height 23
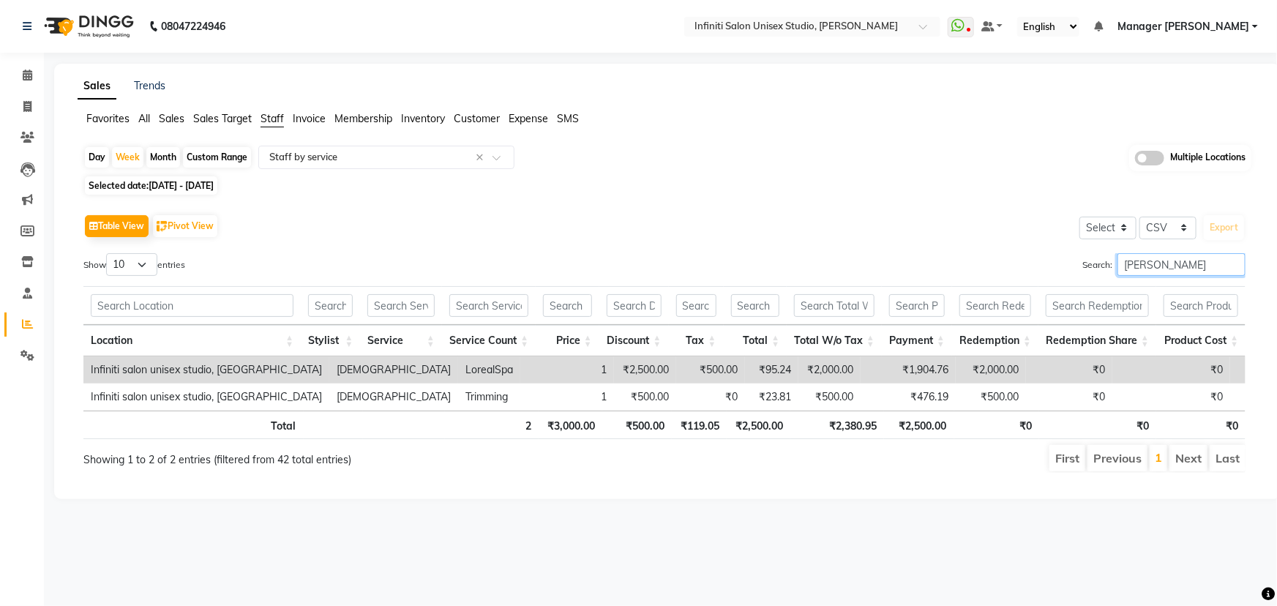
type input "[PERSON_NAME]"
drag, startPoint x: 1116, startPoint y: 261, endPoint x: 988, endPoint y: 289, distance: 131.2
click at [988, 289] on div "Show 10 25 50 100 entries Search: ishu Location Stylist Service Service Count P…" at bounding box center [664, 363] width 1162 height 220
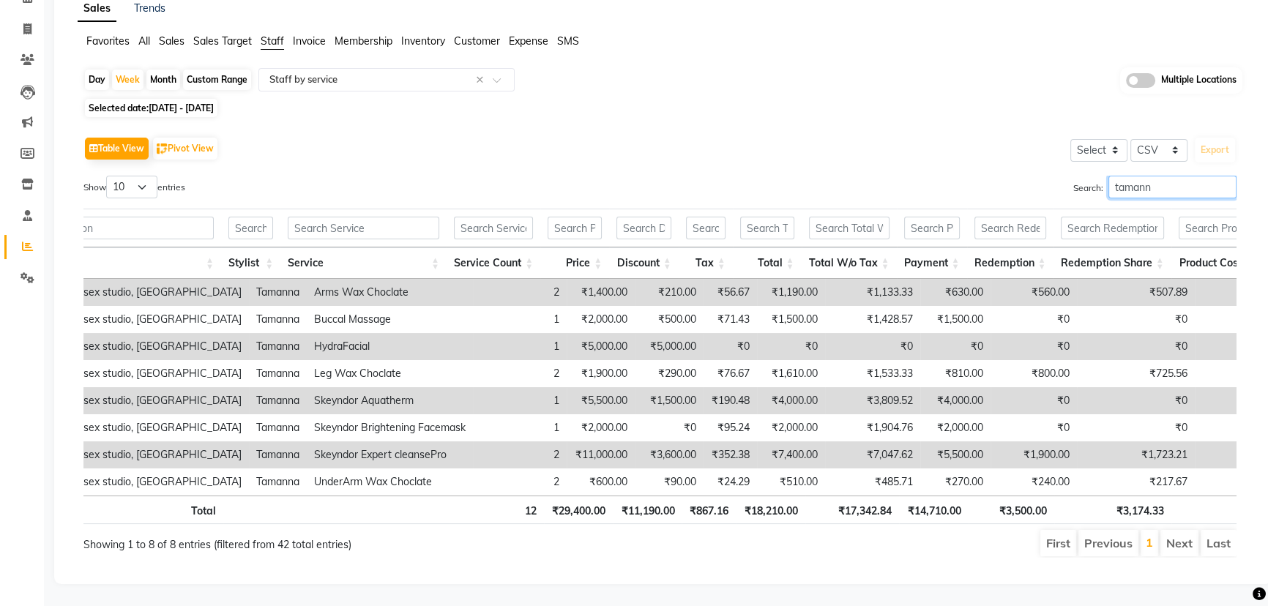
scroll to position [0, 104]
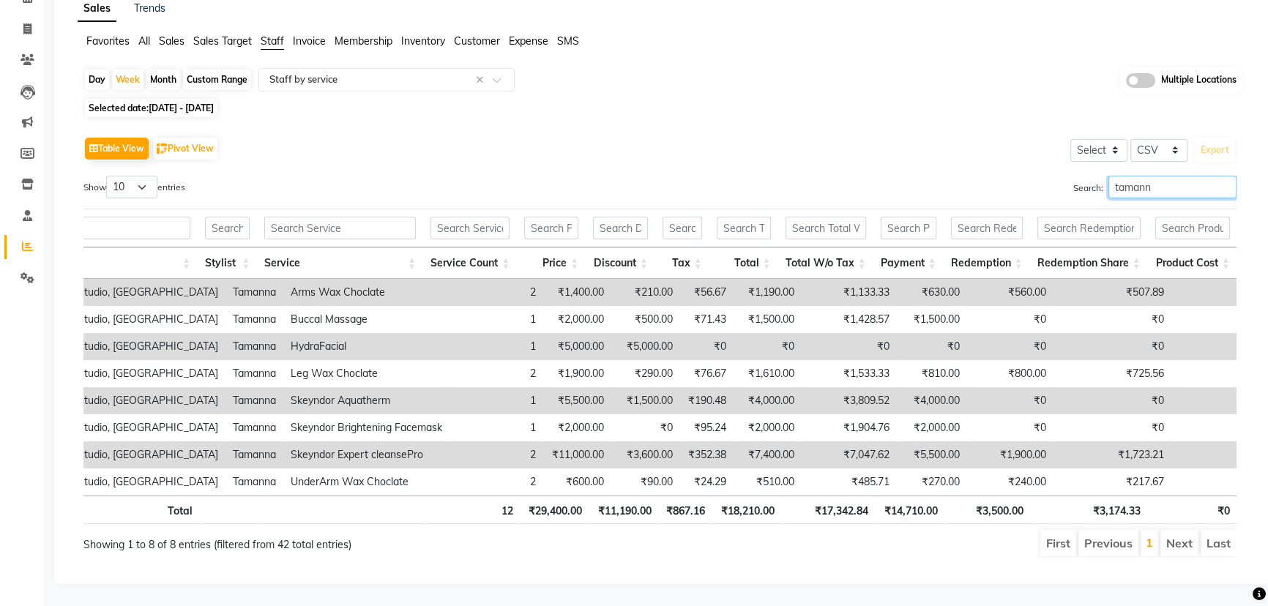
type input "tamann"
drag, startPoint x: 872, startPoint y: 498, endPoint x: 801, endPoint y: 507, distance: 71.5
click at [801, 507] on th "₹17,342.84" at bounding box center [829, 510] width 94 height 29
